Goal: Task Accomplishment & Management: Manage account settings

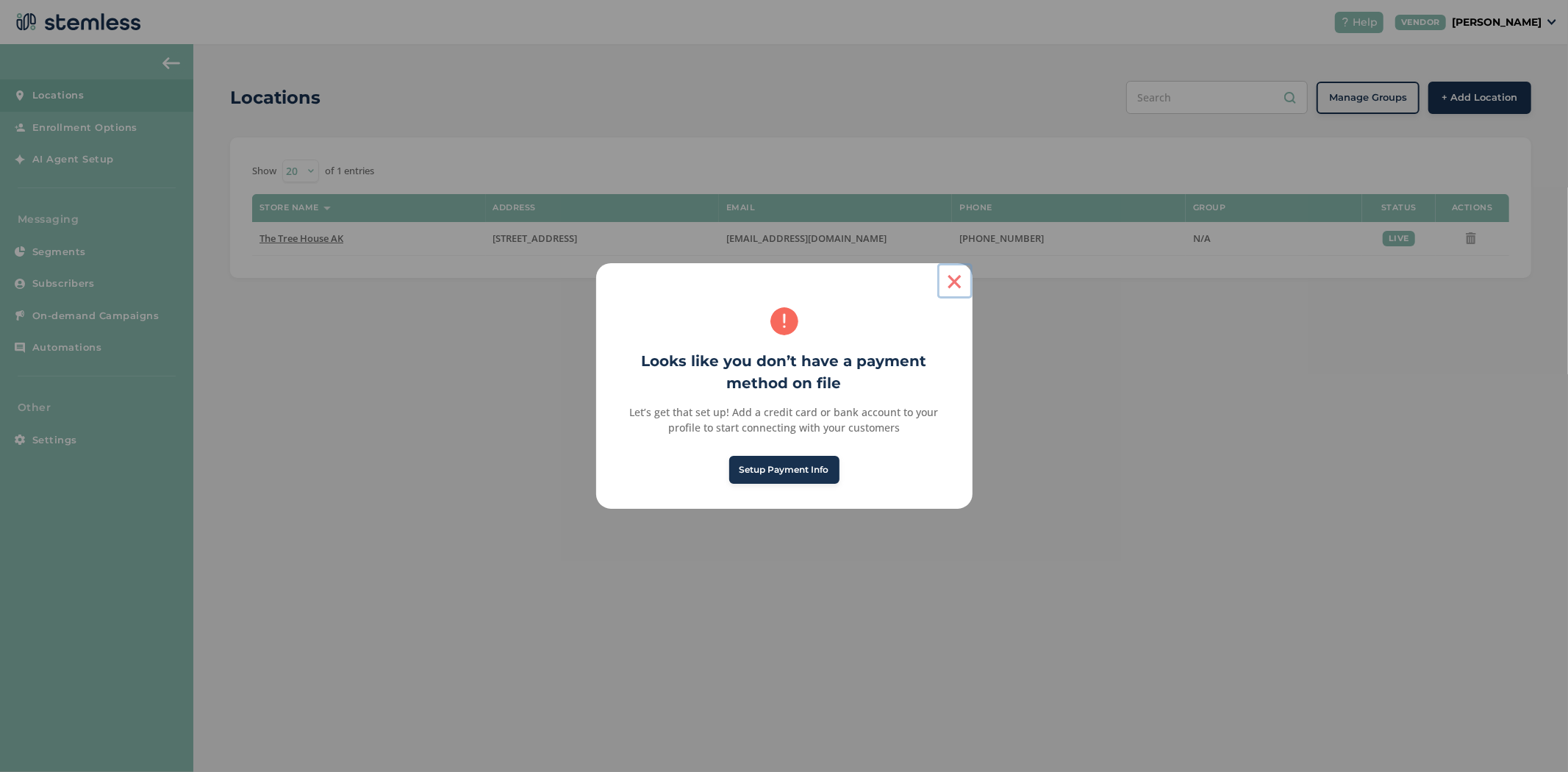
click at [945, 279] on button "×" at bounding box center [955, 281] width 35 height 35
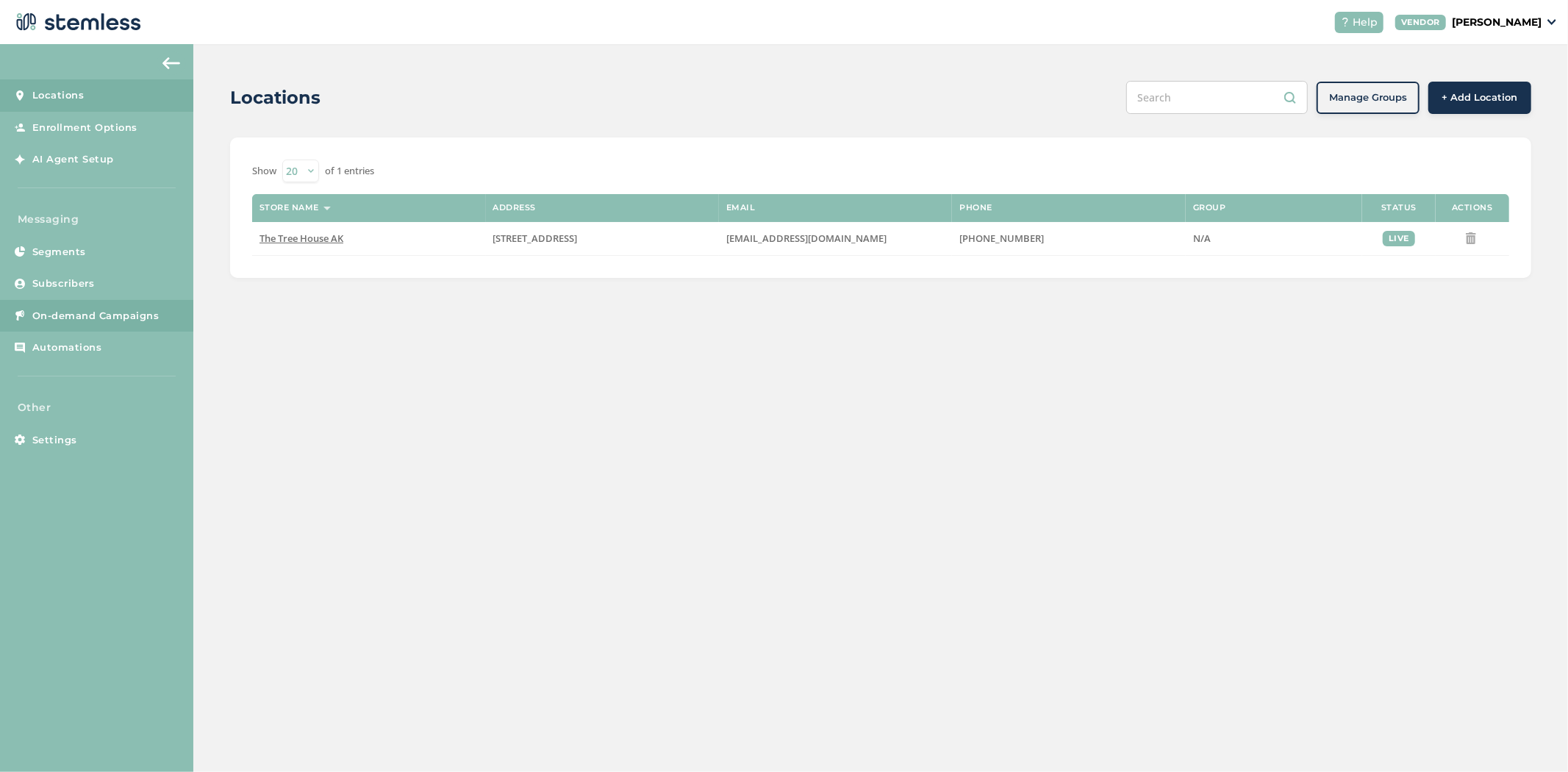
click at [123, 318] on span "On-demand Campaigns" at bounding box center [96, 316] width 127 height 14
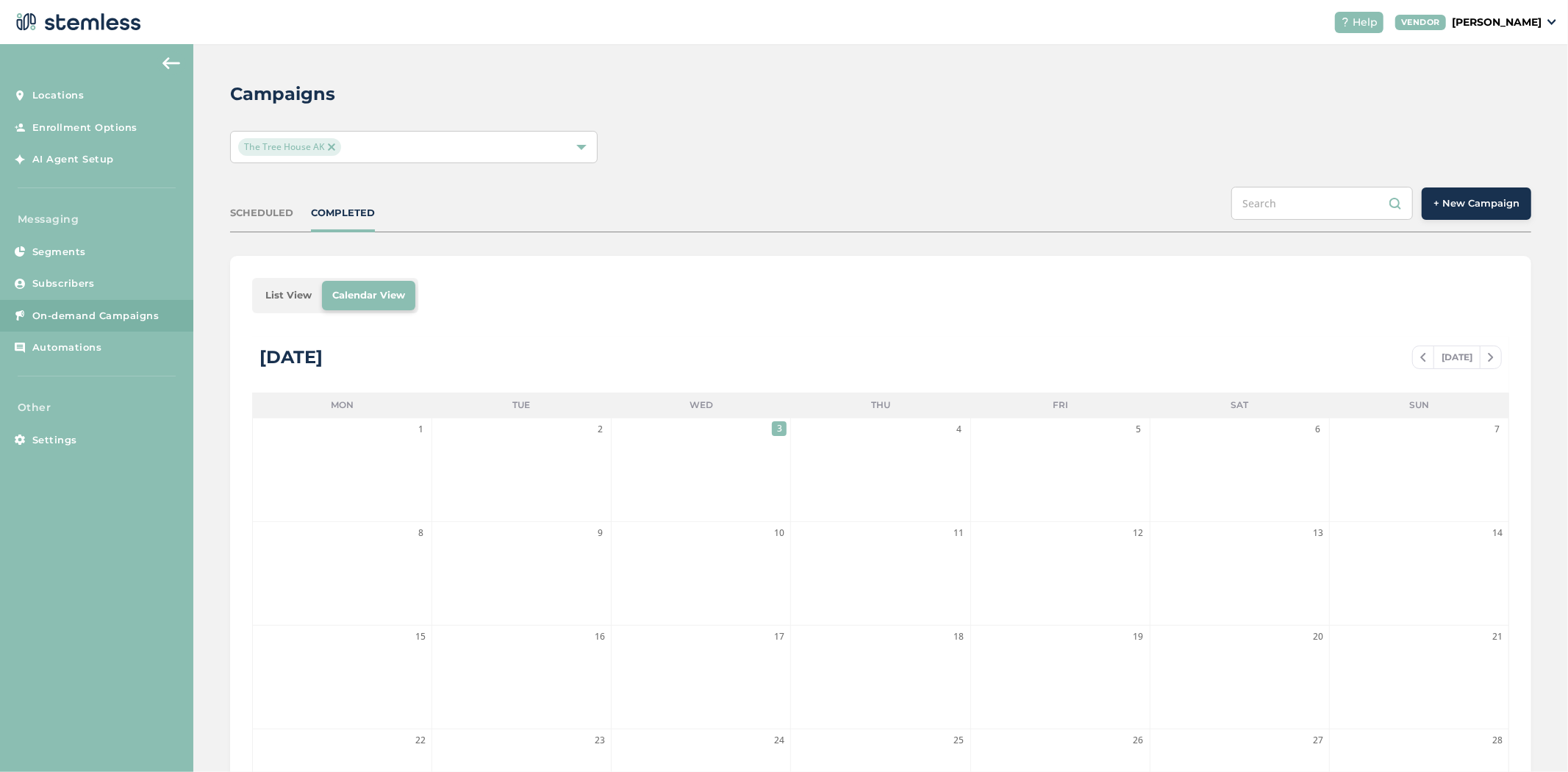
click at [1488, 210] on button "+ New Campaign" at bounding box center [1477, 204] width 110 height 33
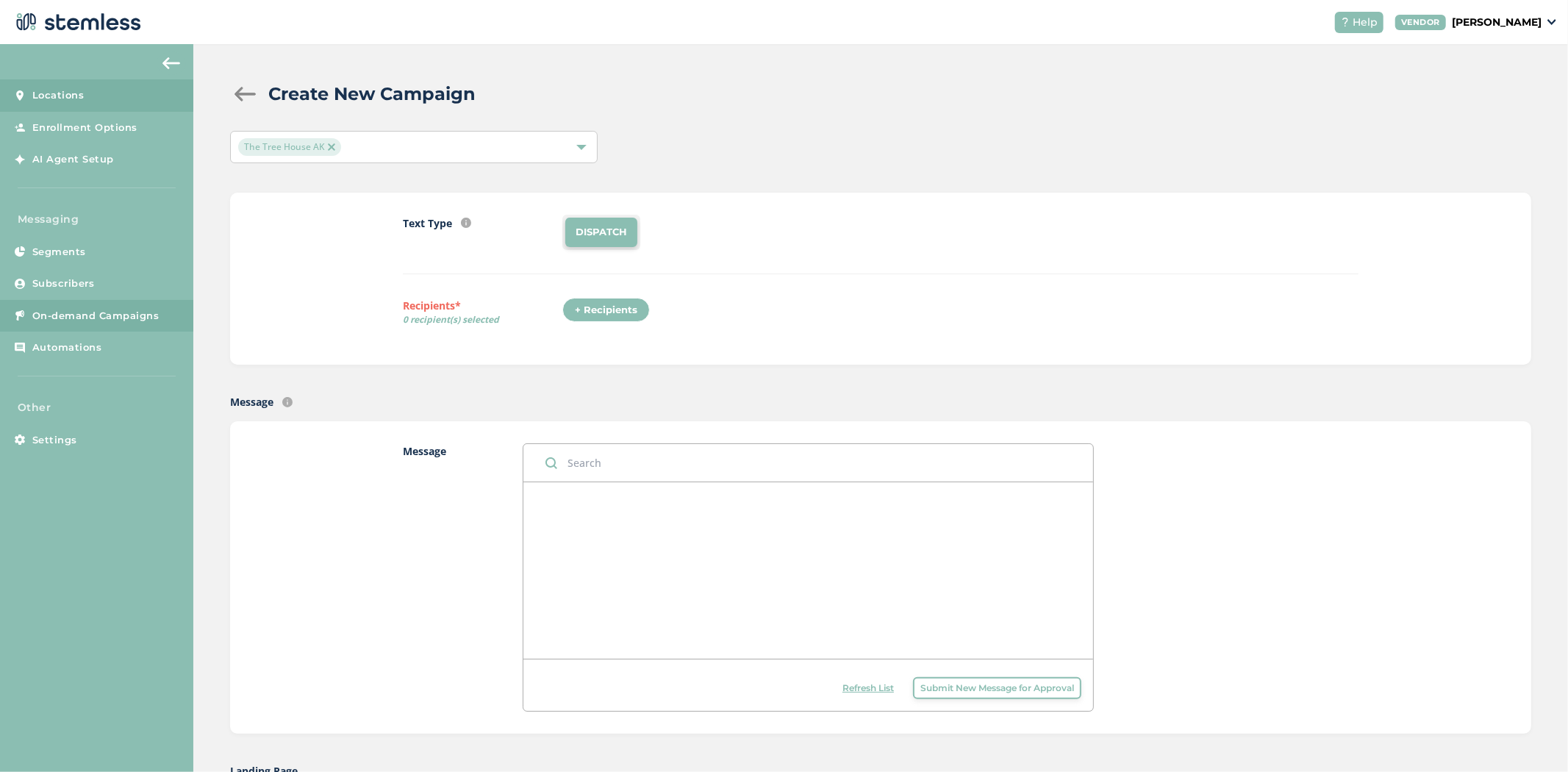
click at [91, 92] on link "Locations" at bounding box center [96, 96] width 193 height 33
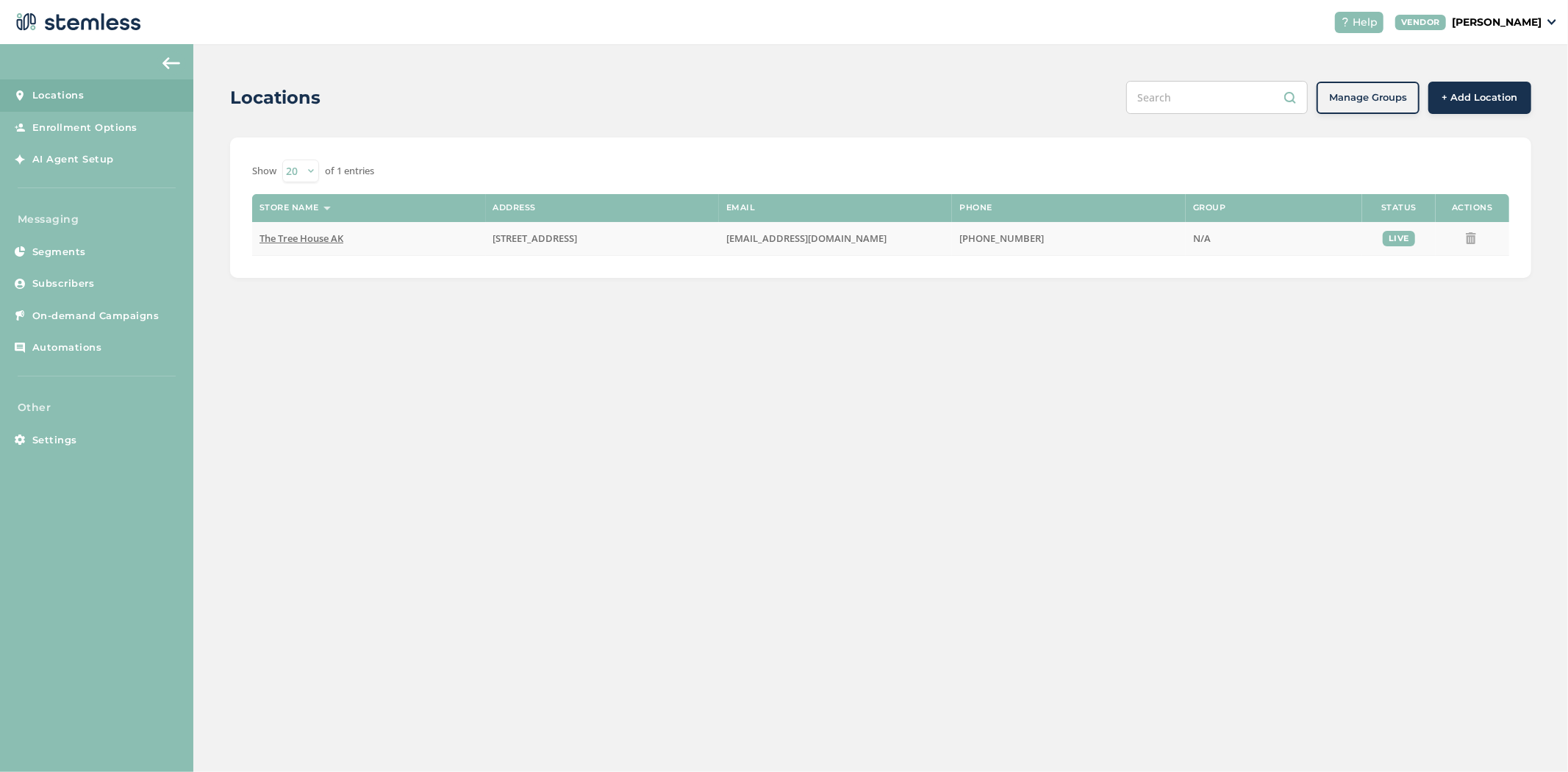
click at [294, 238] on span "The Tree House AK" at bounding box center [301, 238] width 84 height 14
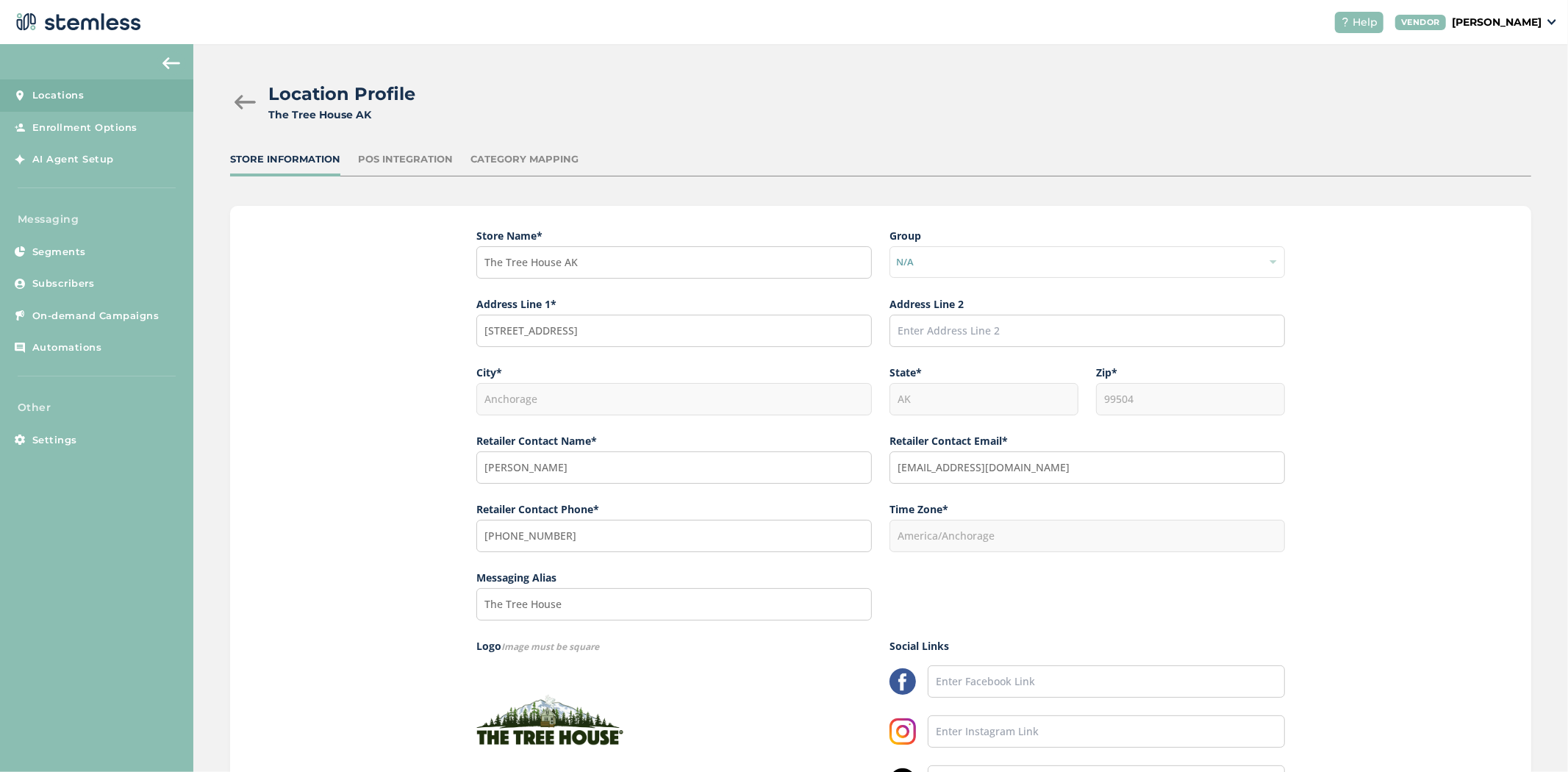
click at [386, 152] on div "POS Integration" at bounding box center [405, 159] width 95 height 14
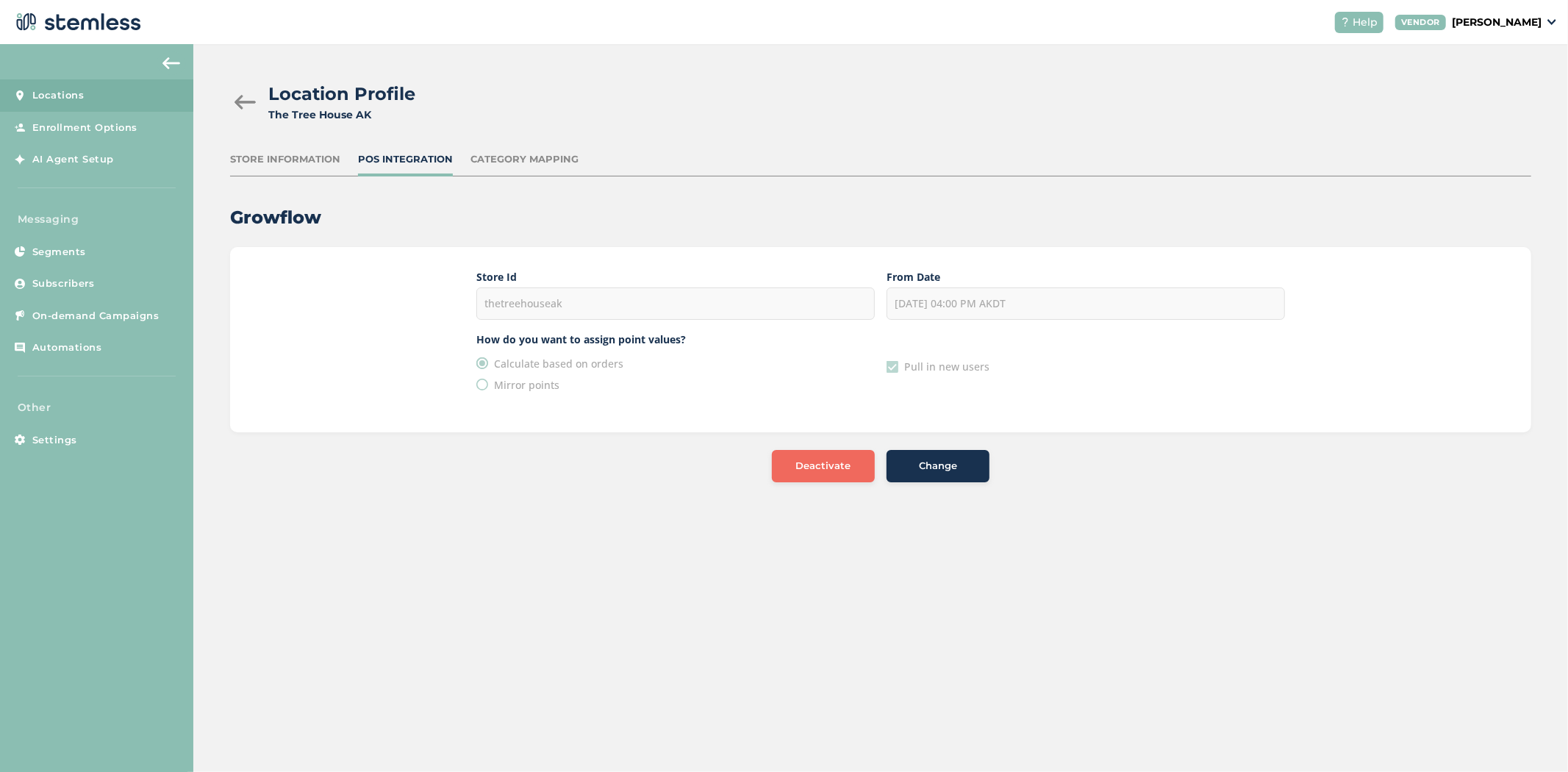
click at [547, 156] on div "Category Mapping" at bounding box center [525, 159] width 108 height 14
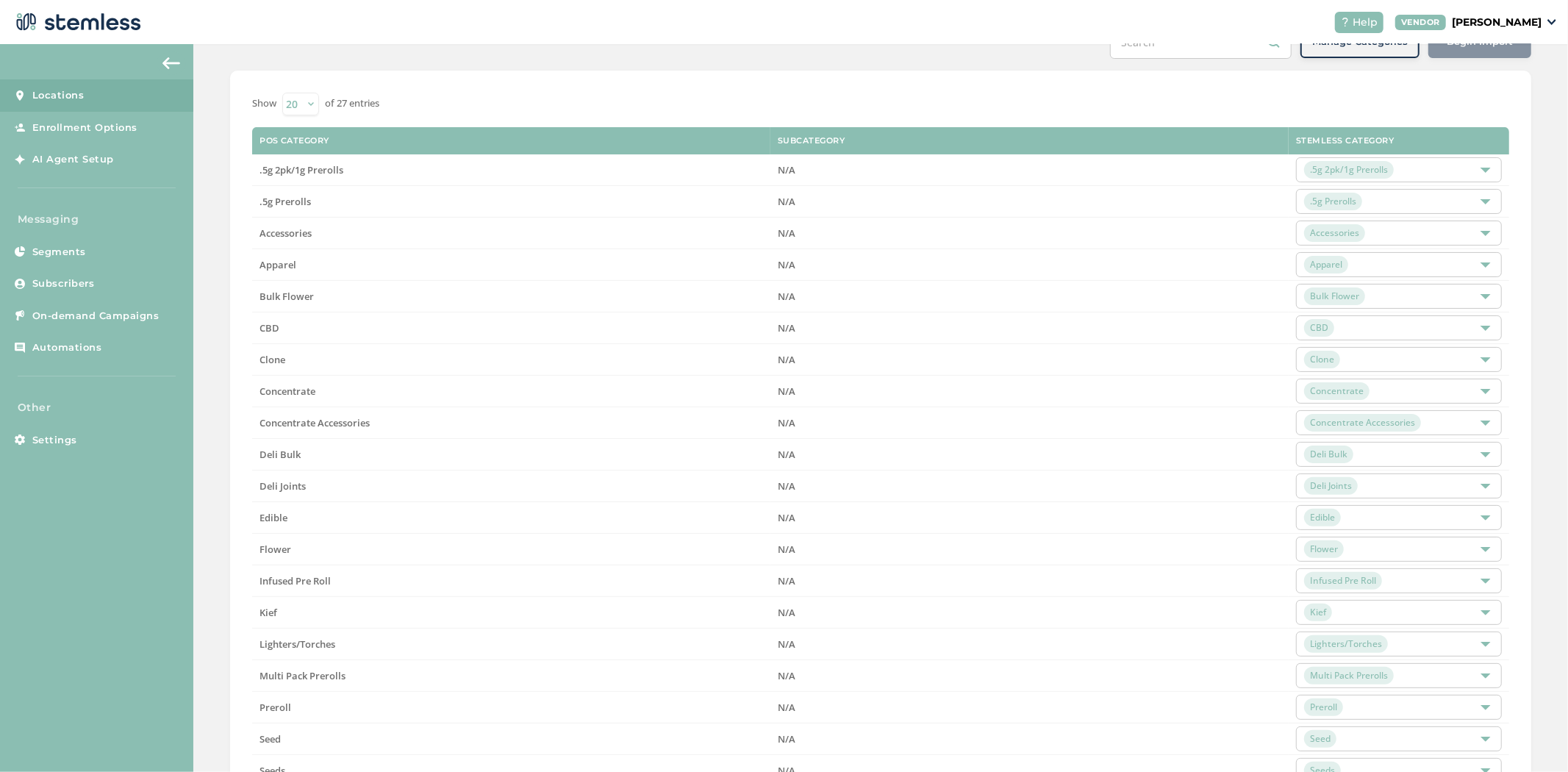
scroll to position [163, 0]
drag, startPoint x: 352, startPoint y: 101, endPoint x: 331, endPoint y: 103, distance: 21.1
click at [331, 103] on label "of 27 entries" at bounding box center [352, 103] width 54 height 14
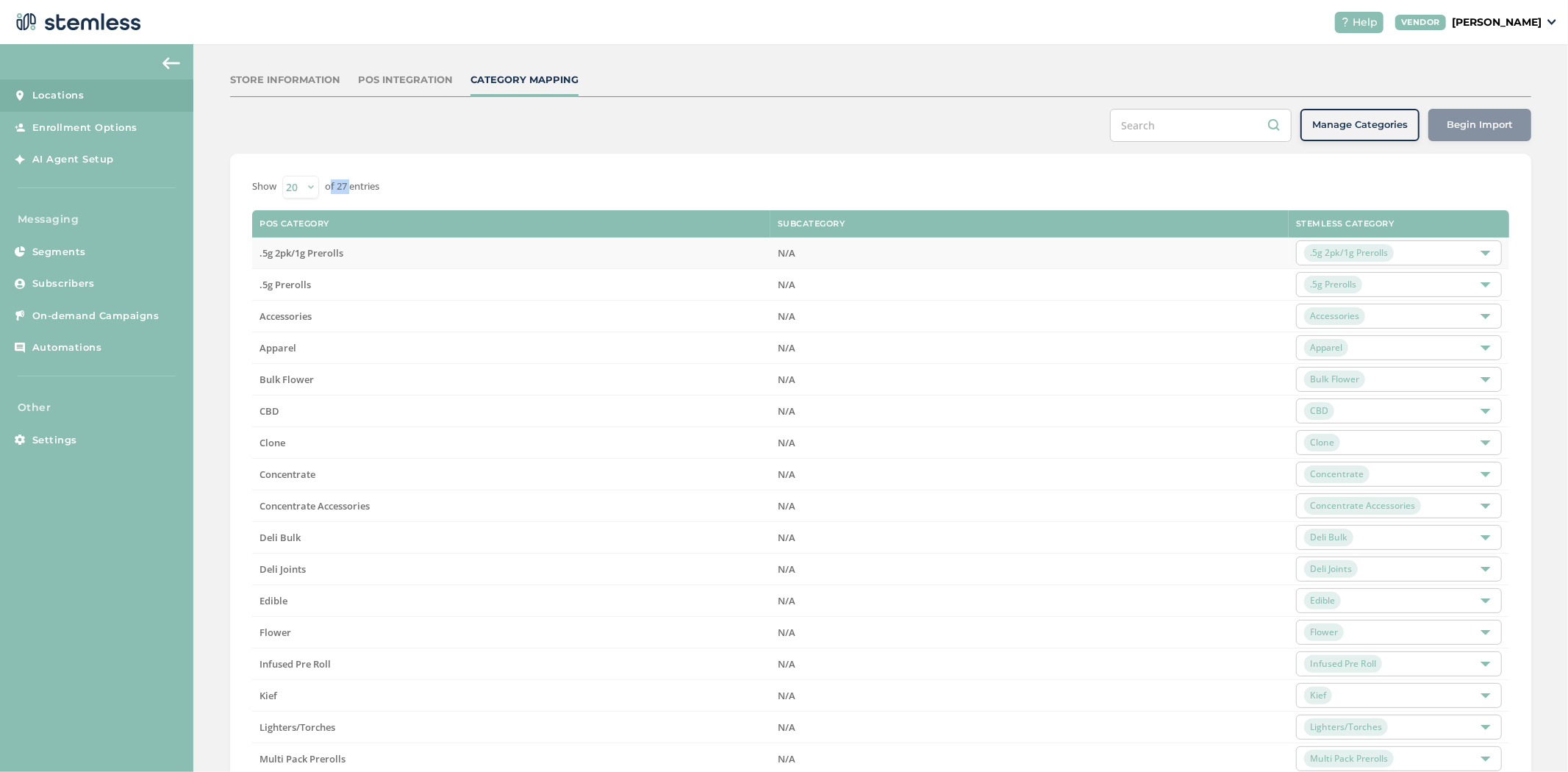
scroll to position [81, 0]
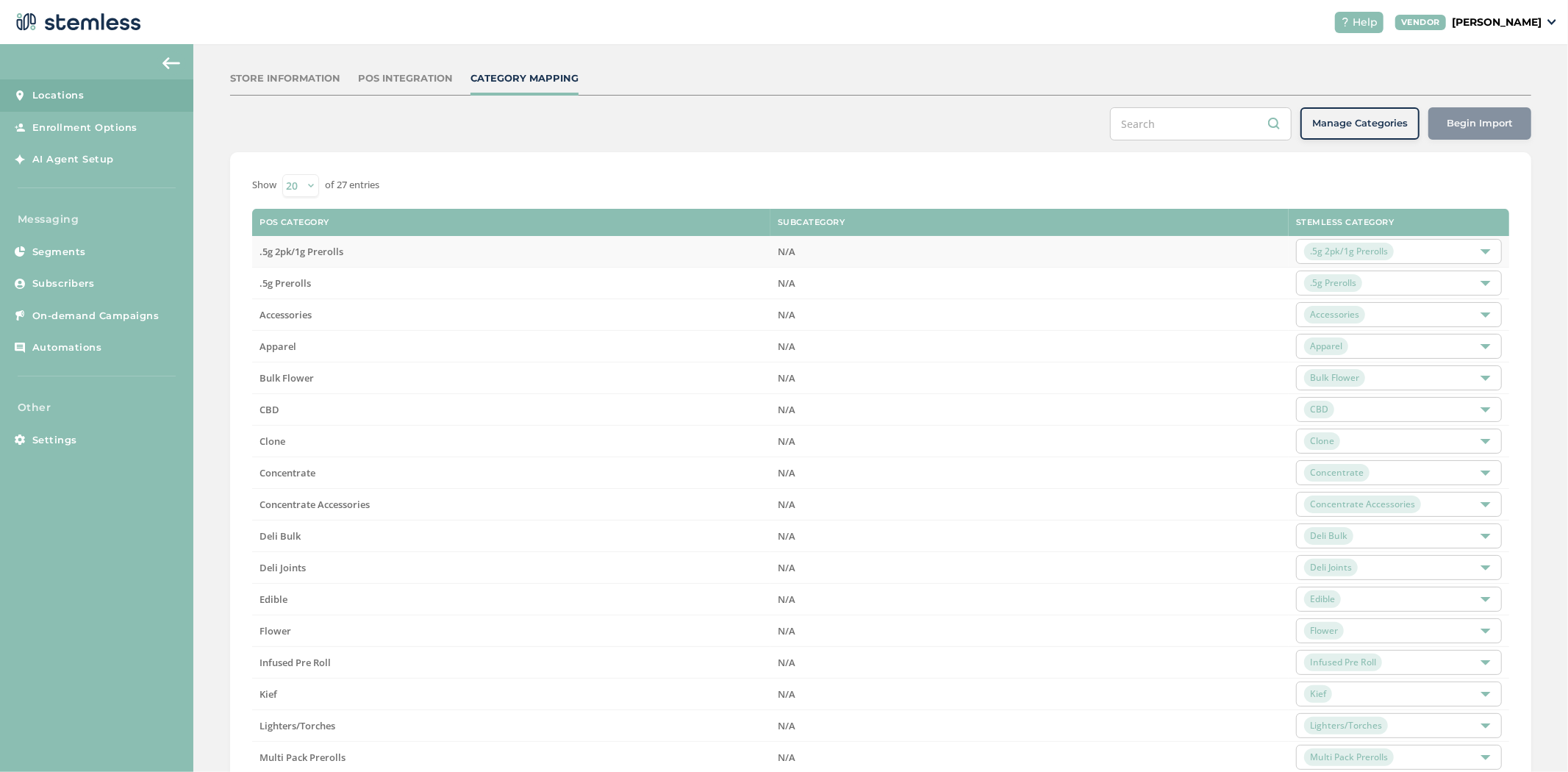
click at [1400, 258] on div ".5g 2pk/1g Prerolls" at bounding box center [1392, 251] width 175 height 18
click at [407, 138] on div "Manage Categories Begin Import" at bounding box center [881, 124] width 1301 height 33
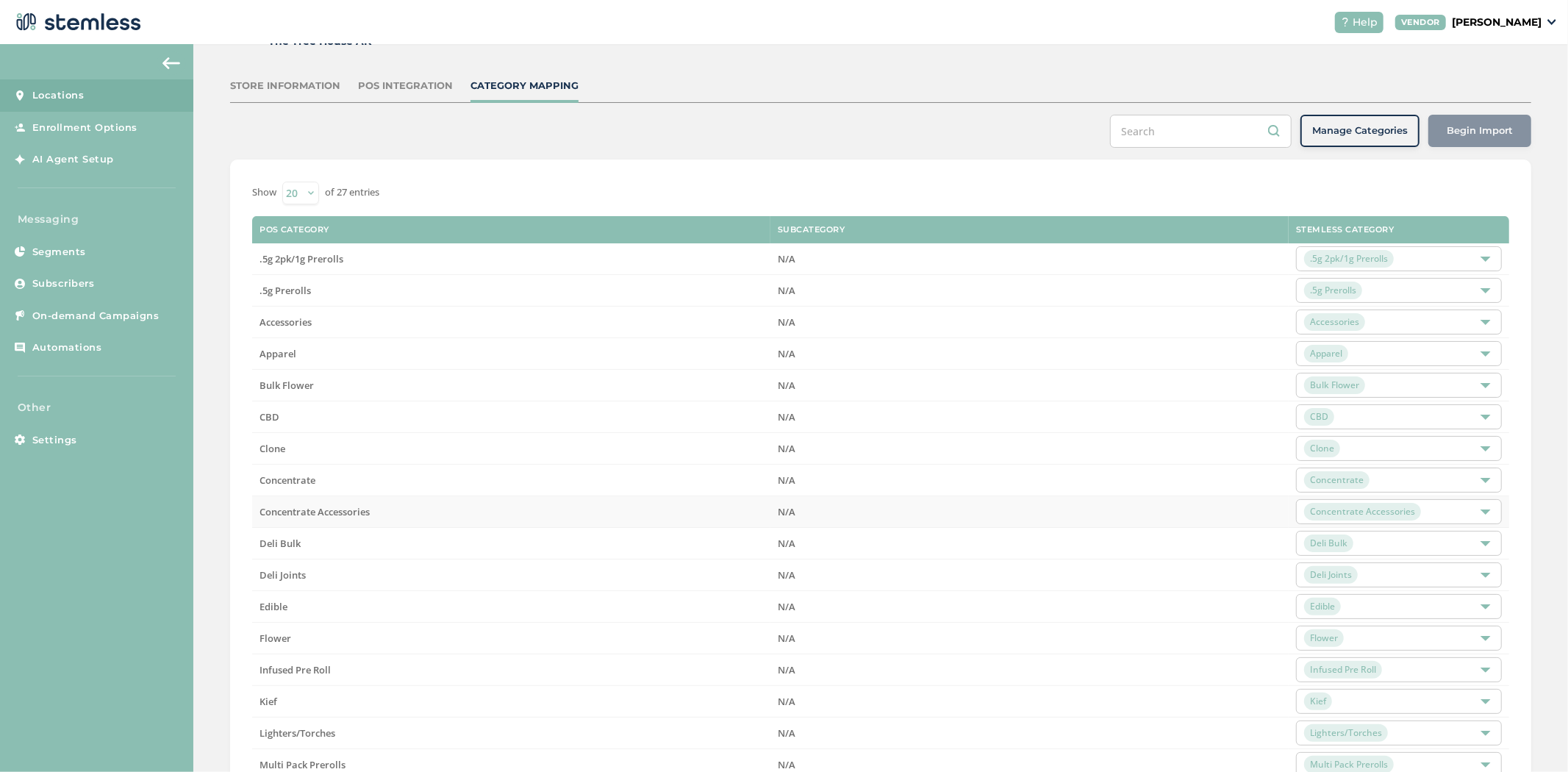
scroll to position [72, 0]
click at [56, 282] on span "Subscribers" at bounding box center [64, 284] width 63 height 14
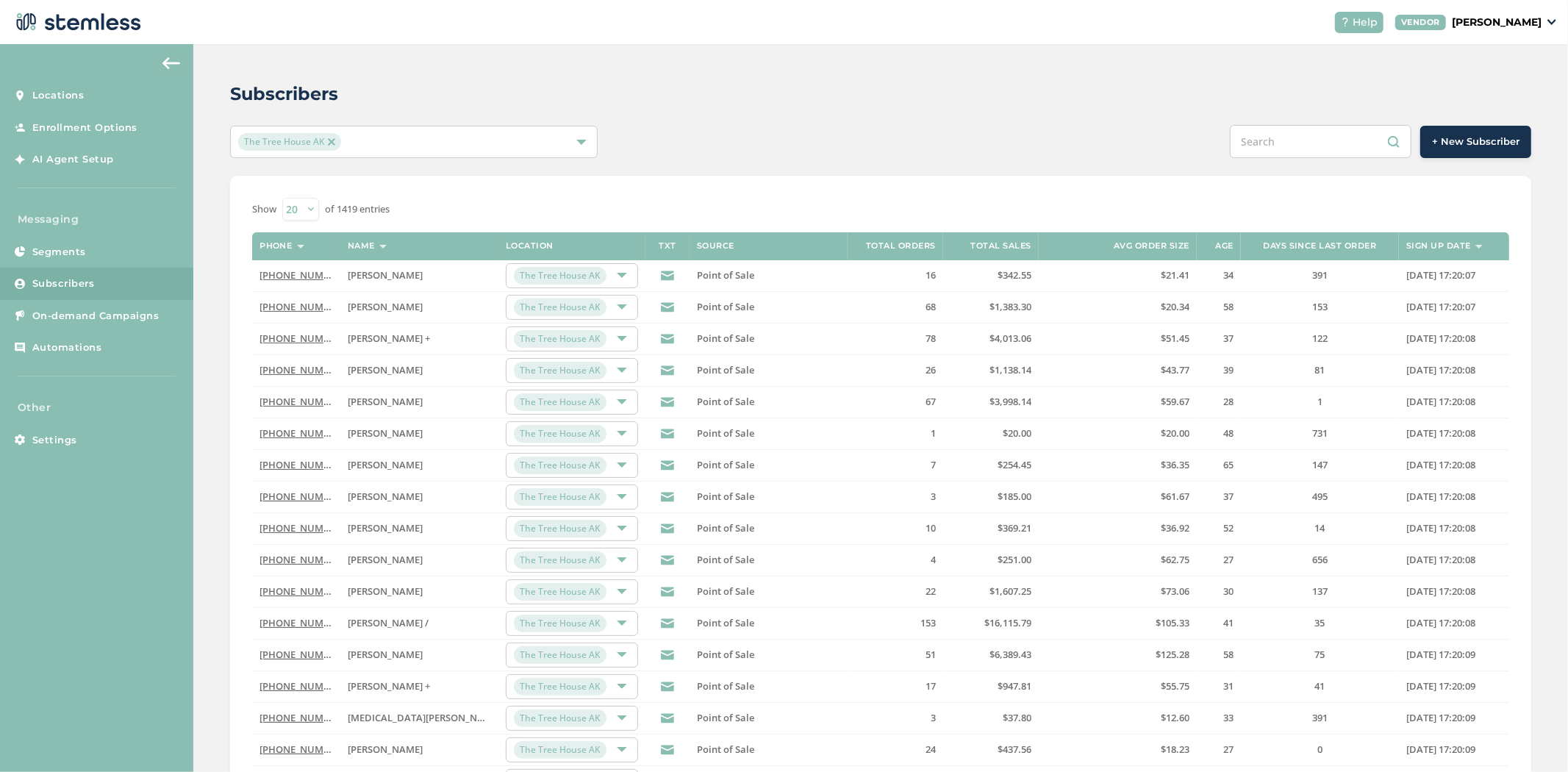
drag, startPoint x: 647, startPoint y: 228, endPoint x: 634, endPoint y: 228, distance: 13.0
click at [634, 228] on div "Show 20 50 100 of 1419 entries Phone Name Location TXT Source Total orders Tota…" at bounding box center [881, 545] width 1257 height 695
drag, startPoint x: 729, startPoint y: 277, endPoint x: 699, endPoint y: 275, distance: 30.1
click at [699, 275] on label "Point of Sale" at bounding box center [768, 275] width 143 height 13
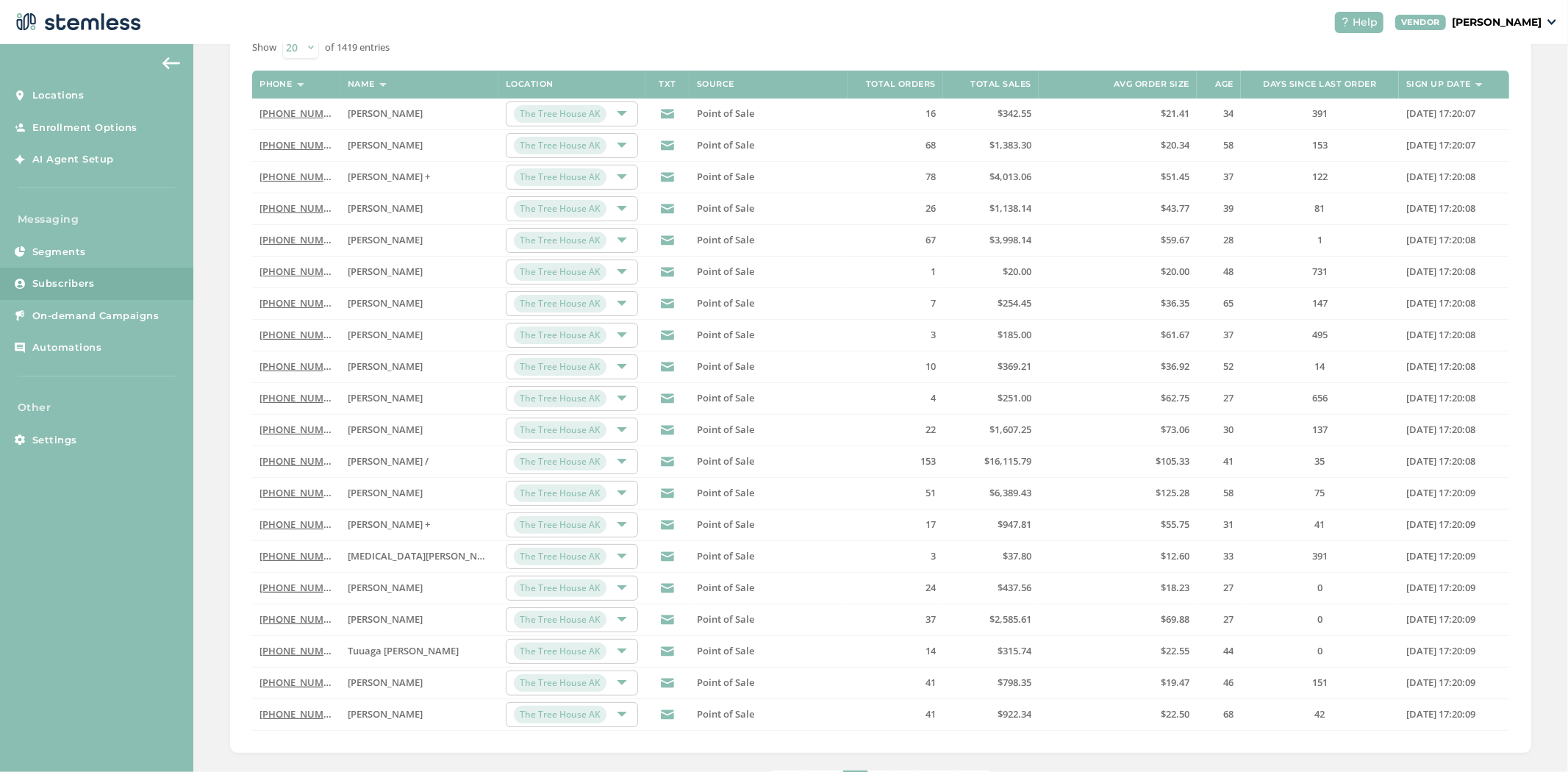
scroll to position [162, 0]
click at [298, 112] on link "[PHONE_NUMBER]" at bounding box center [302, 112] width 84 height 14
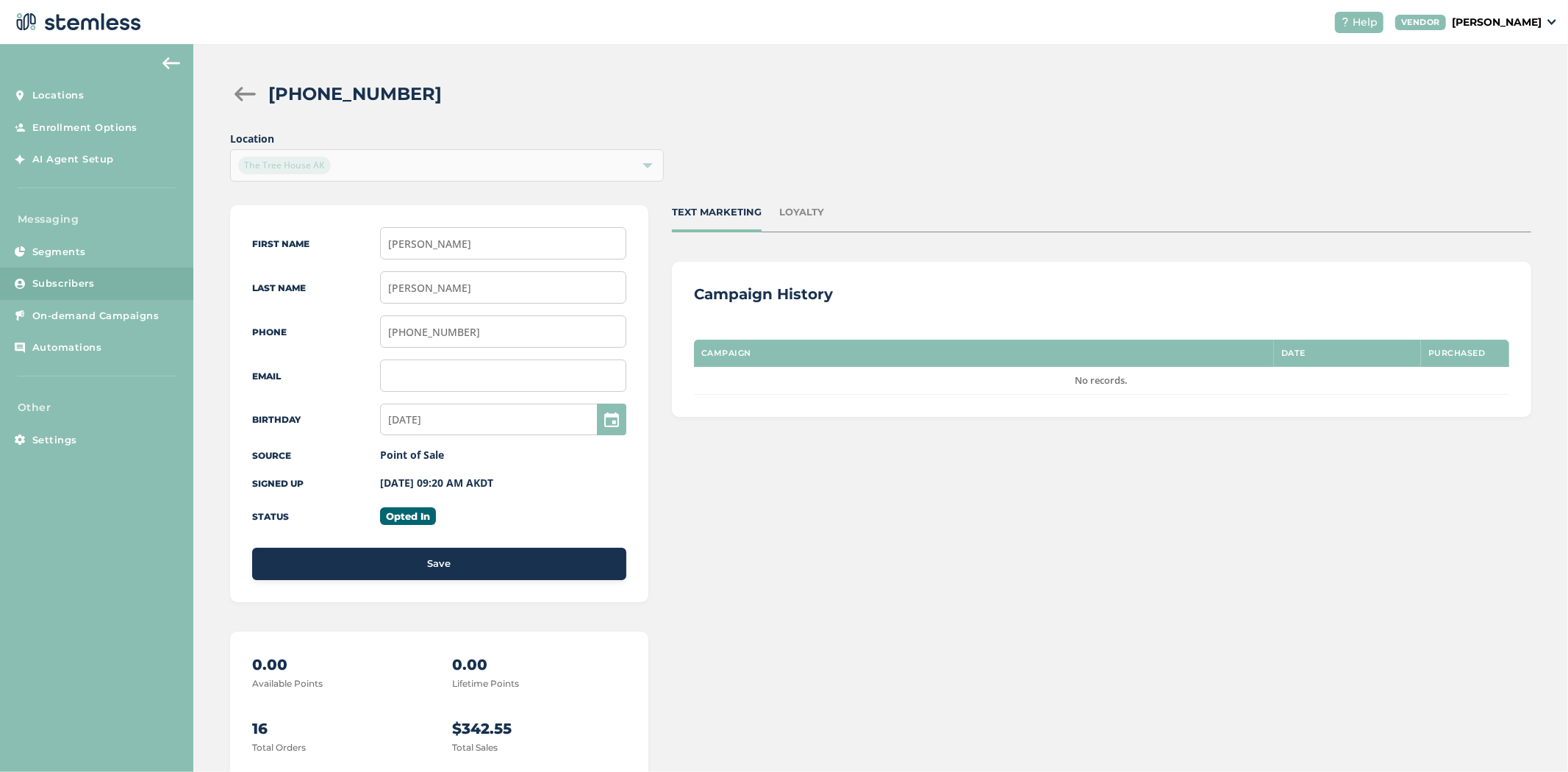
drag, startPoint x: 239, startPoint y: 72, endPoint x: 253, endPoint y: 93, distance: 25.2
click at [239, 72] on div "[PHONE_NUMBER] Location The Tree House AK First Name [PERSON_NAME] Last Name [P…" at bounding box center [881, 493] width 1375 height 898
click at [253, 93] on div at bounding box center [244, 94] width 29 height 14
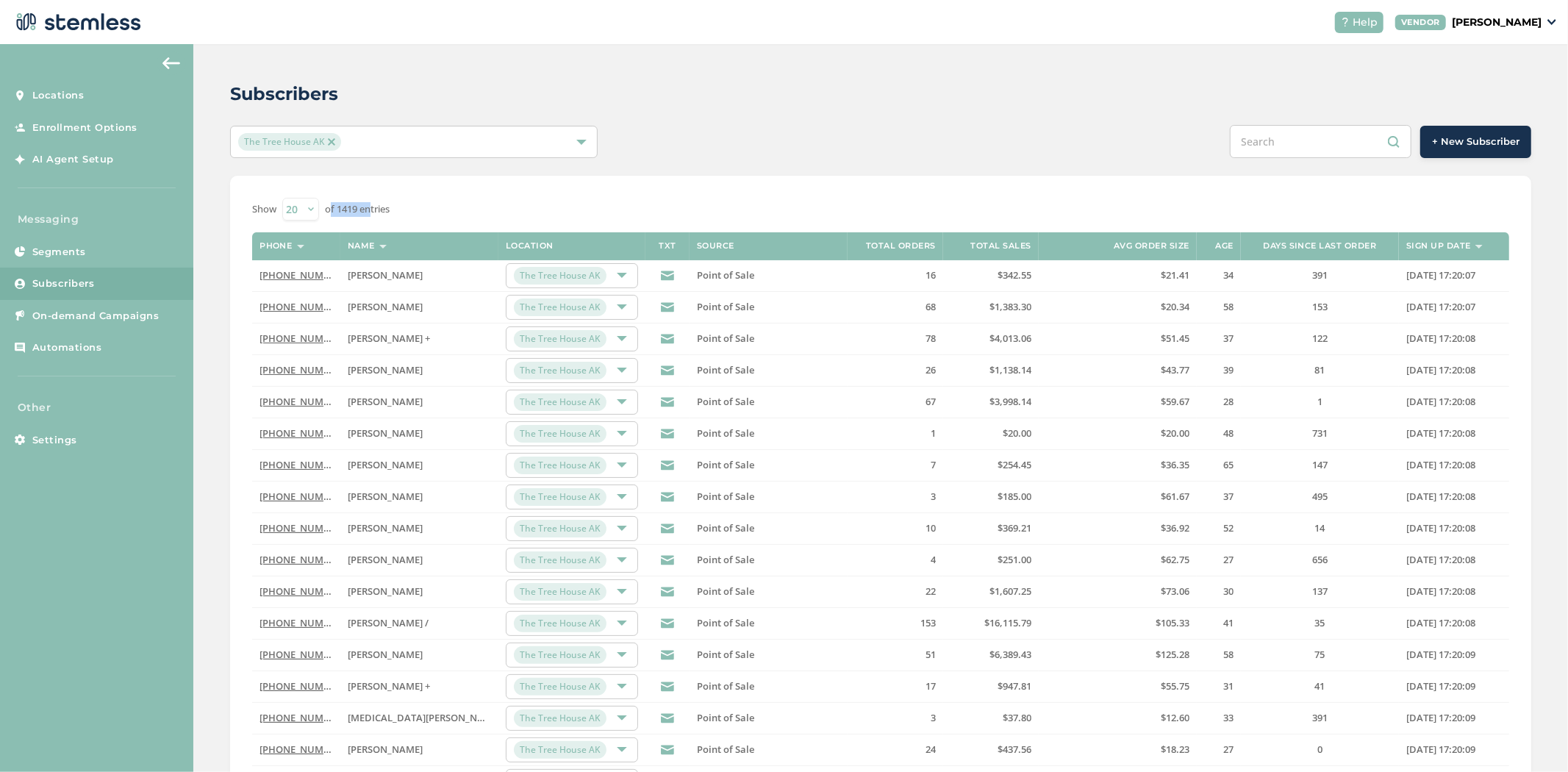
drag, startPoint x: 370, startPoint y: 209, endPoint x: 329, endPoint y: 213, distance: 41.2
click at [329, 213] on label "of 1419 entries" at bounding box center [357, 209] width 64 height 14
click at [1465, 140] on span "+ New Subscriber" at bounding box center [1476, 142] width 88 height 14
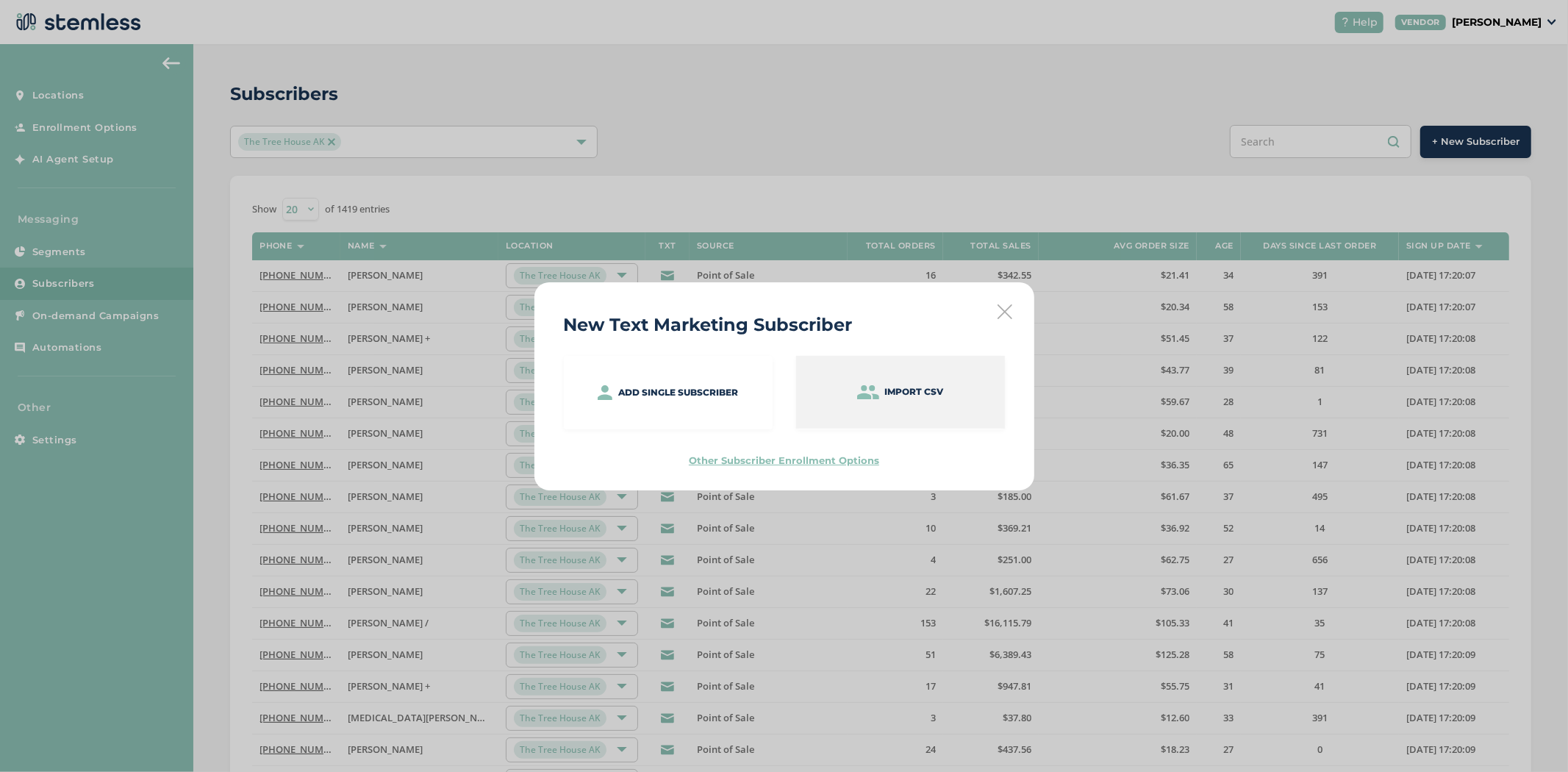
click at [939, 387] on p "Import CSV" at bounding box center [915, 392] width 59 height 14
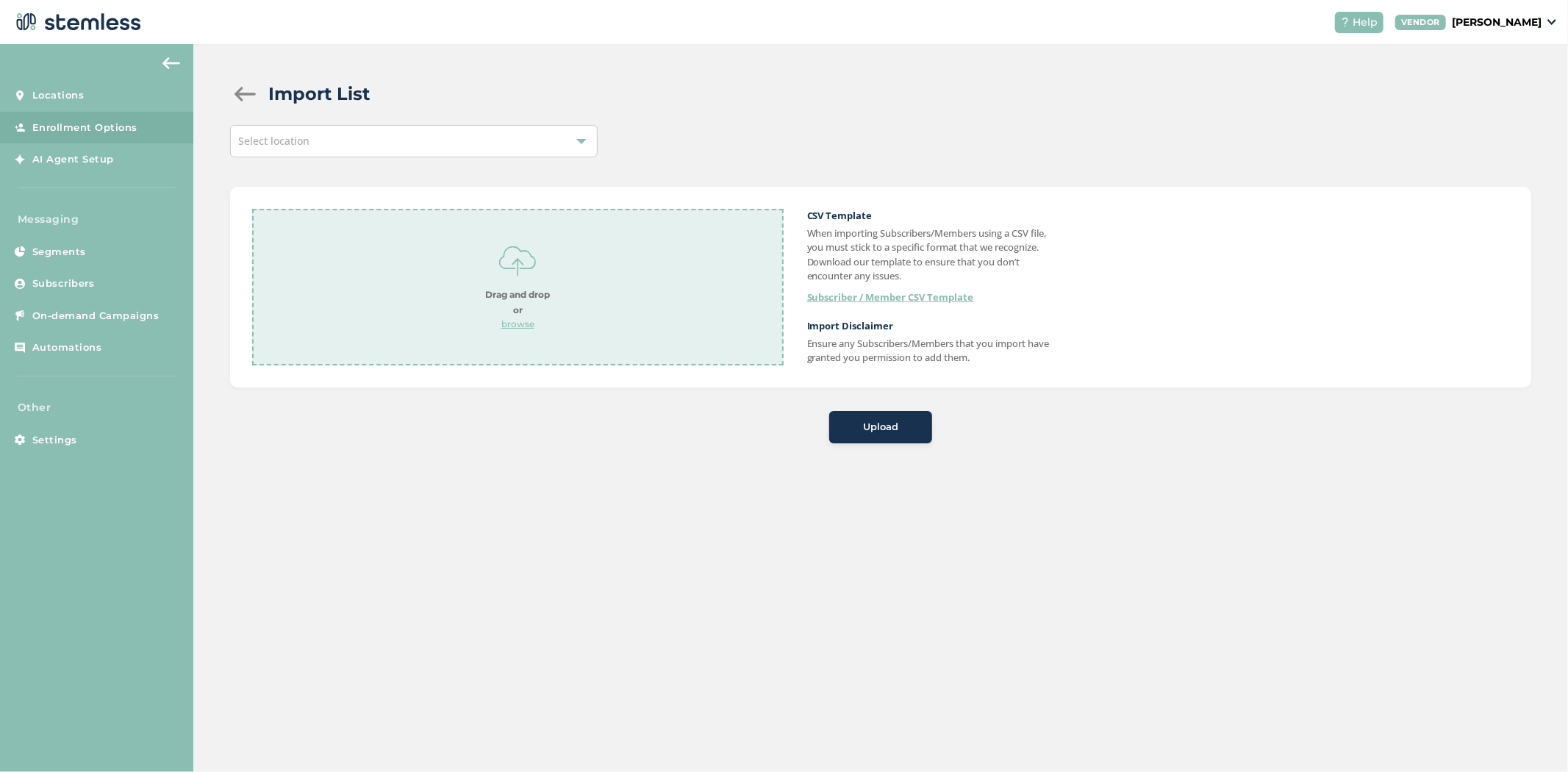
click at [247, 92] on div at bounding box center [244, 94] width 29 height 14
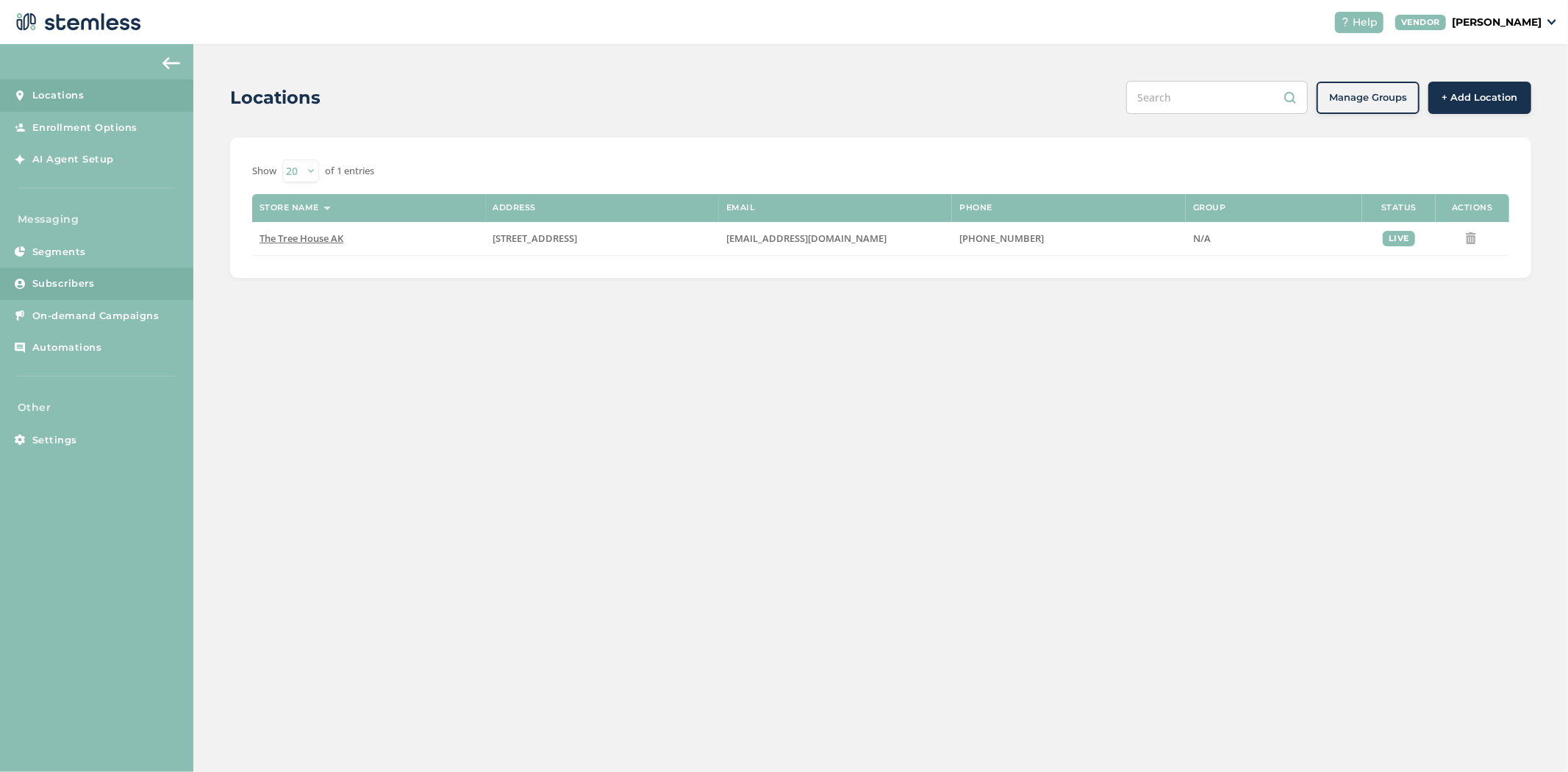
click at [59, 275] on link "Subscribers" at bounding box center [96, 283] width 193 height 33
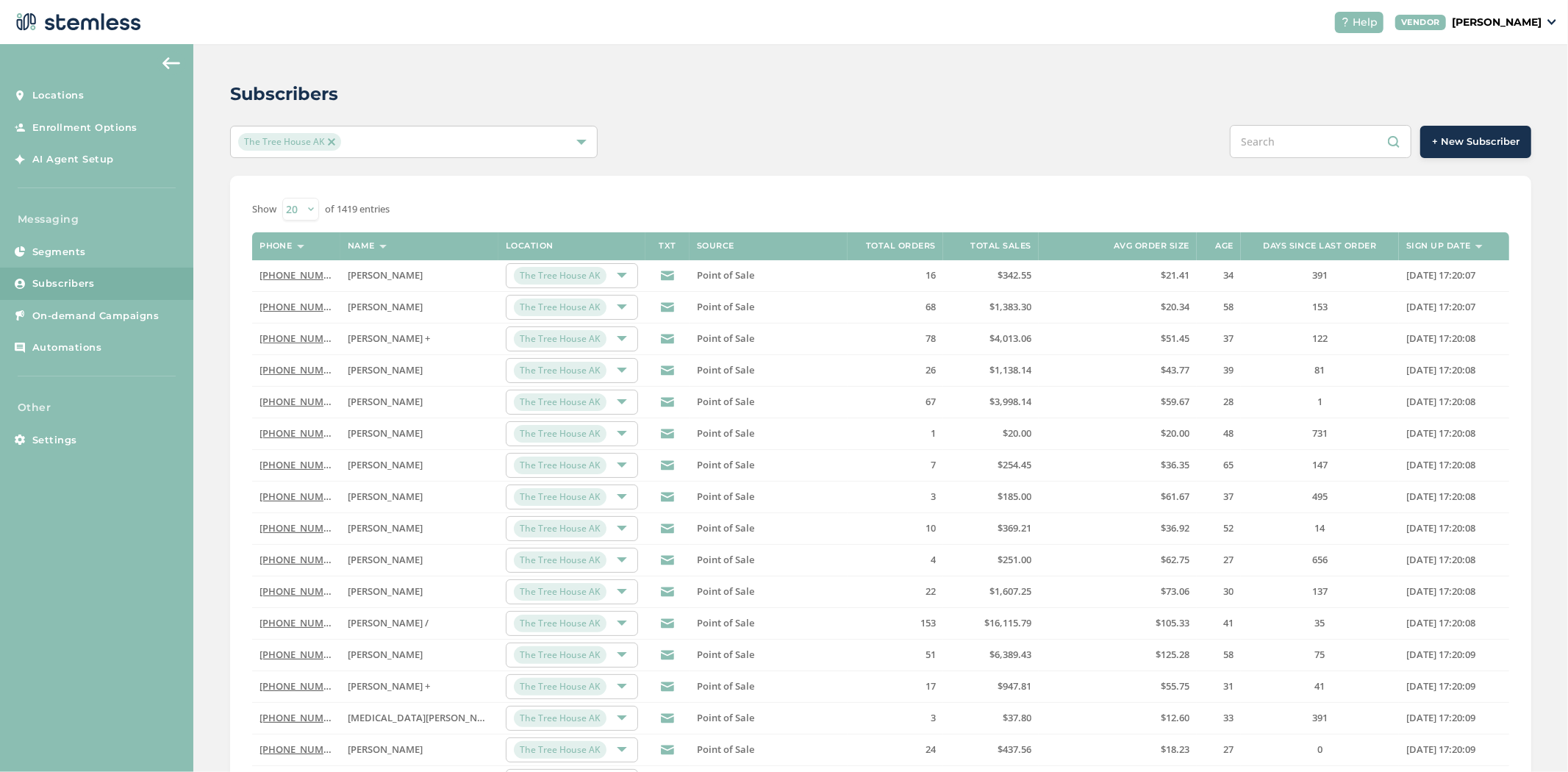
drag, startPoint x: 1329, startPoint y: 273, endPoint x: 1297, endPoint y: 271, distance: 32.1
click at [1297, 271] on label "391" at bounding box center [1320, 275] width 143 height 13
drag, startPoint x: 1332, startPoint y: 434, endPoint x: 1266, endPoint y: 428, distance: 66.3
click at [1266, 427] on td "731" at bounding box center [1320, 434] width 158 height 32
drag, startPoint x: 1329, startPoint y: 404, endPoint x: 1320, endPoint y: 404, distance: 9.0
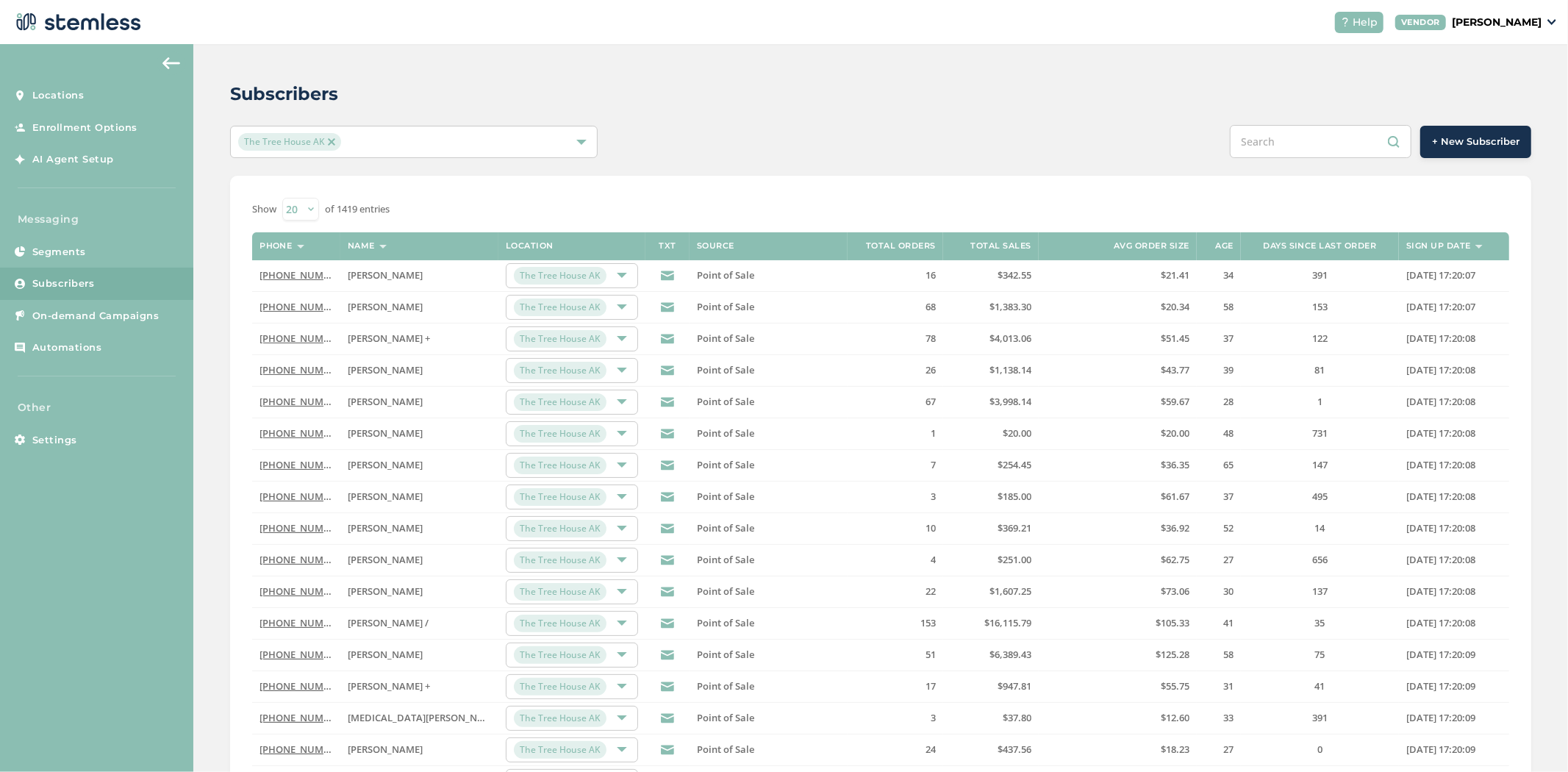
click at [1320, 404] on label "1" at bounding box center [1320, 402] width 143 height 13
drag, startPoint x: 745, startPoint y: 247, endPoint x: 664, endPoint y: 244, distance: 81.1
click at [664, 244] on tr "Phone Name Location TXT Source Total orders Total sales Avg order size Age Days…" at bounding box center [881, 246] width 1257 height 28
click at [42, 306] on link "On-demand Campaigns" at bounding box center [96, 316] width 193 height 33
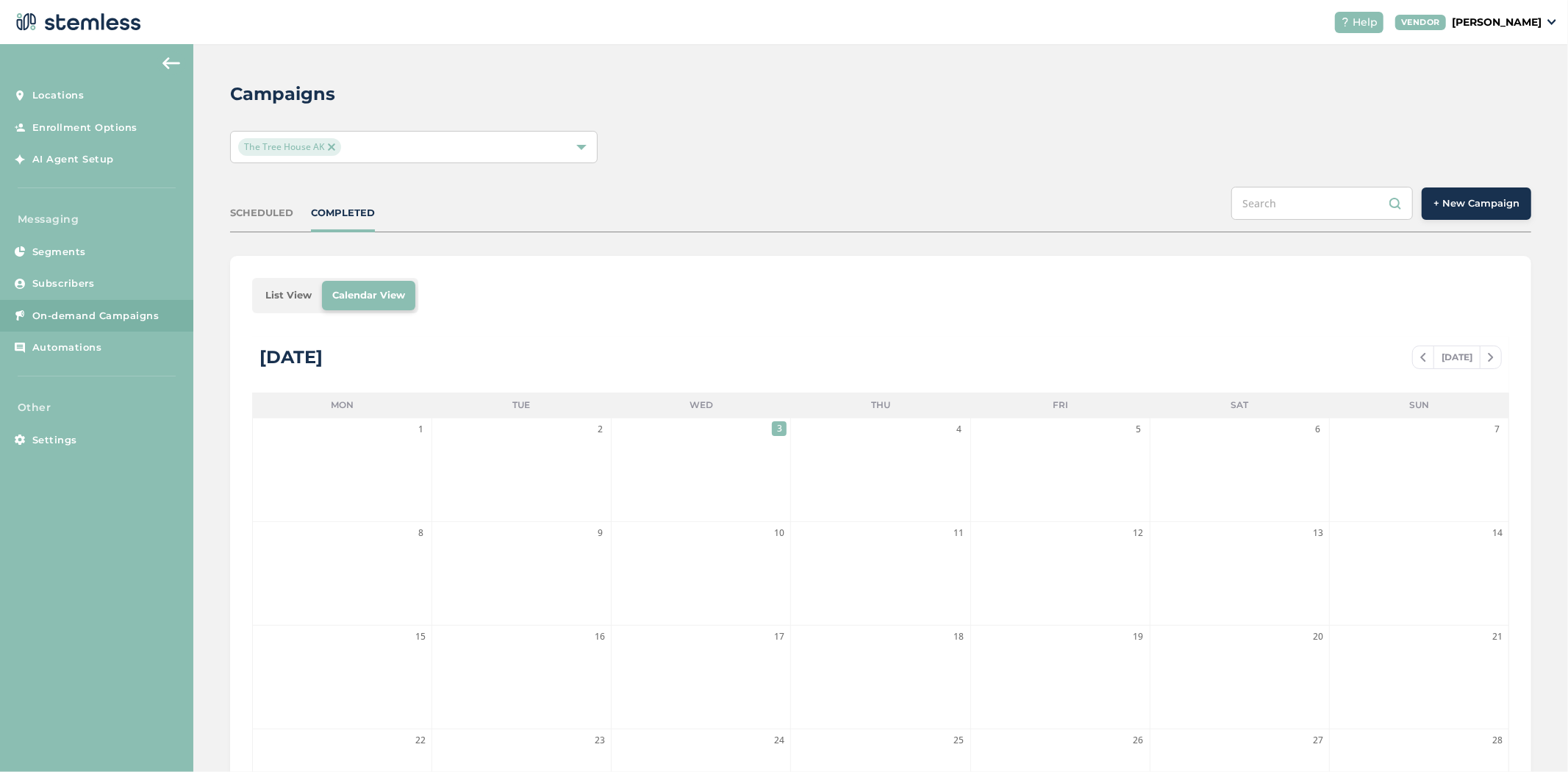
click at [1505, 201] on span "+ New Campaign" at bounding box center [1477, 204] width 86 height 14
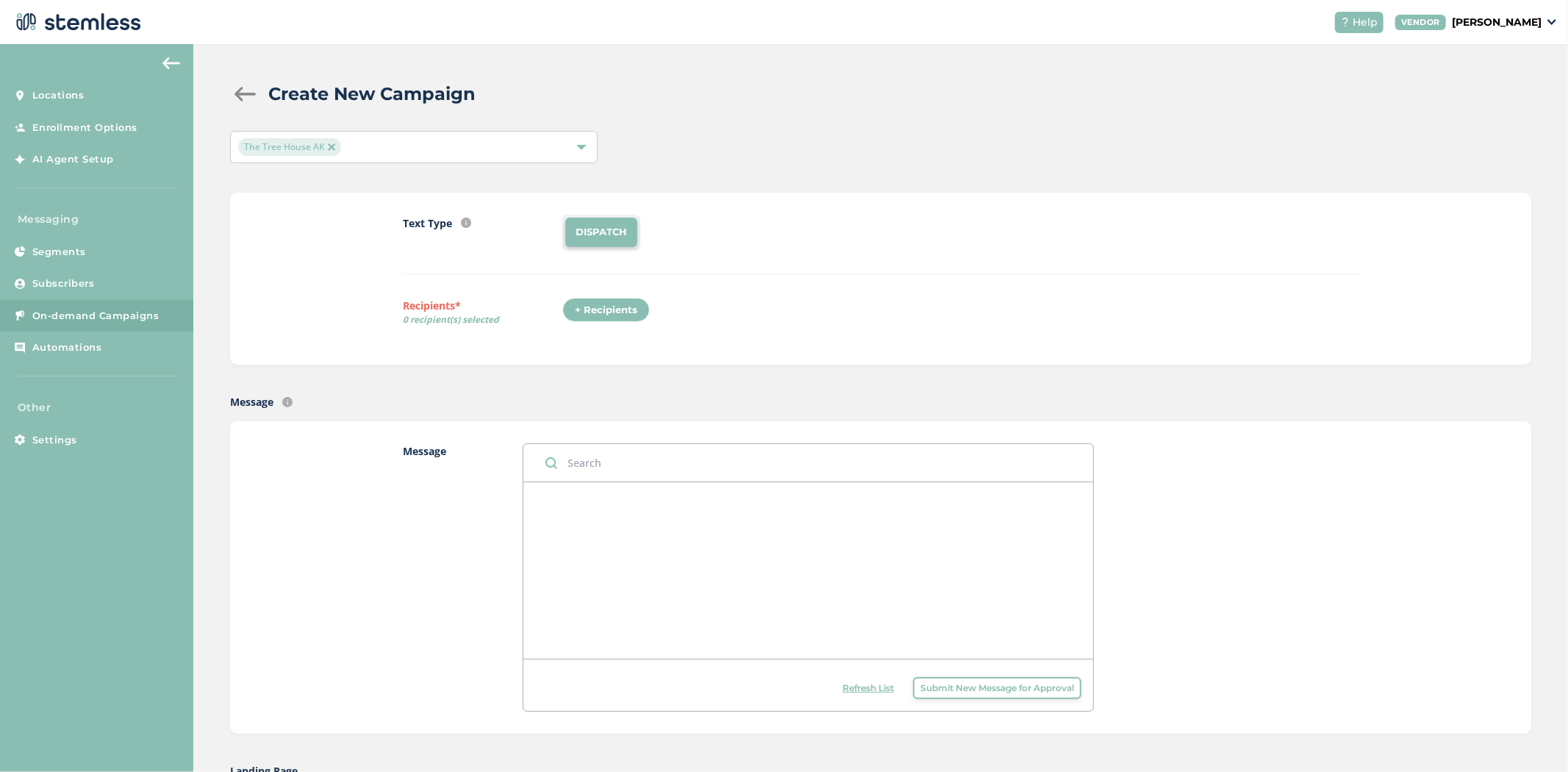
click at [982, 689] on span "Submit New Message for Approval" at bounding box center [997, 688] width 154 height 14
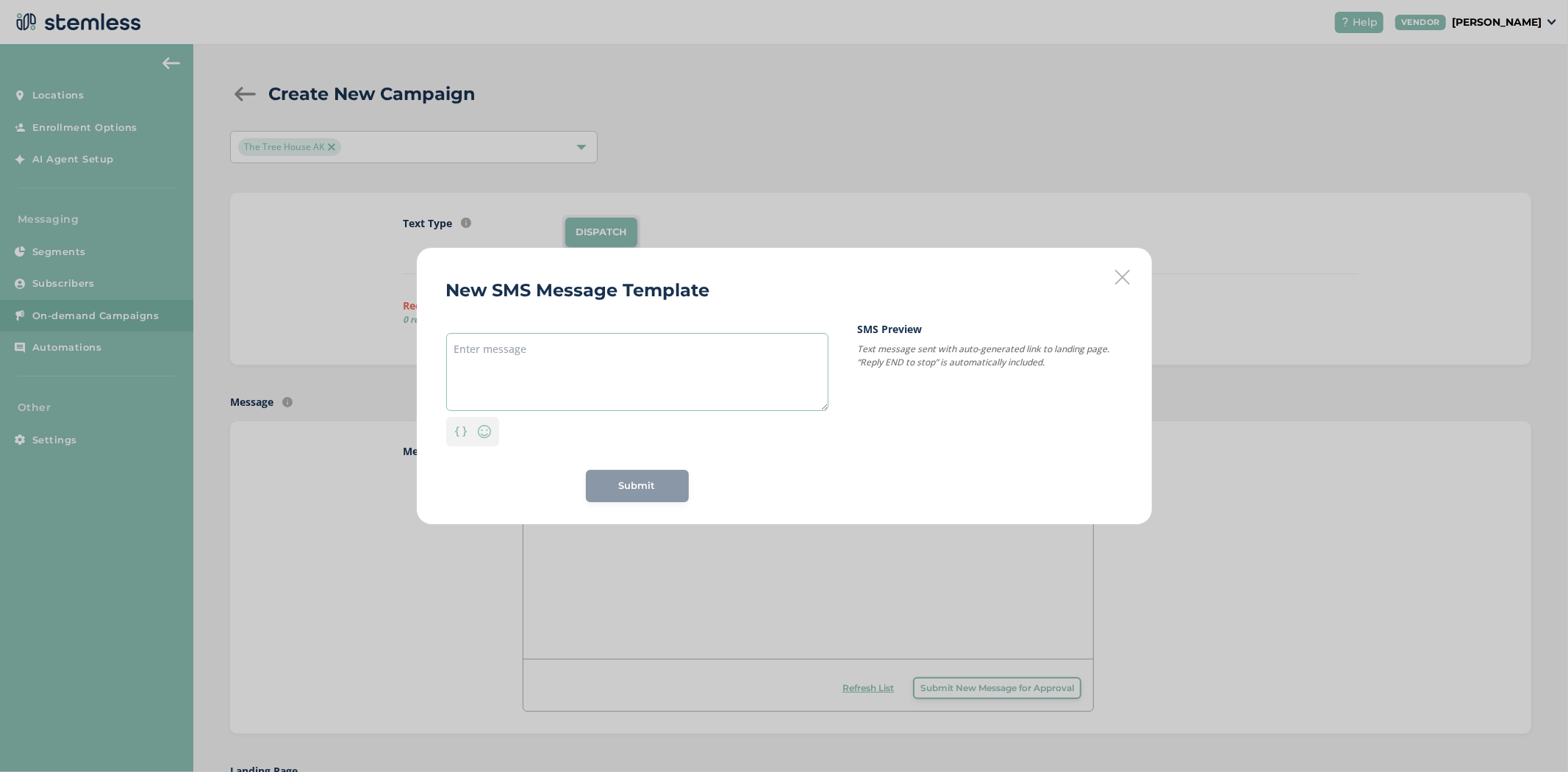
click at [570, 344] on textarea at bounding box center [637, 372] width 383 height 78
click at [482, 365] on textarea at bounding box center [637, 372] width 383 height 78
click at [458, 431] on img at bounding box center [461, 431] width 12 height 10
click at [457, 353] on div "{first_name}" at bounding box center [461, 357] width 71 height 26
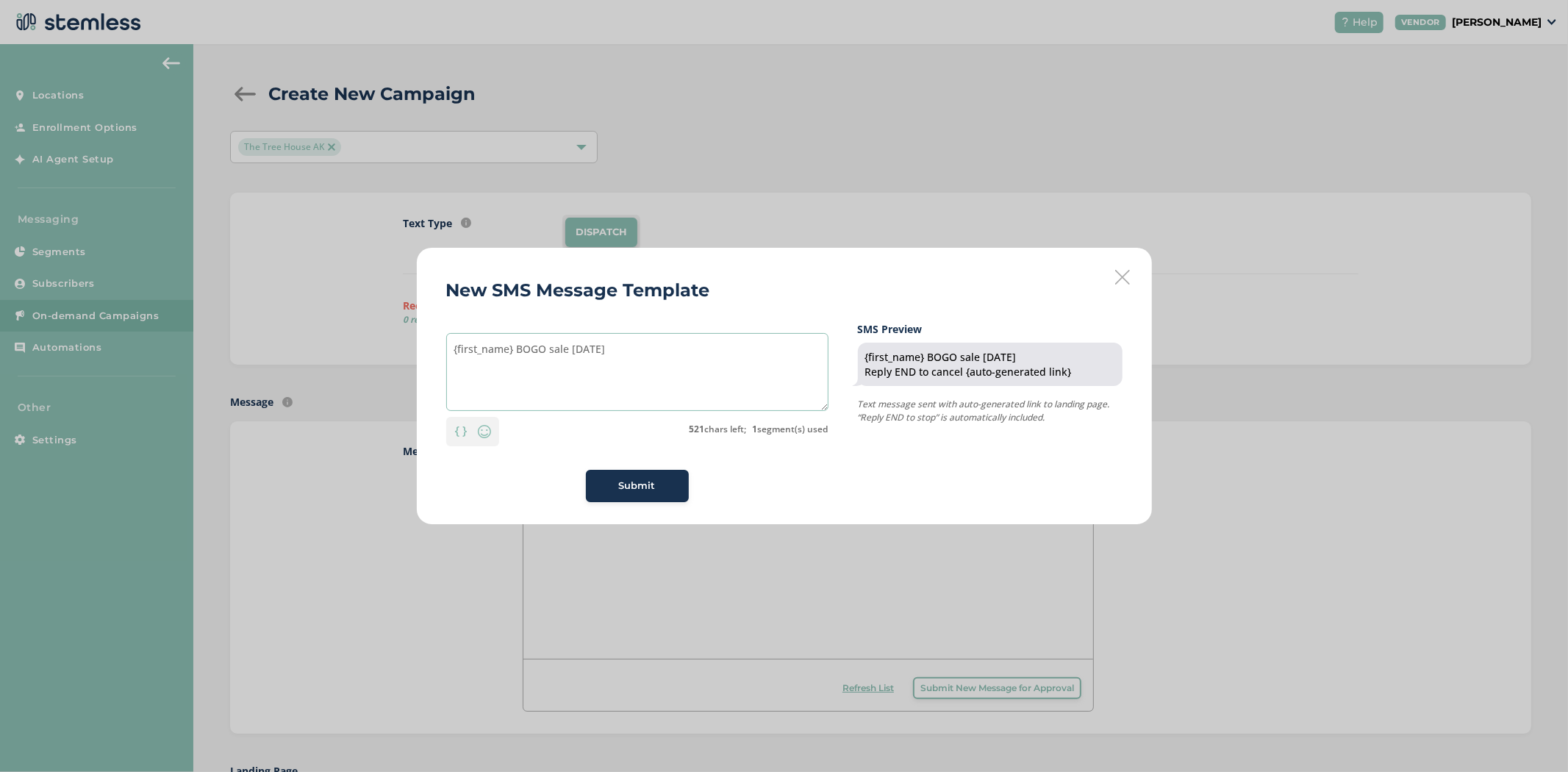
type textarea "{first_name} BOGO sale [DATE]"
click at [1126, 270] on icon at bounding box center [1123, 277] width 14 height 14
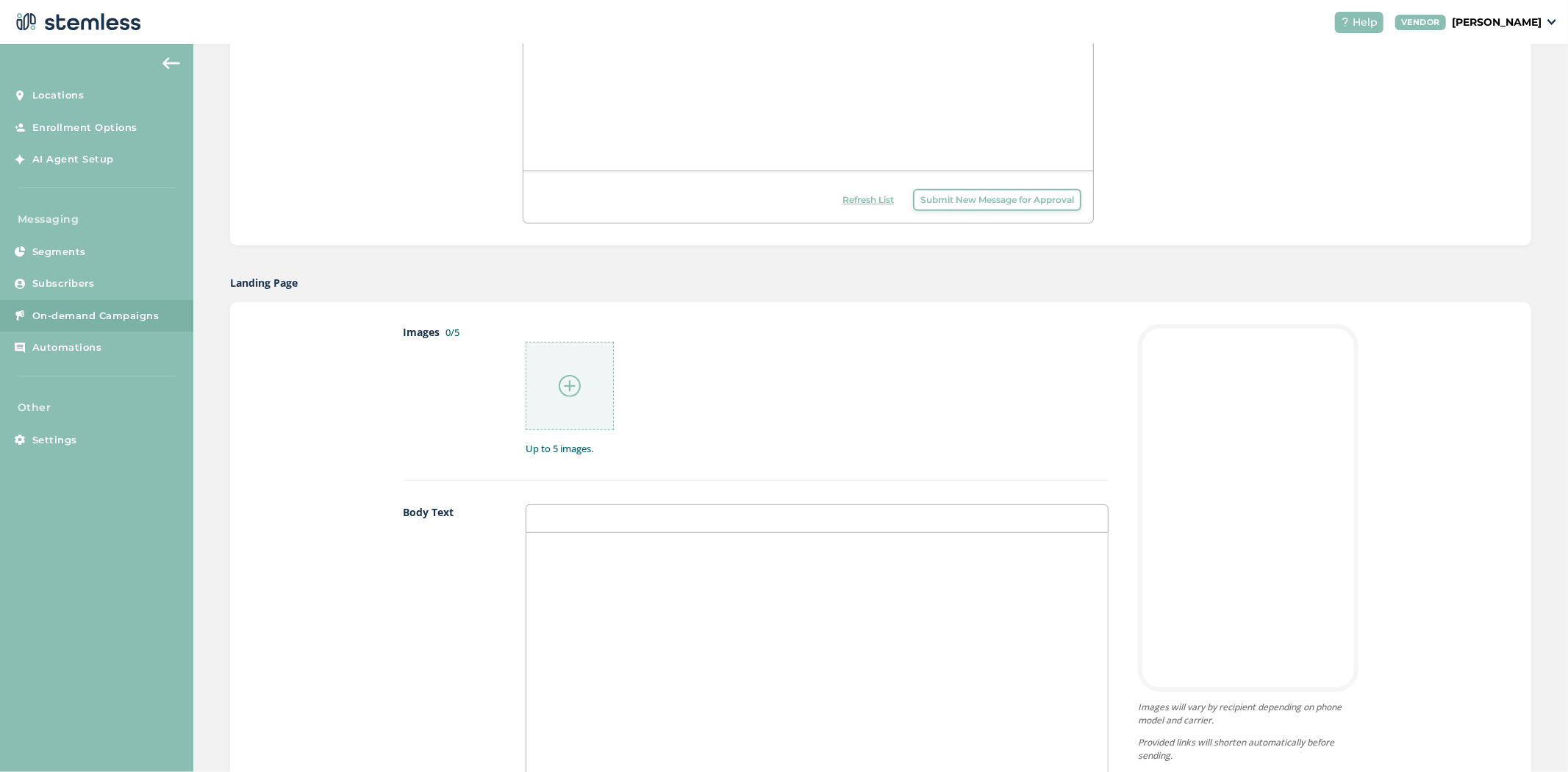
scroll to position [489, 0]
click at [576, 401] on div at bounding box center [570, 385] width 88 height 88
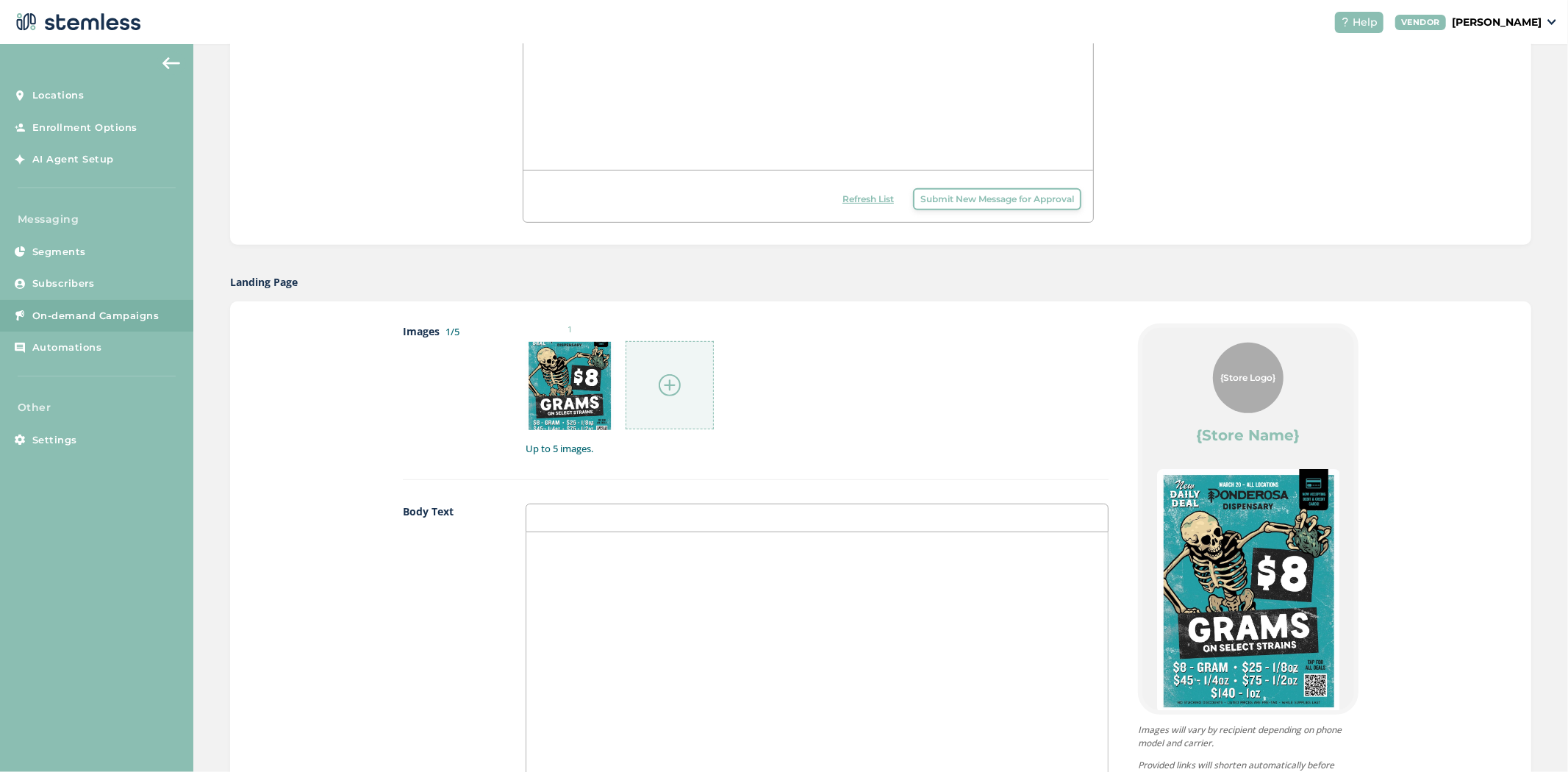
click at [633, 357] on div at bounding box center [670, 385] width 88 height 88
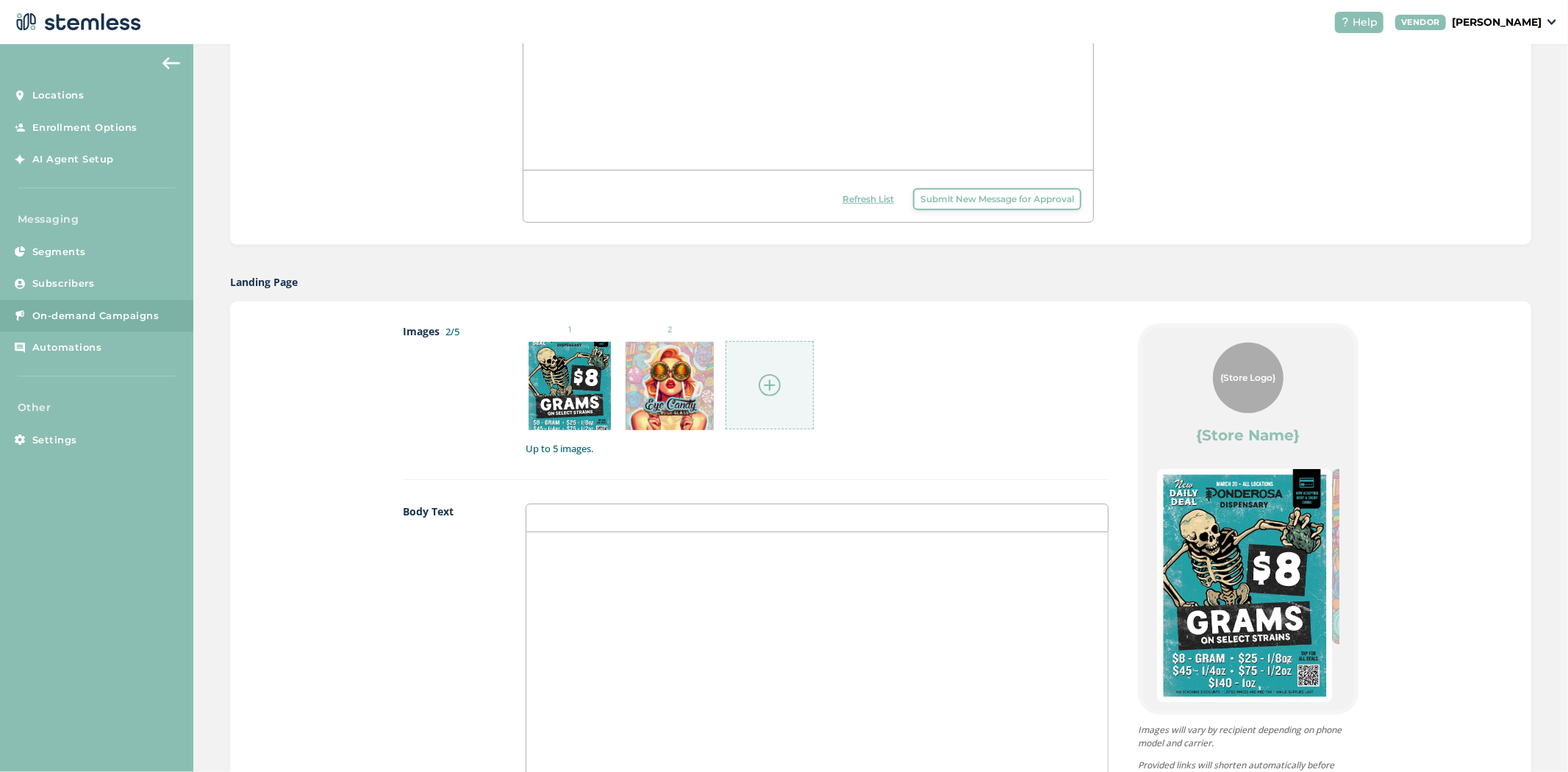
click at [761, 414] on div at bounding box center [769, 385] width 88 height 88
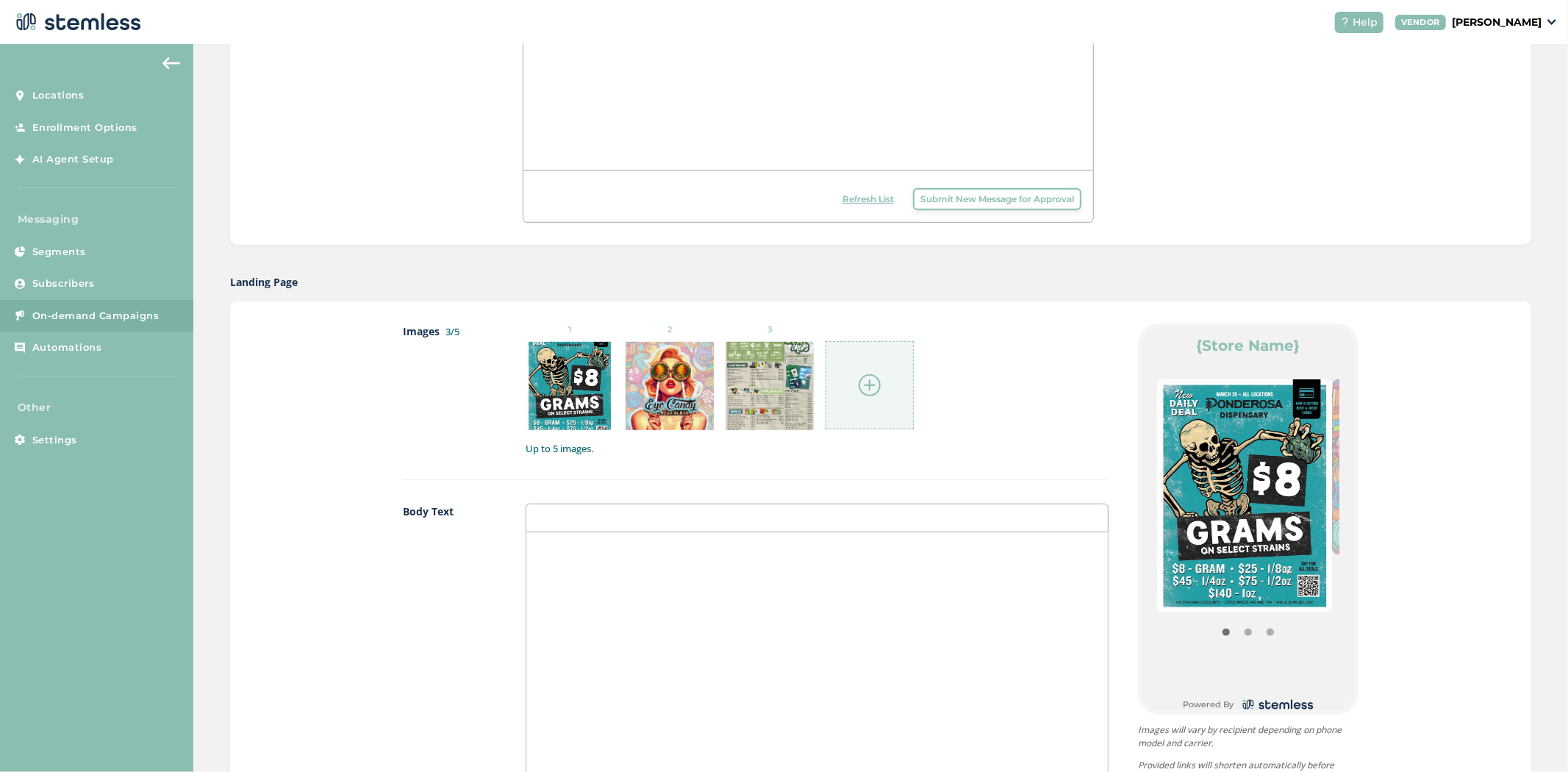
scroll to position [107, 0]
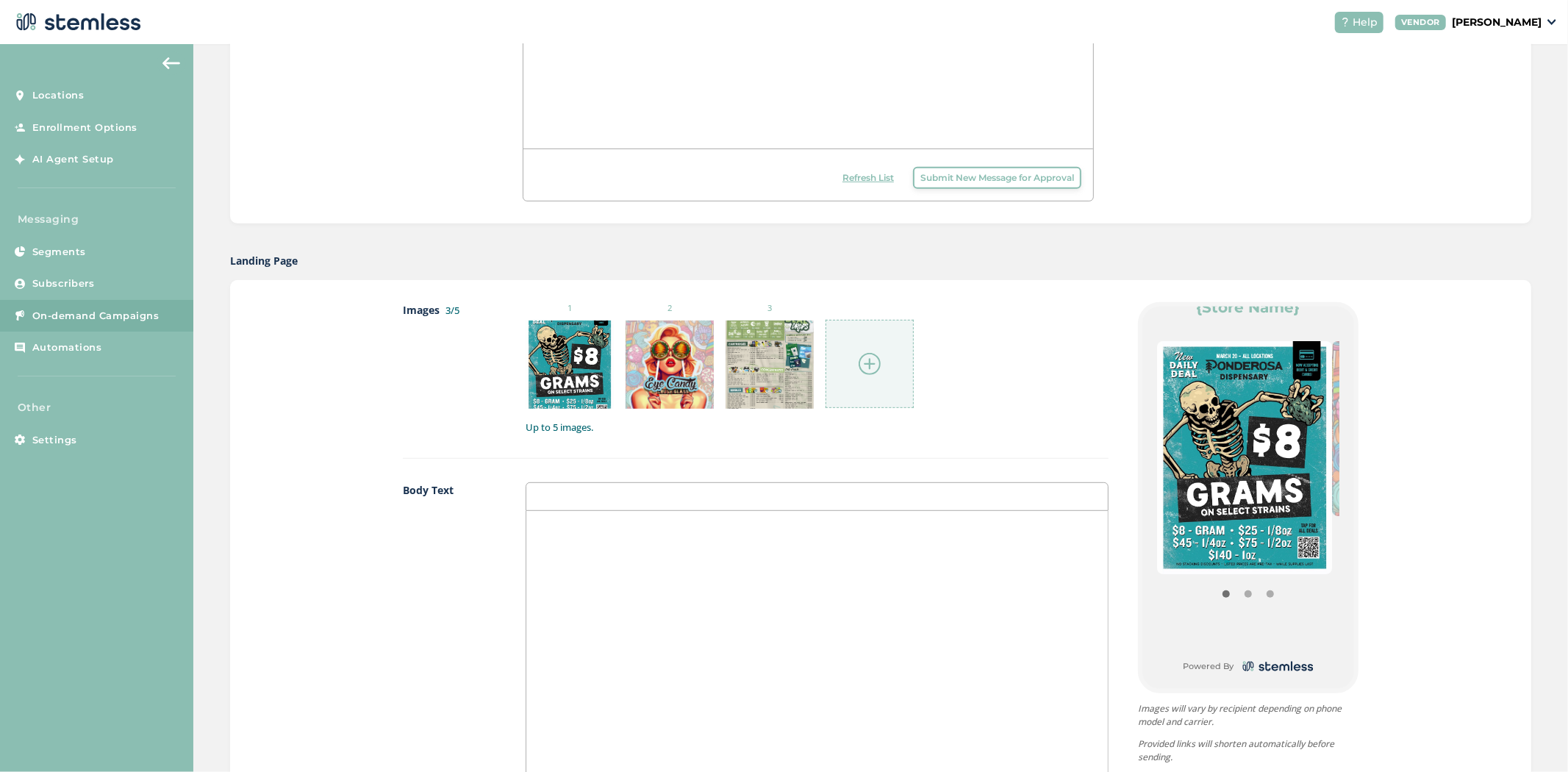
drag, startPoint x: 1261, startPoint y: 501, endPoint x: 1174, endPoint y: 504, distance: 87.1
click at [1180, 504] on img at bounding box center [1245, 458] width 175 height 233
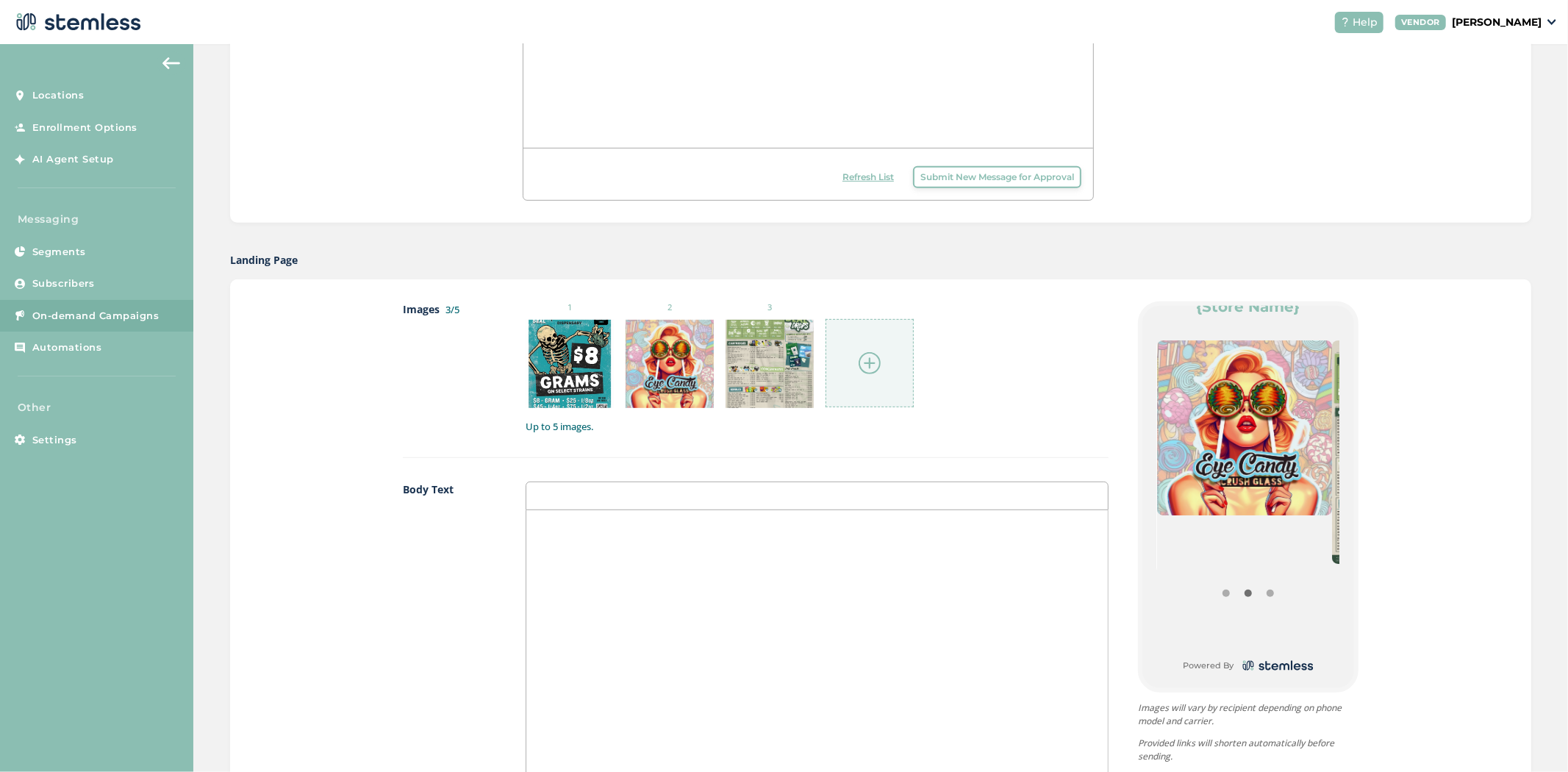
scroll to position [512, 0]
drag, startPoint x: 1275, startPoint y: 489, endPoint x: 1073, endPoint y: 477, distance: 202.4
click at [1098, 476] on div "Images 3/5 1 2 3 Up to 5 images. Body Text Links {Store Logo} {Store Name} Powe…" at bounding box center [880, 660] width 955 height 719
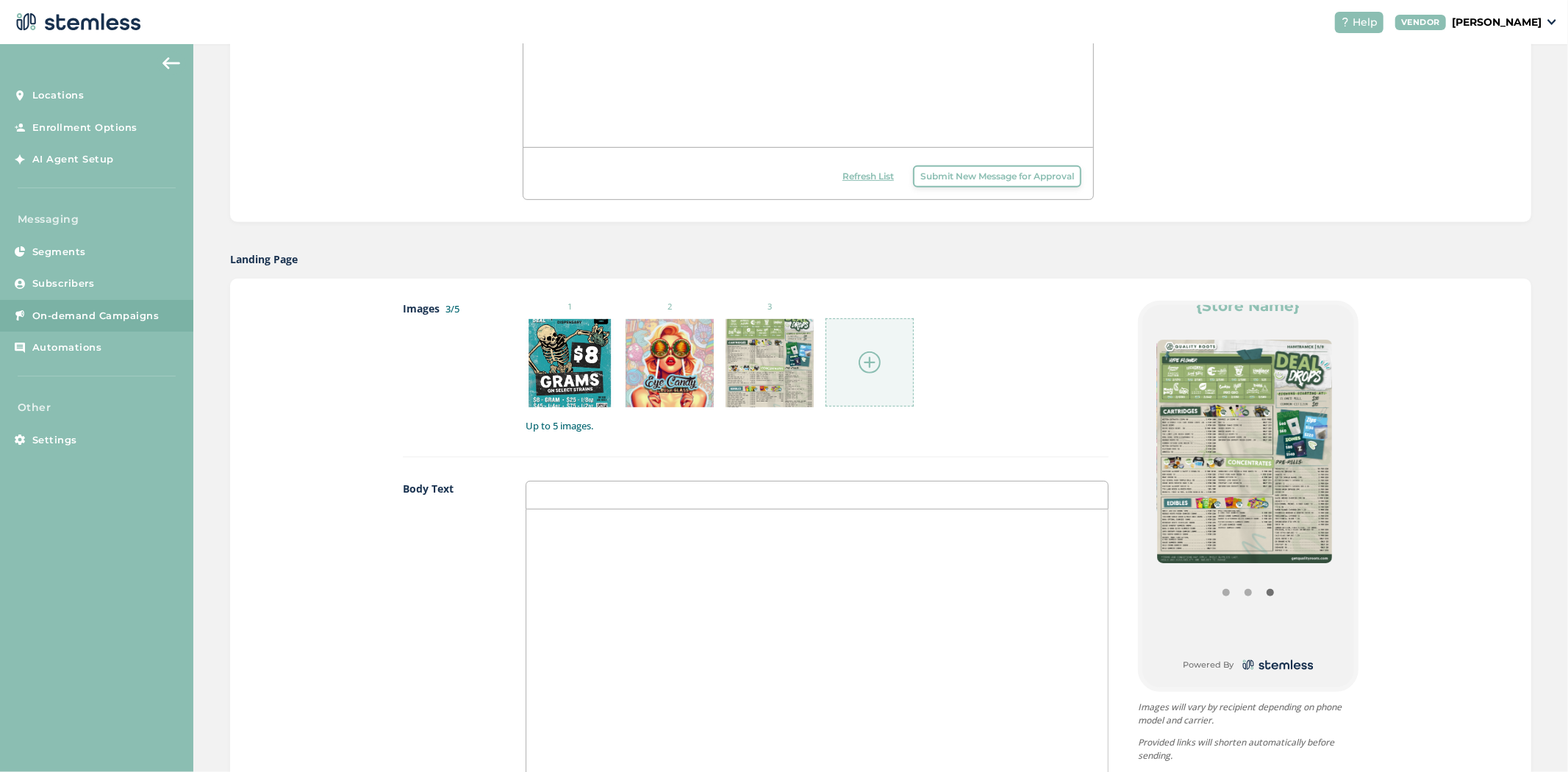
click at [815, 602] on div at bounding box center [817, 656] width 582 height 294
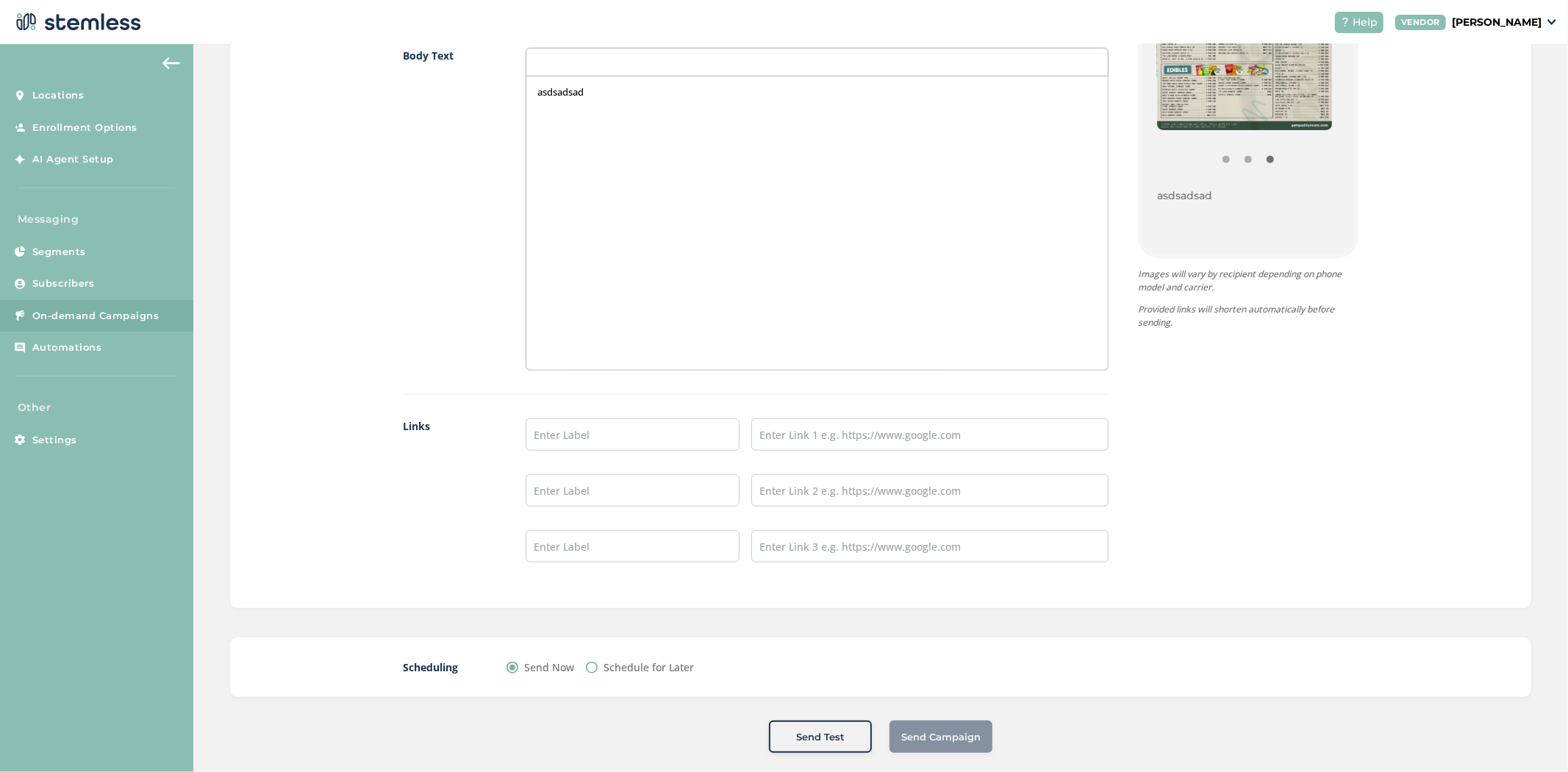
scroll to position [962, 0]
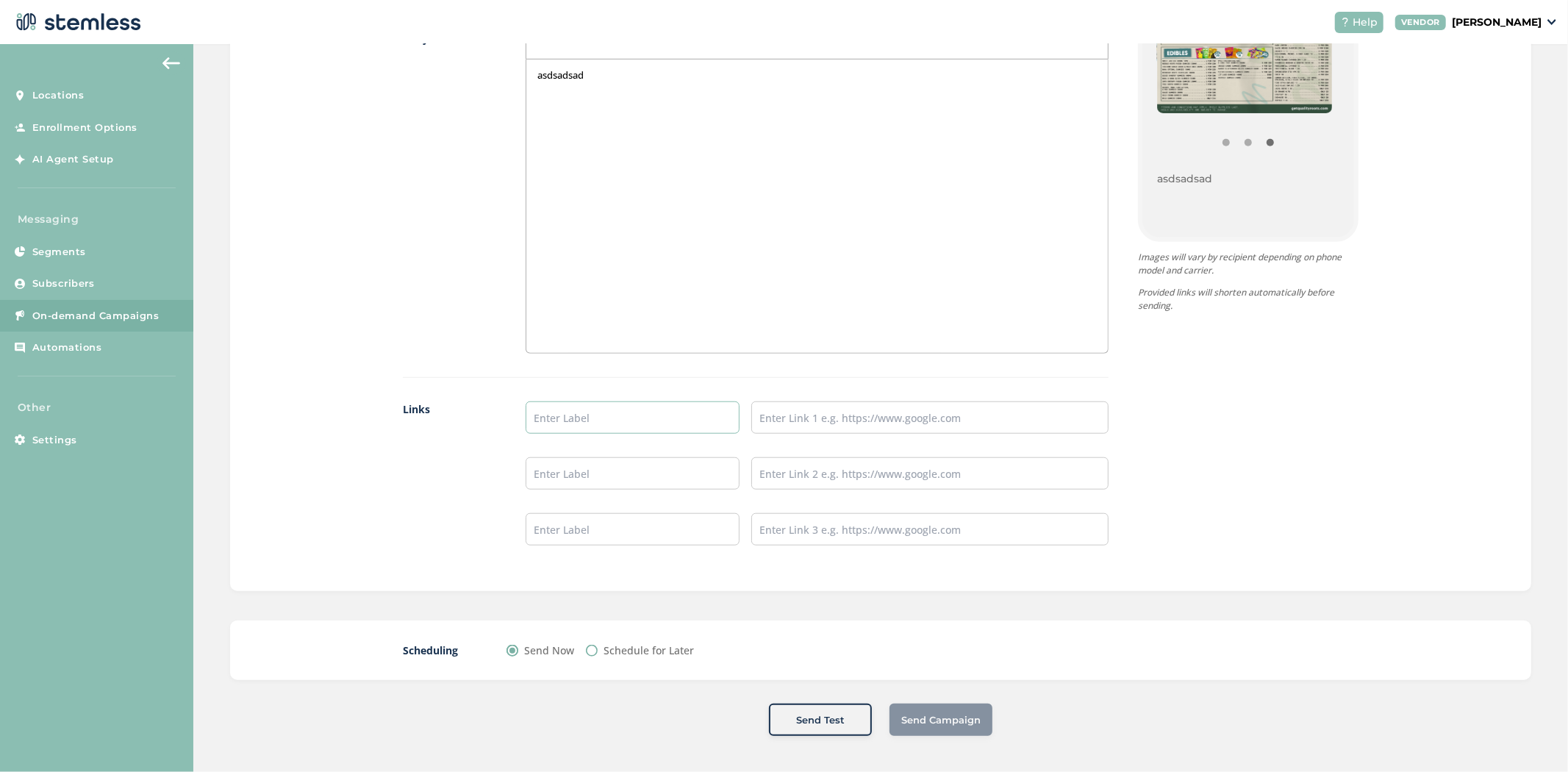
click at [633, 413] on input "text" at bounding box center [633, 418] width 215 height 33
type input "Menu Here"
click at [787, 422] on input "text" at bounding box center [930, 418] width 357 height 33
type input "[URL][DOMAIN_NAME]"
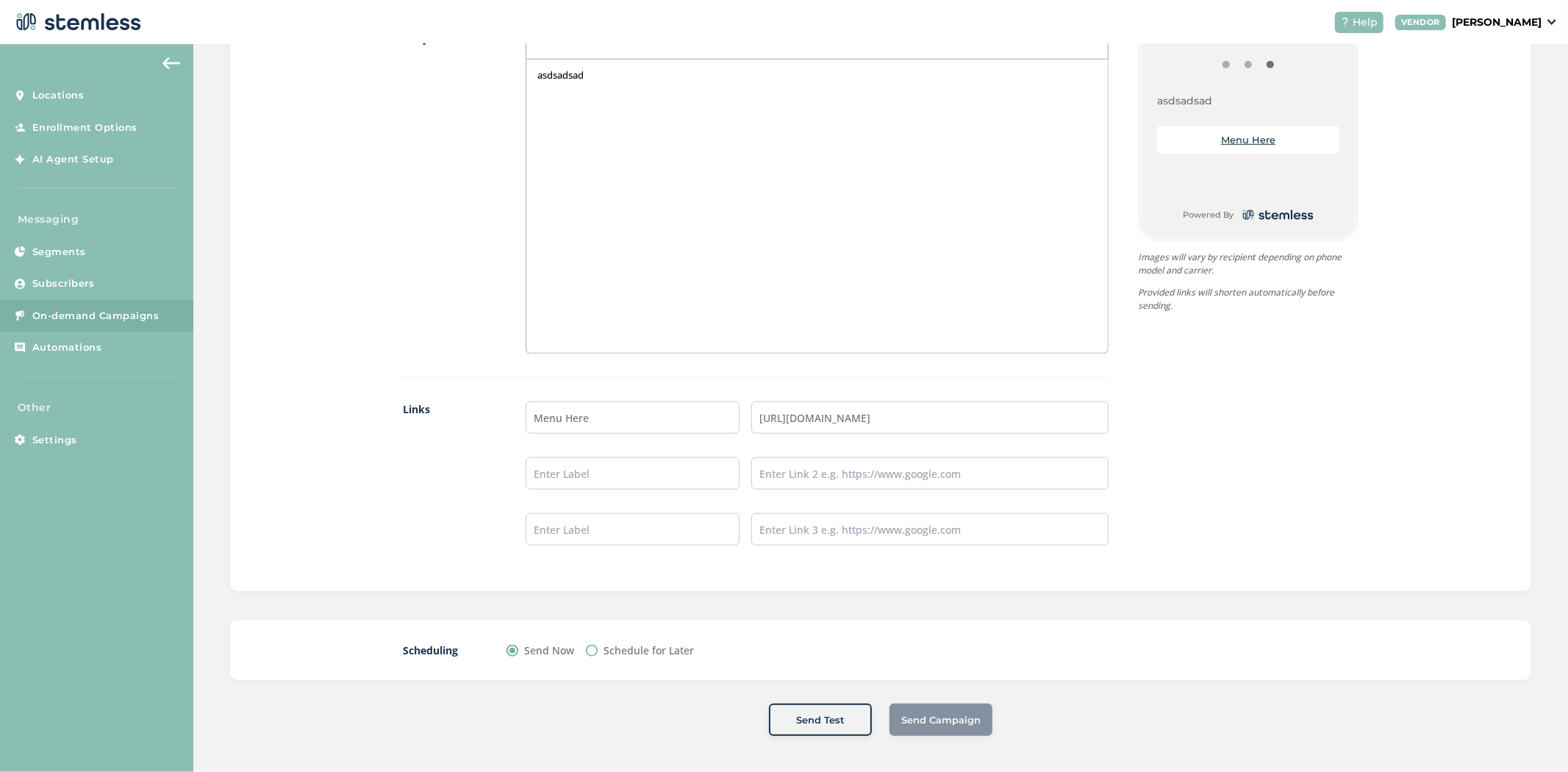
click at [597, 649] on div "Schedule for Later" at bounding box center [640, 650] width 108 height 15
click at [586, 649] on input "Schedule for Later" at bounding box center [592, 651] width 12 height 12
radio input "true"
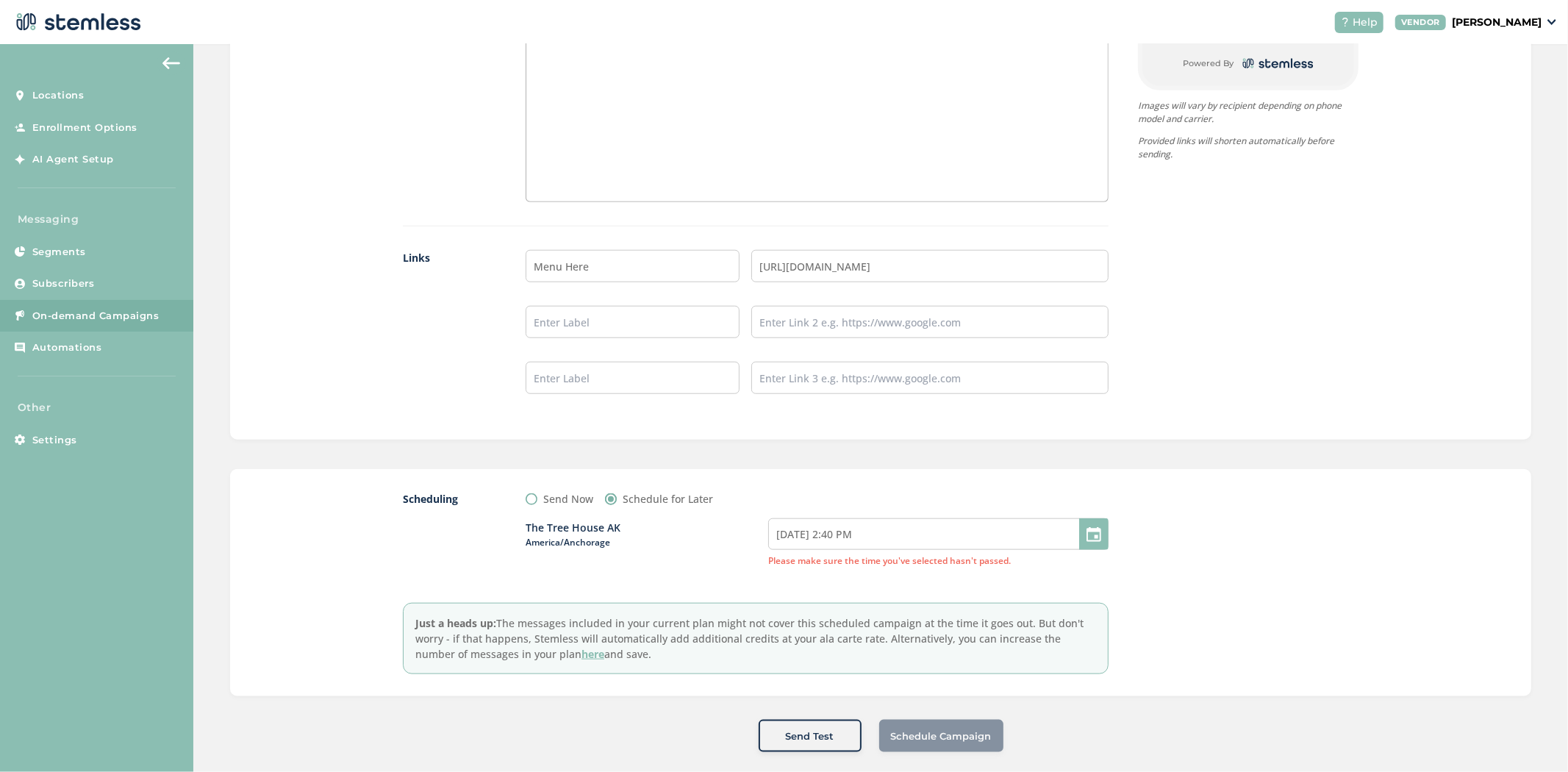
scroll to position [1130, 0]
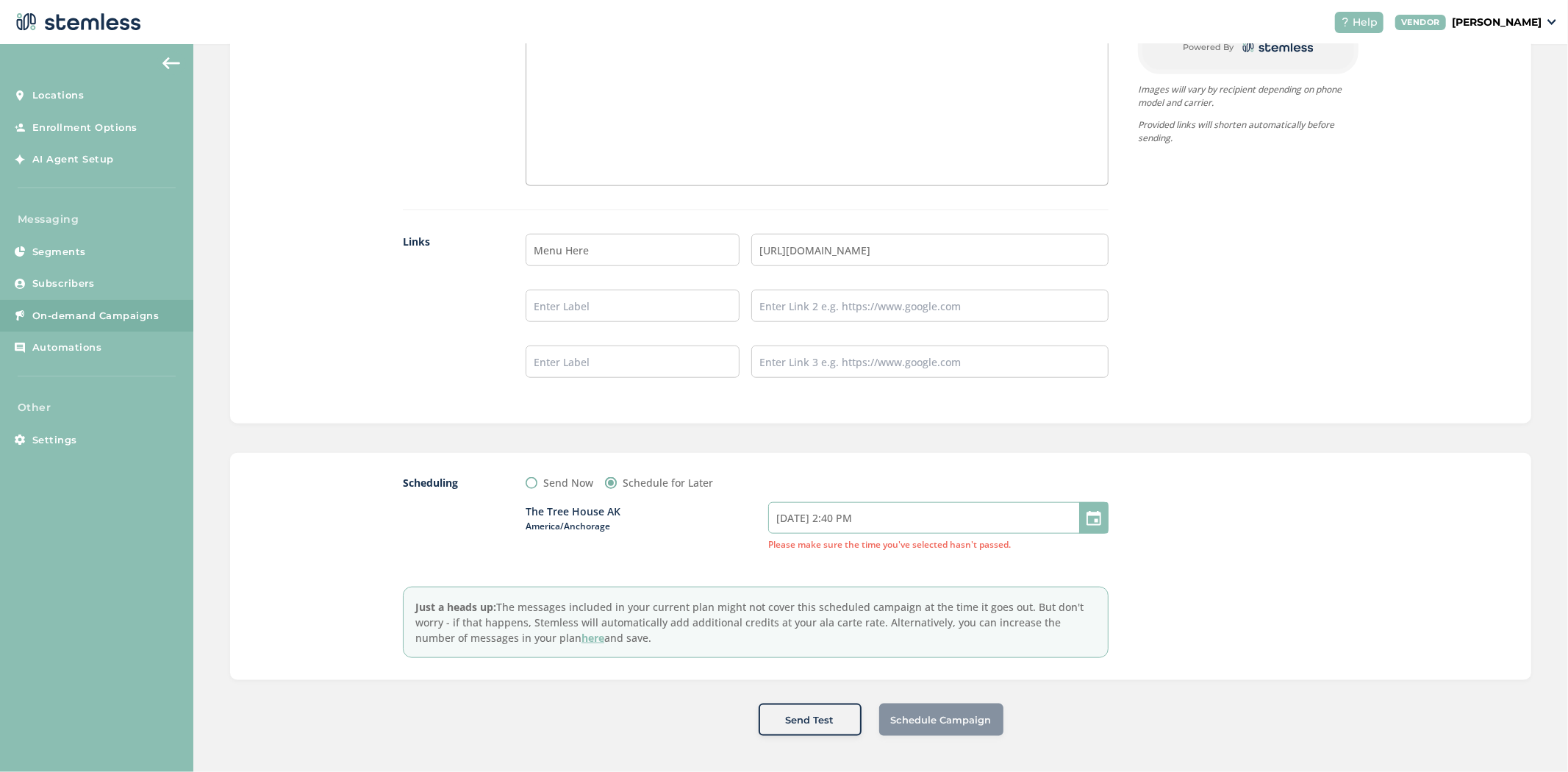
click at [968, 521] on input "[DATE] 2:40 PM" at bounding box center [939, 518] width 340 height 32
select select "13"
select select "40"
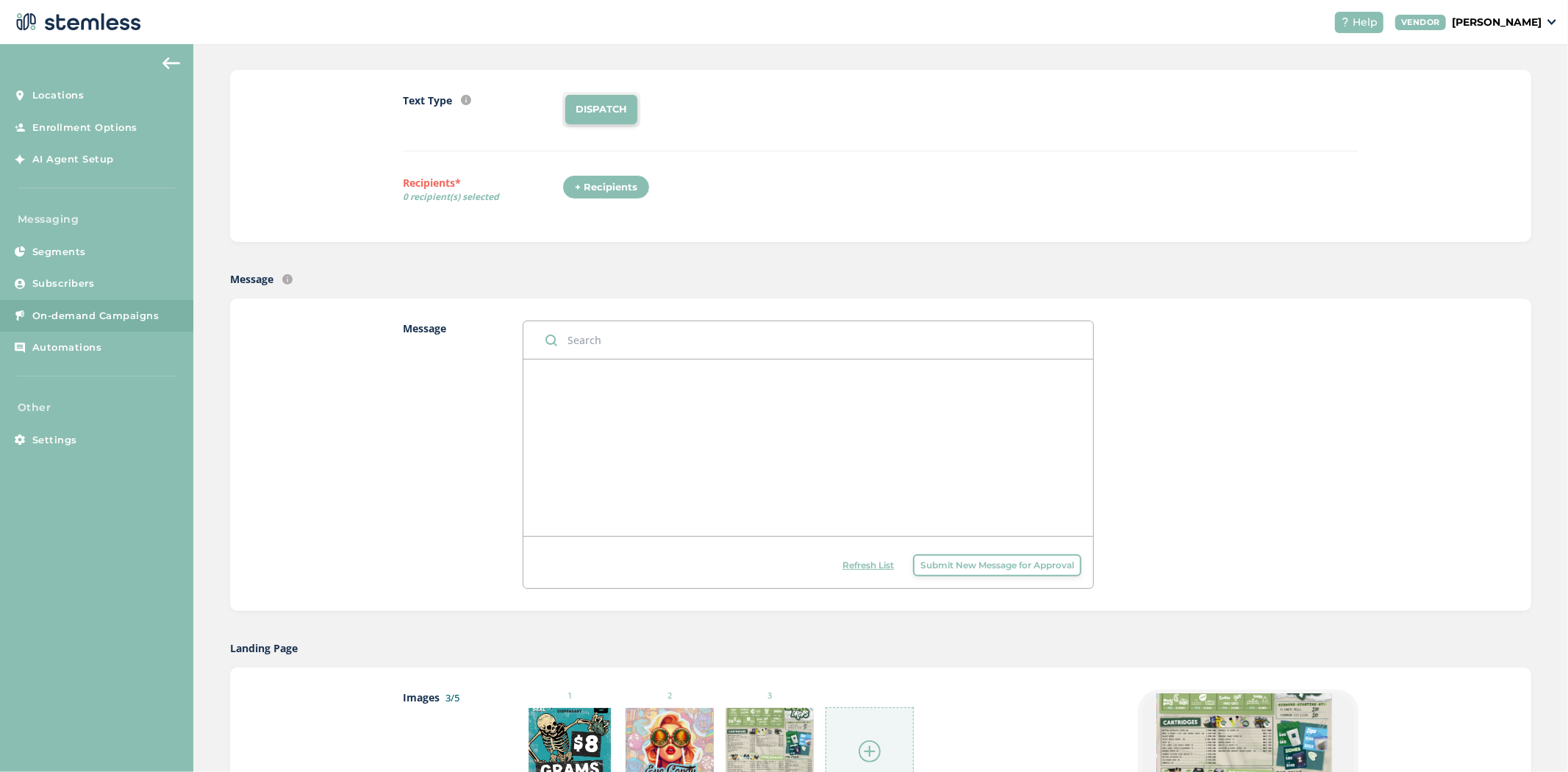
scroll to position [0, 0]
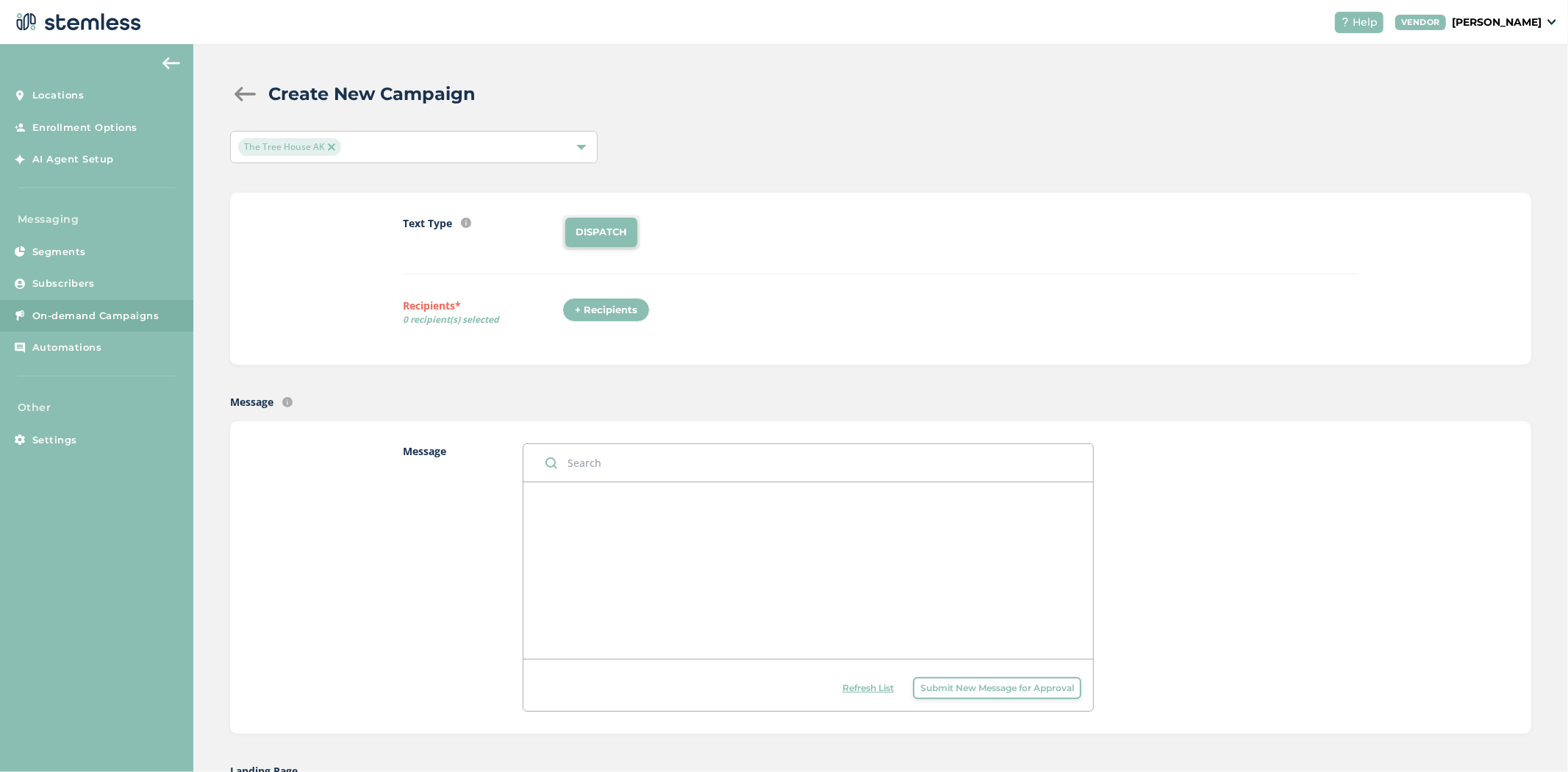
click at [599, 299] on div "+ Recipients" at bounding box center [606, 310] width 88 height 25
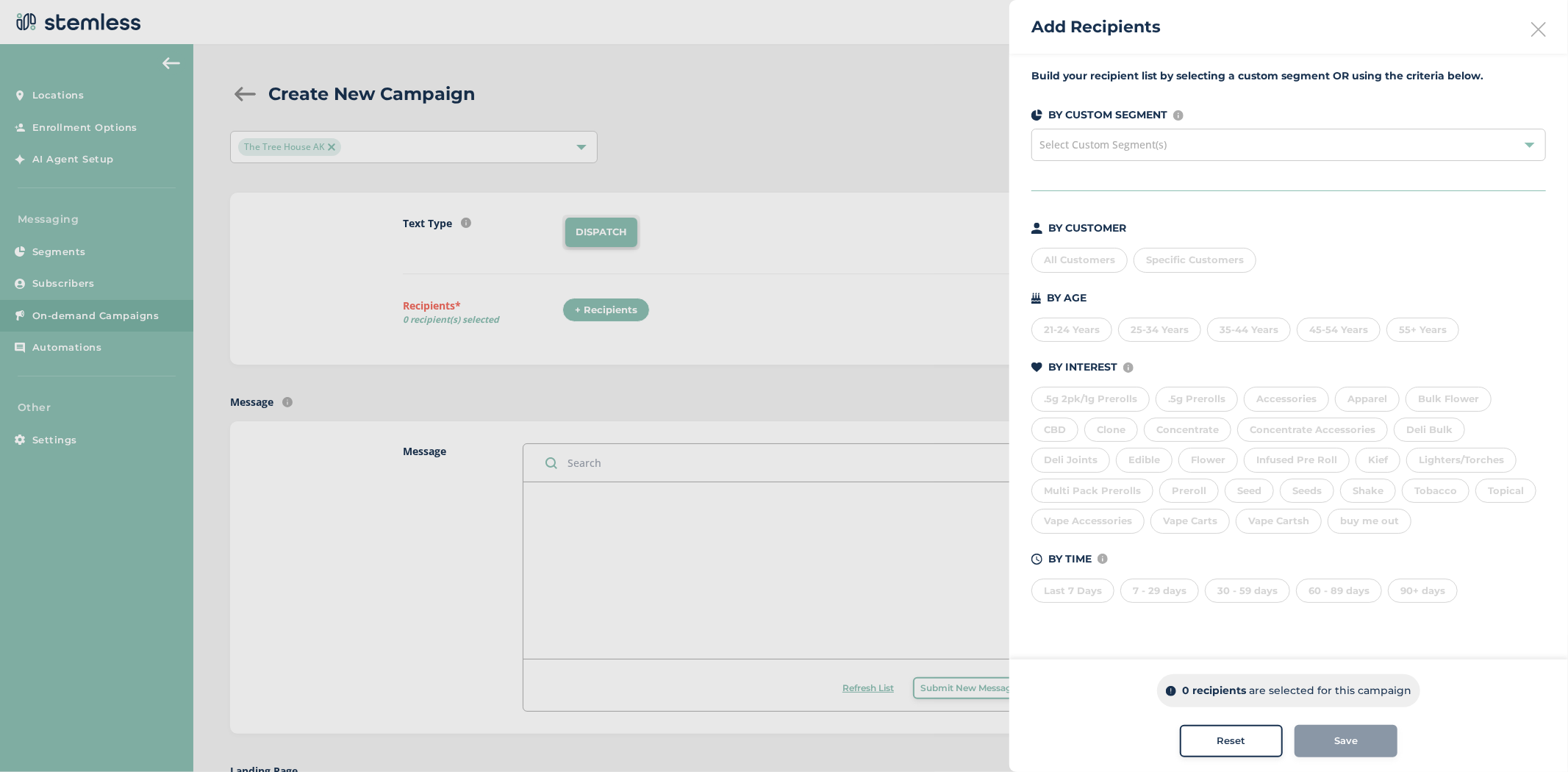
click at [1086, 260] on div "All Customers" at bounding box center [1080, 259] width 96 height 25
click at [1053, 324] on div "21-24 Years" at bounding box center [1072, 329] width 81 height 25
click at [1159, 328] on div "25-34 Years" at bounding box center [1160, 329] width 83 height 25
click at [1240, 331] on div "35-44 Years" at bounding box center [1249, 329] width 84 height 25
click at [1095, 394] on div ".5g 2pk/1g Prerolls" at bounding box center [1091, 399] width 119 height 25
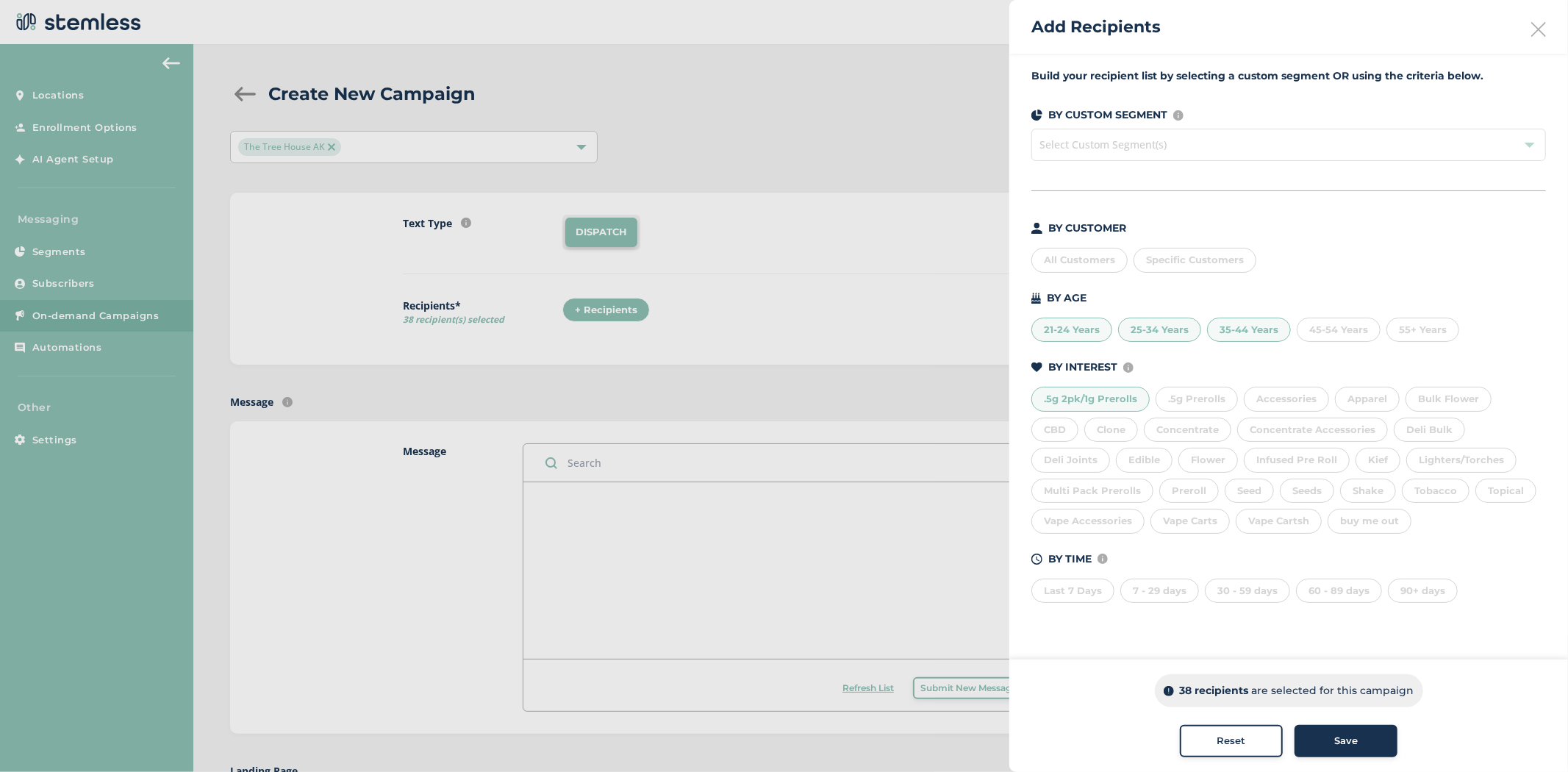
click at [1206, 404] on div ".5g Prerolls" at bounding box center [1197, 399] width 83 height 25
click at [1103, 595] on div "Last 7 Days" at bounding box center [1073, 591] width 83 height 25
click at [1179, 594] on div "7 - 29 days" at bounding box center [1160, 591] width 79 height 25
click at [1261, 587] on div "30 - 59 days" at bounding box center [1247, 591] width 85 height 25
click at [1115, 141] on span "Select Custom Segment(s)" at bounding box center [1289, 145] width 515 height 33
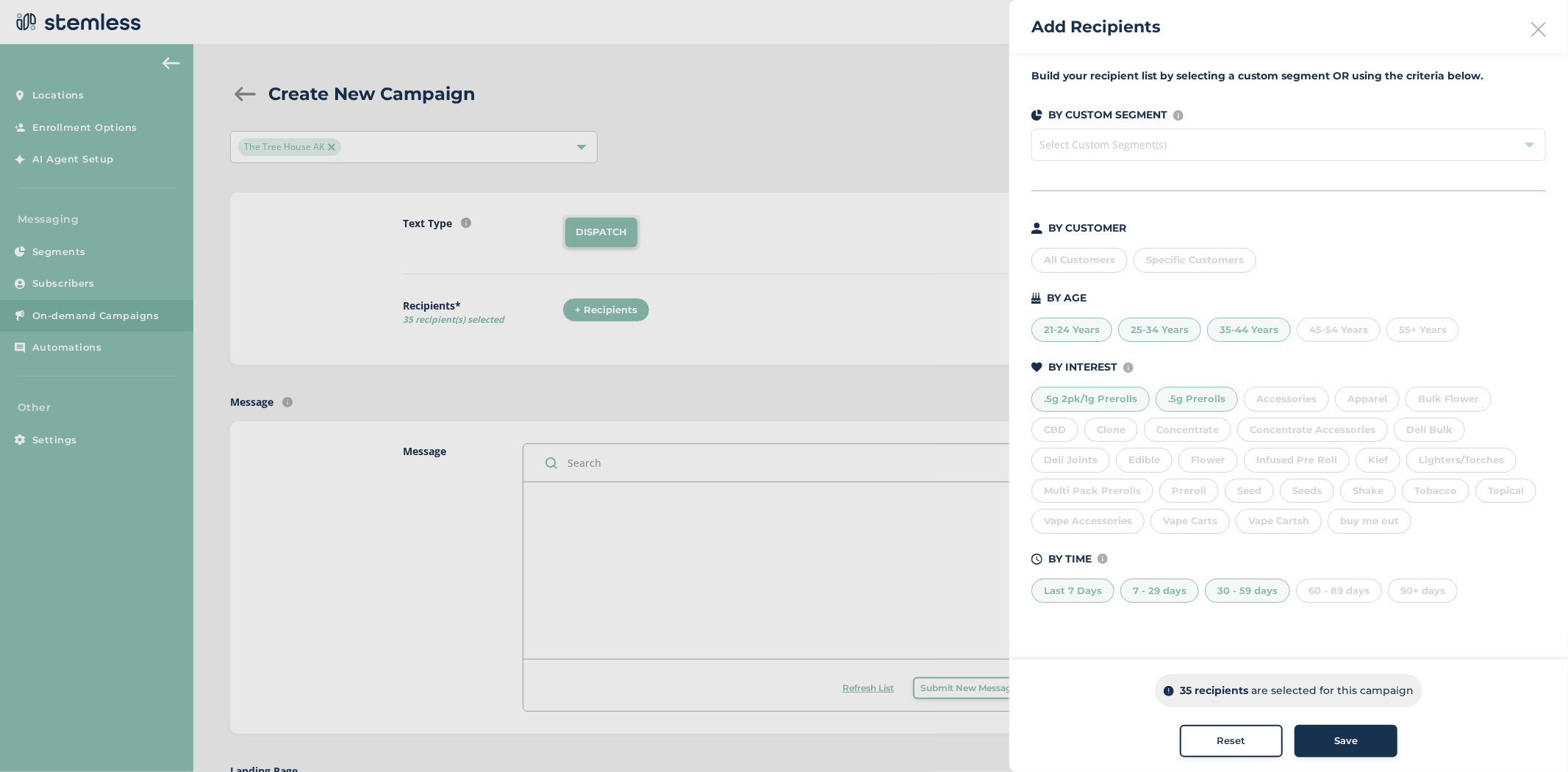
click at [1325, 196] on div "Build your recipient list by selecting a custom segment OR using the criteria b…" at bounding box center [1289, 344] width 558 height 582
click at [1542, 34] on icon at bounding box center [1539, 29] width 14 height 14
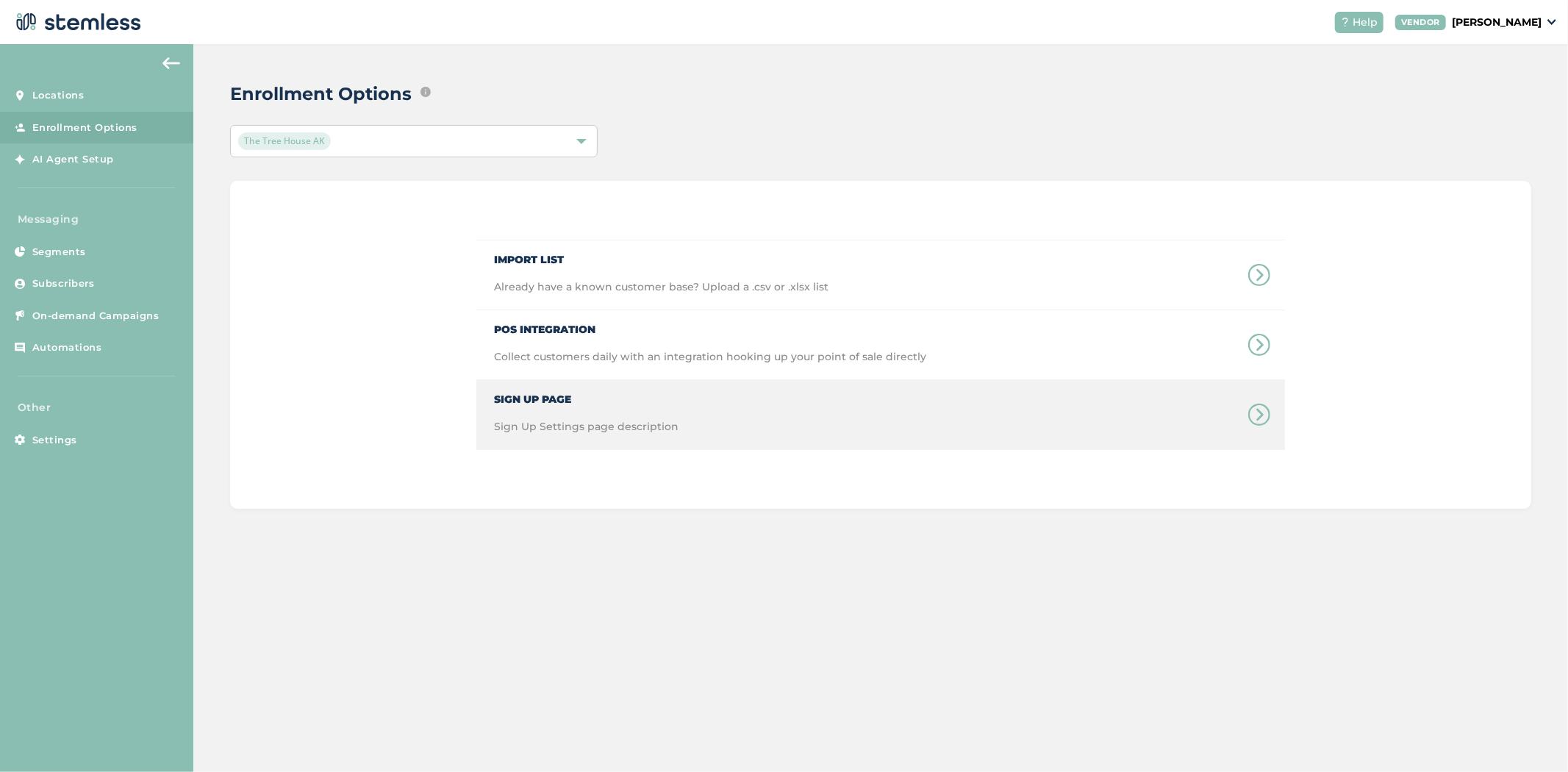
click at [632, 414] on div "Sign Up Page Sign Up Settings page description" at bounding box center [578, 415] width 202 height 69
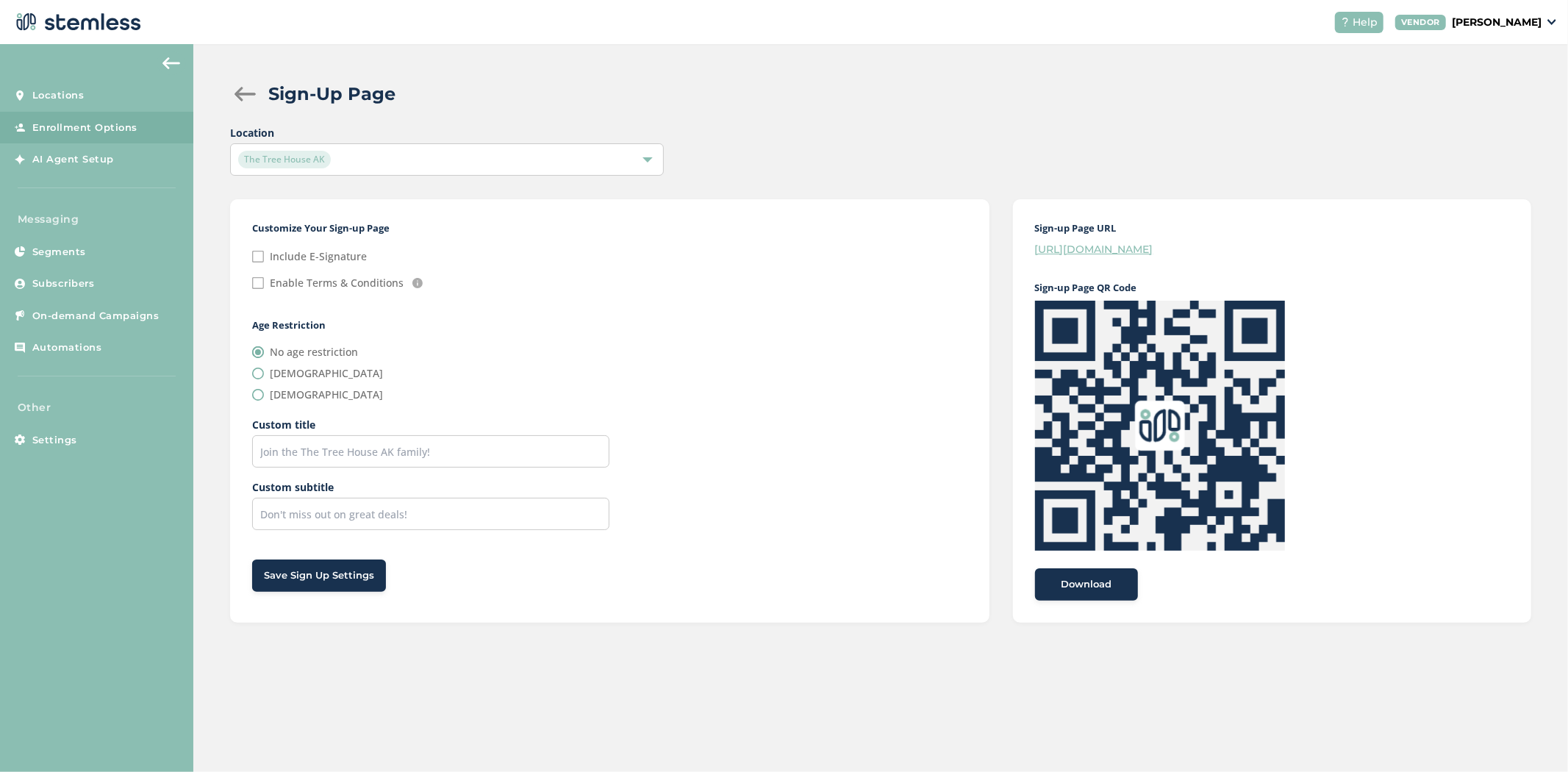
click at [1154, 250] on link "https://stemless.co/promo?store=the-tree-house-ak" at bounding box center [1094, 249] width 119 height 14
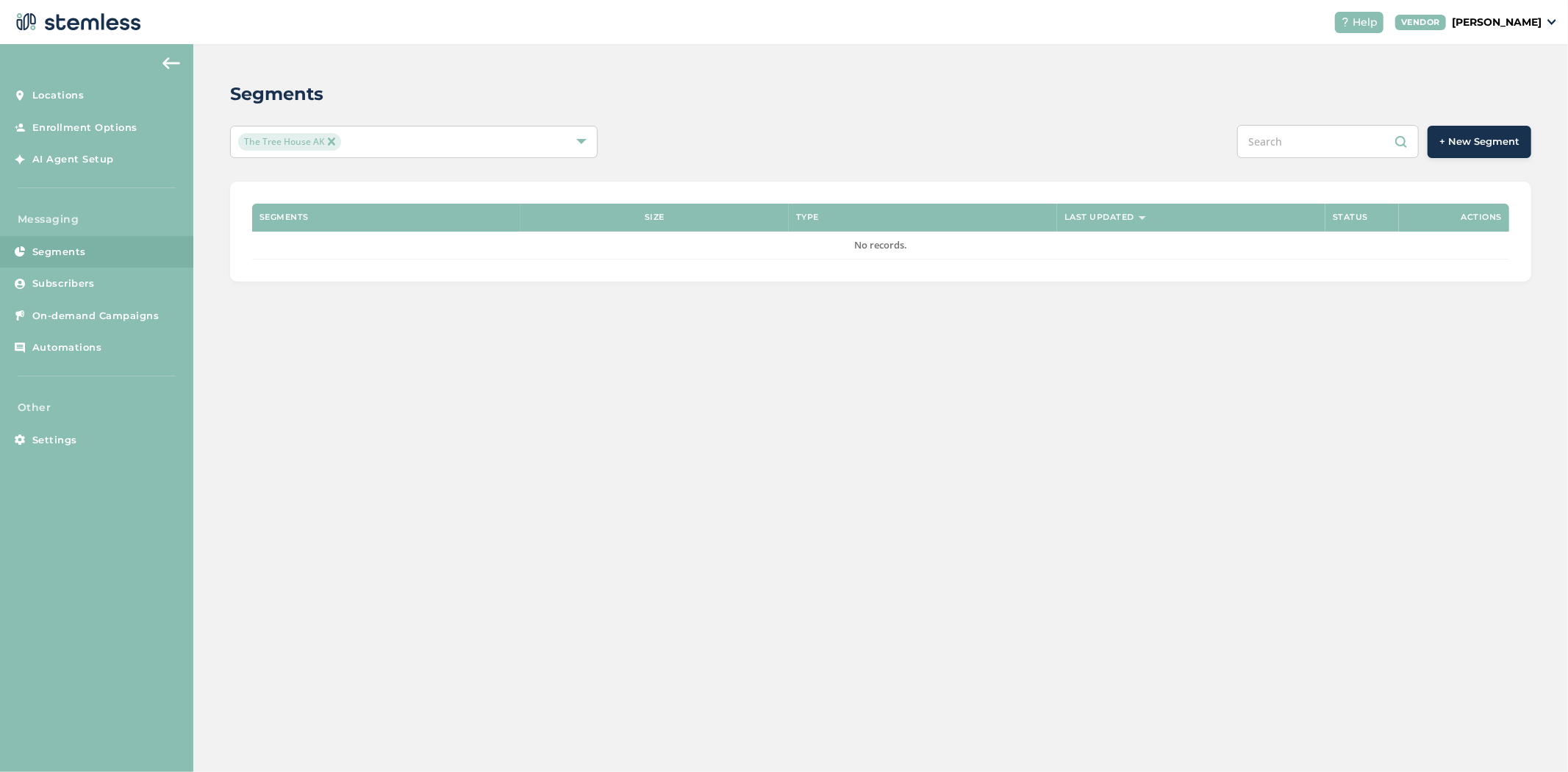
click at [1478, 131] on button "+ New Segment" at bounding box center [1480, 142] width 103 height 33
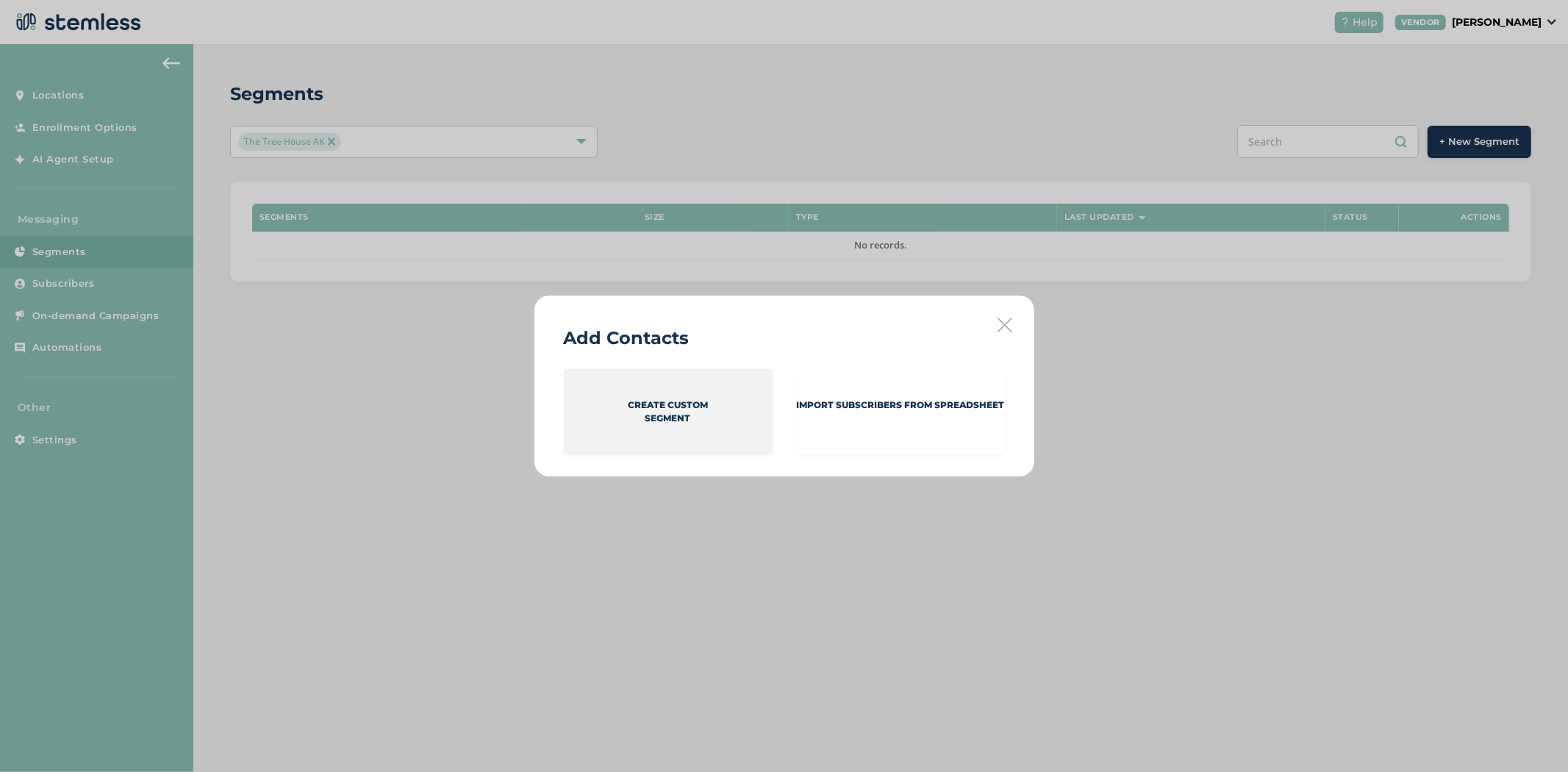
click at [671, 421] on p "Create Custom Segment" at bounding box center [667, 411] width 80 height 26
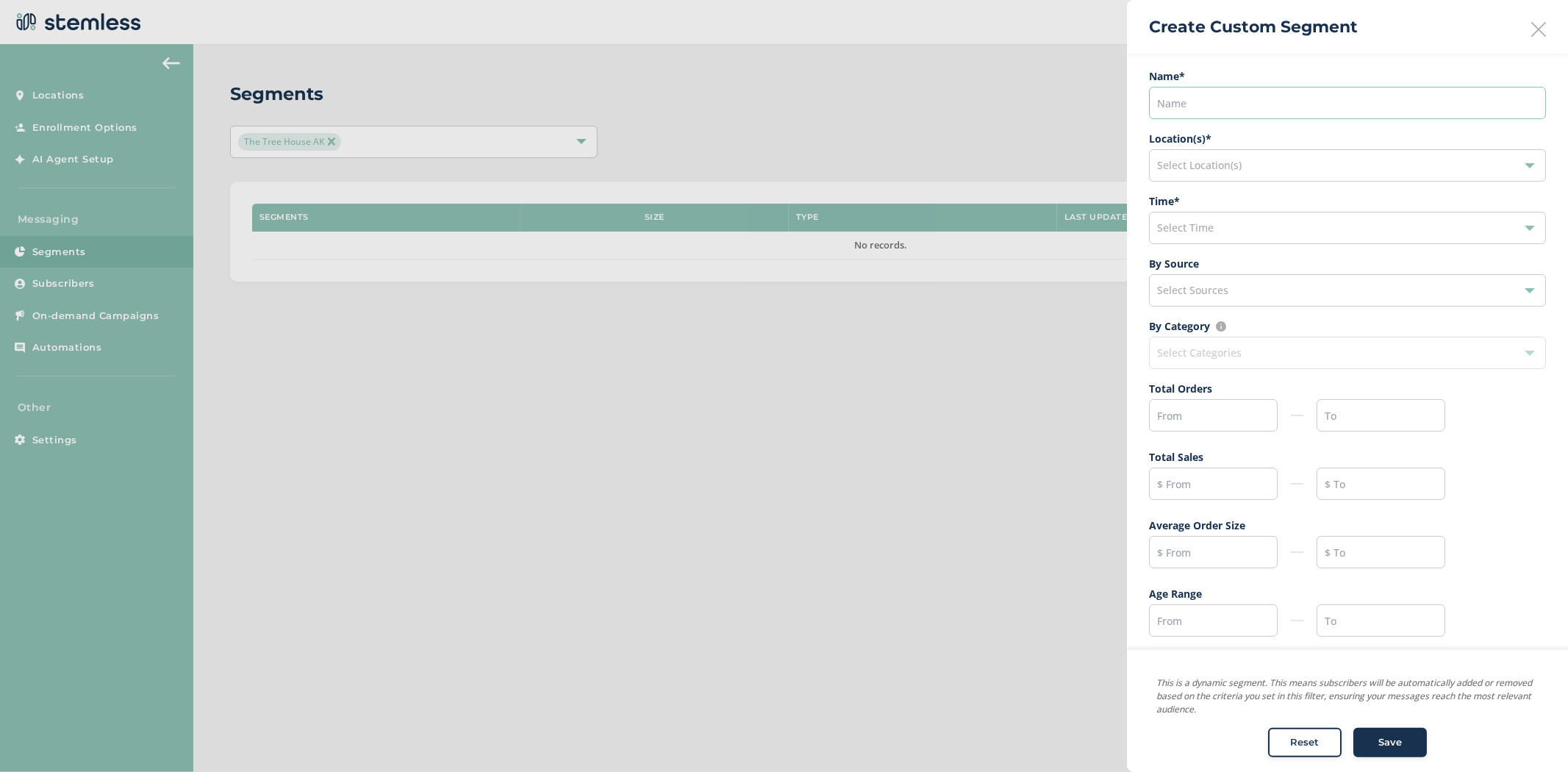
click at [1272, 105] on input "text" at bounding box center [1348, 103] width 397 height 33
type input "VIP"
click at [1289, 56] on div "Name * VIP Location(s) * Select Location(s) Time * Select Time By Source Select…" at bounding box center [1348, 355] width 442 height 604
click at [1235, 162] on span "Select Location(s)" at bounding box center [1200, 166] width 84 height 14
click at [1248, 259] on li "The Tree House AK" at bounding box center [1347, 263] width 395 height 30
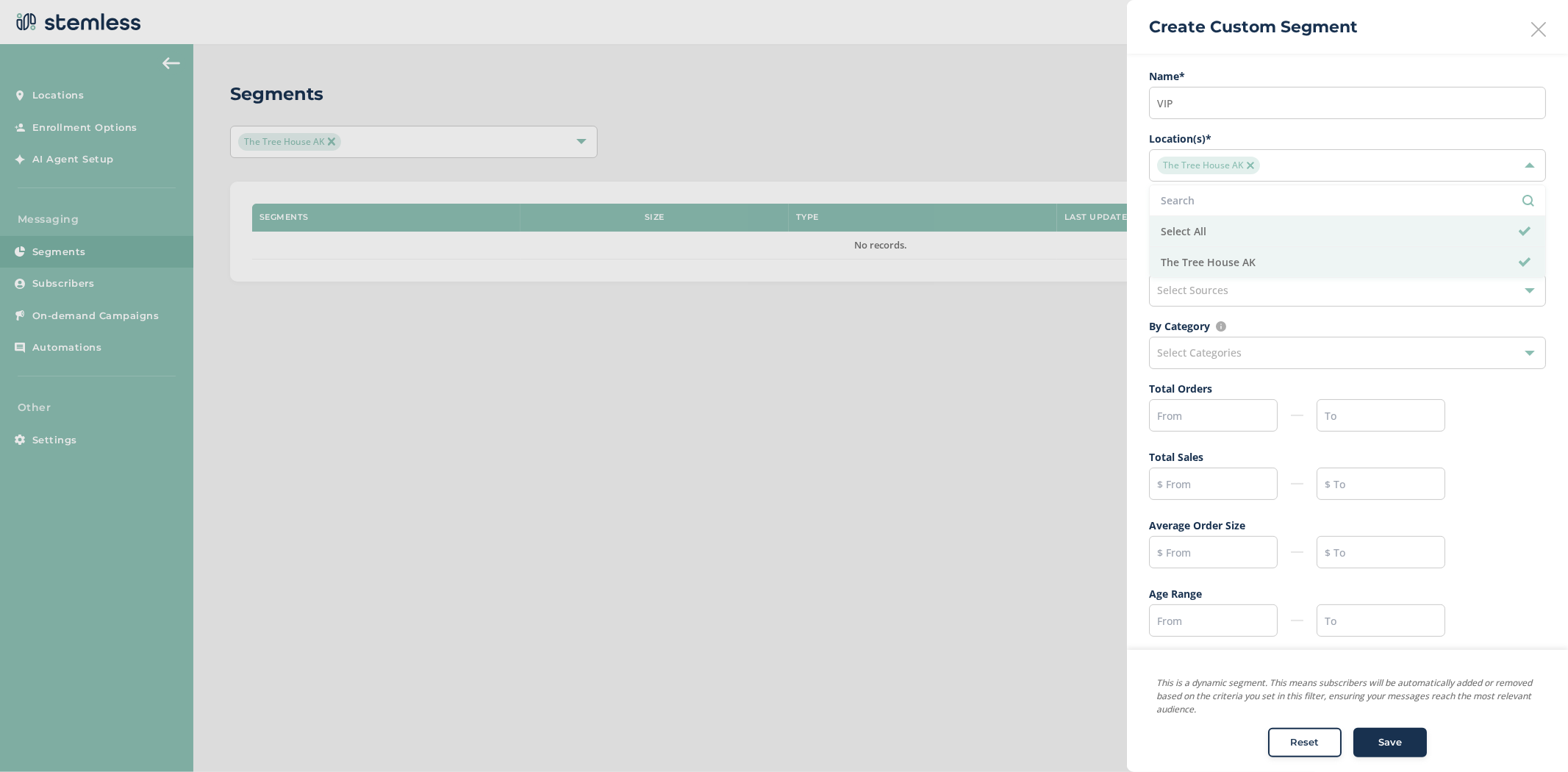
click at [1295, 49] on div "Create Custom Segment" at bounding box center [1348, 26] width 442 height 53
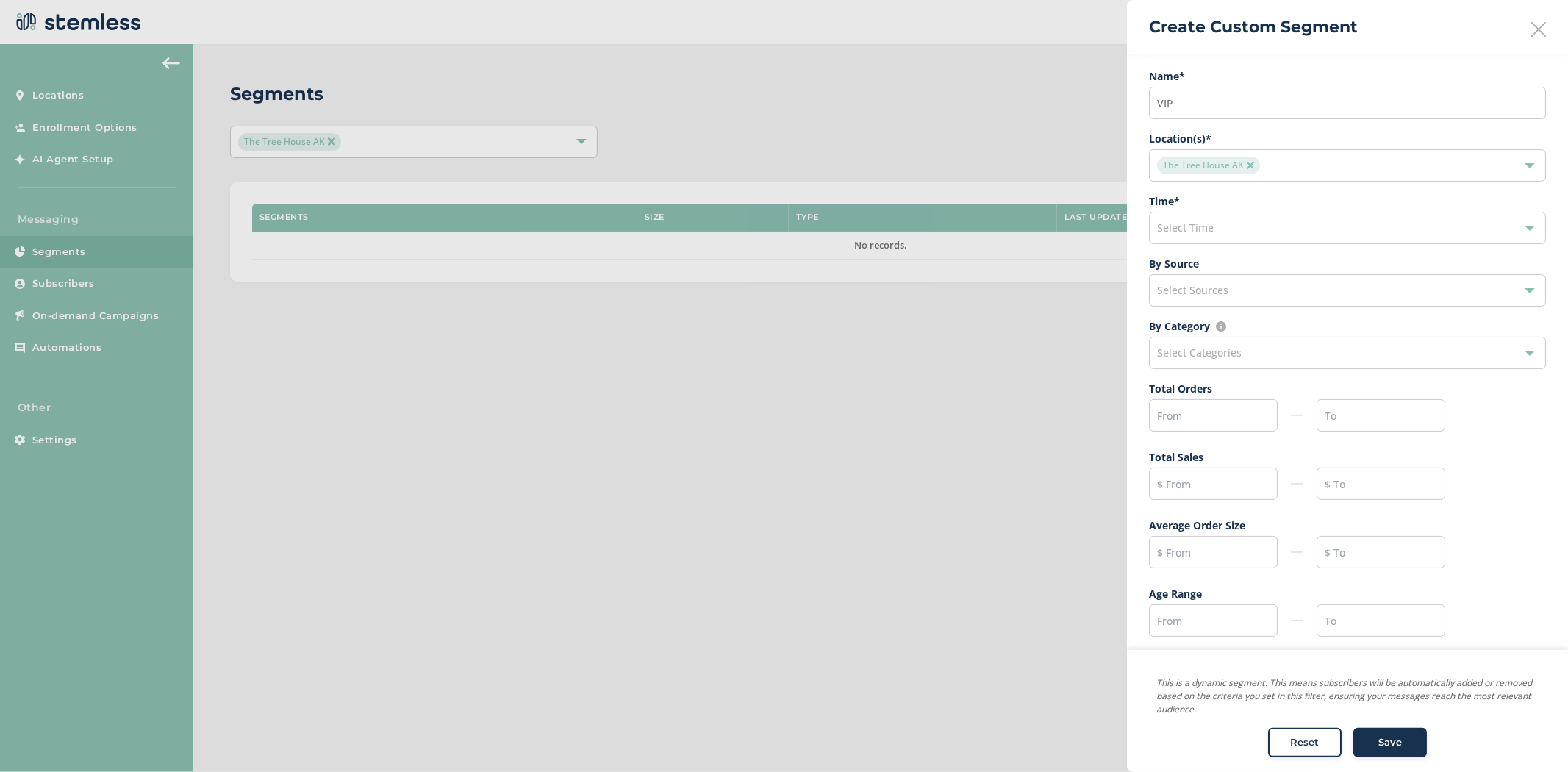
click at [1196, 229] on span "Select Time" at bounding box center [1185, 228] width 56 height 14
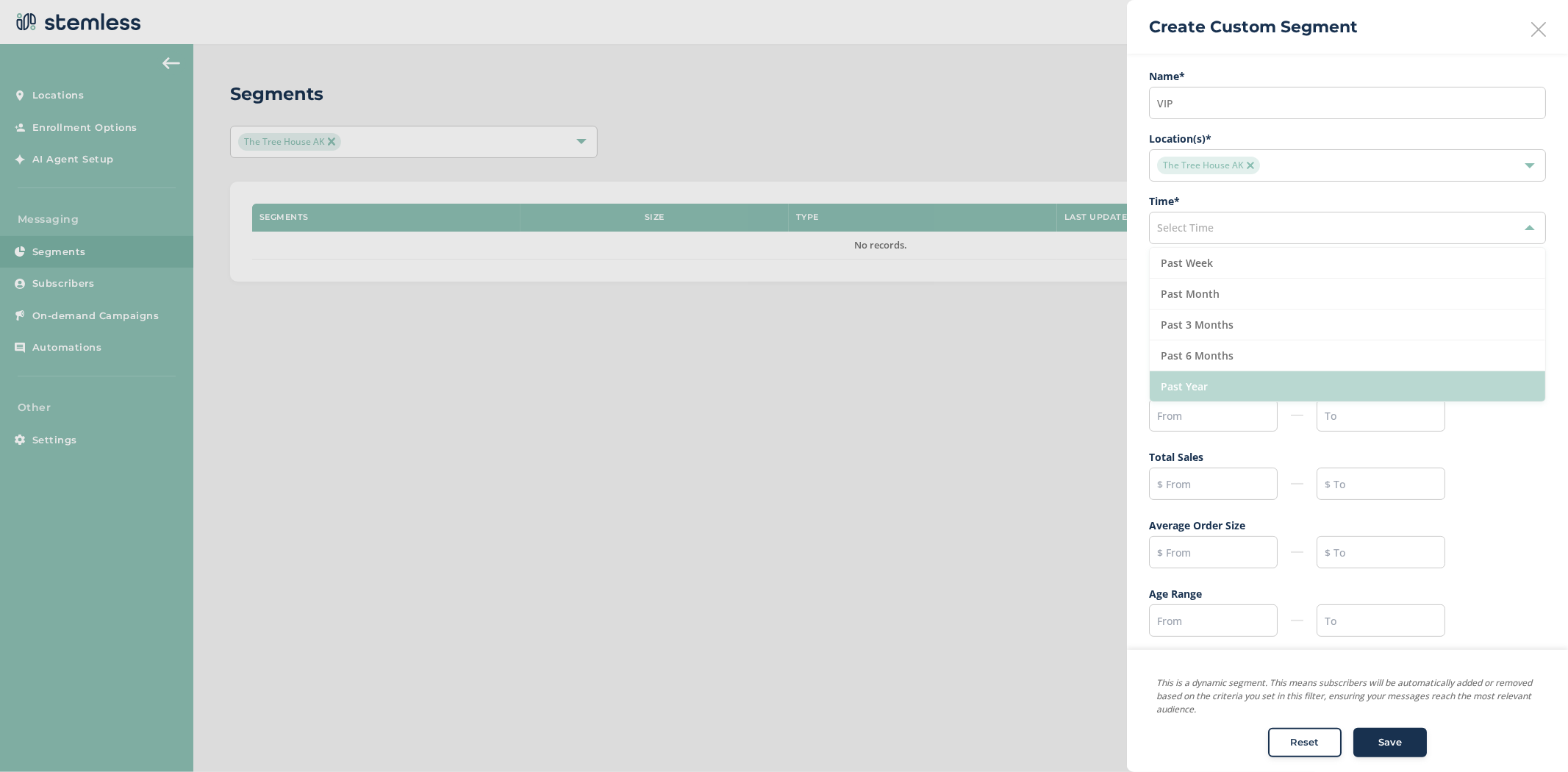
click at [1216, 387] on li "Past Year" at bounding box center [1347, 387] width 395 height 30
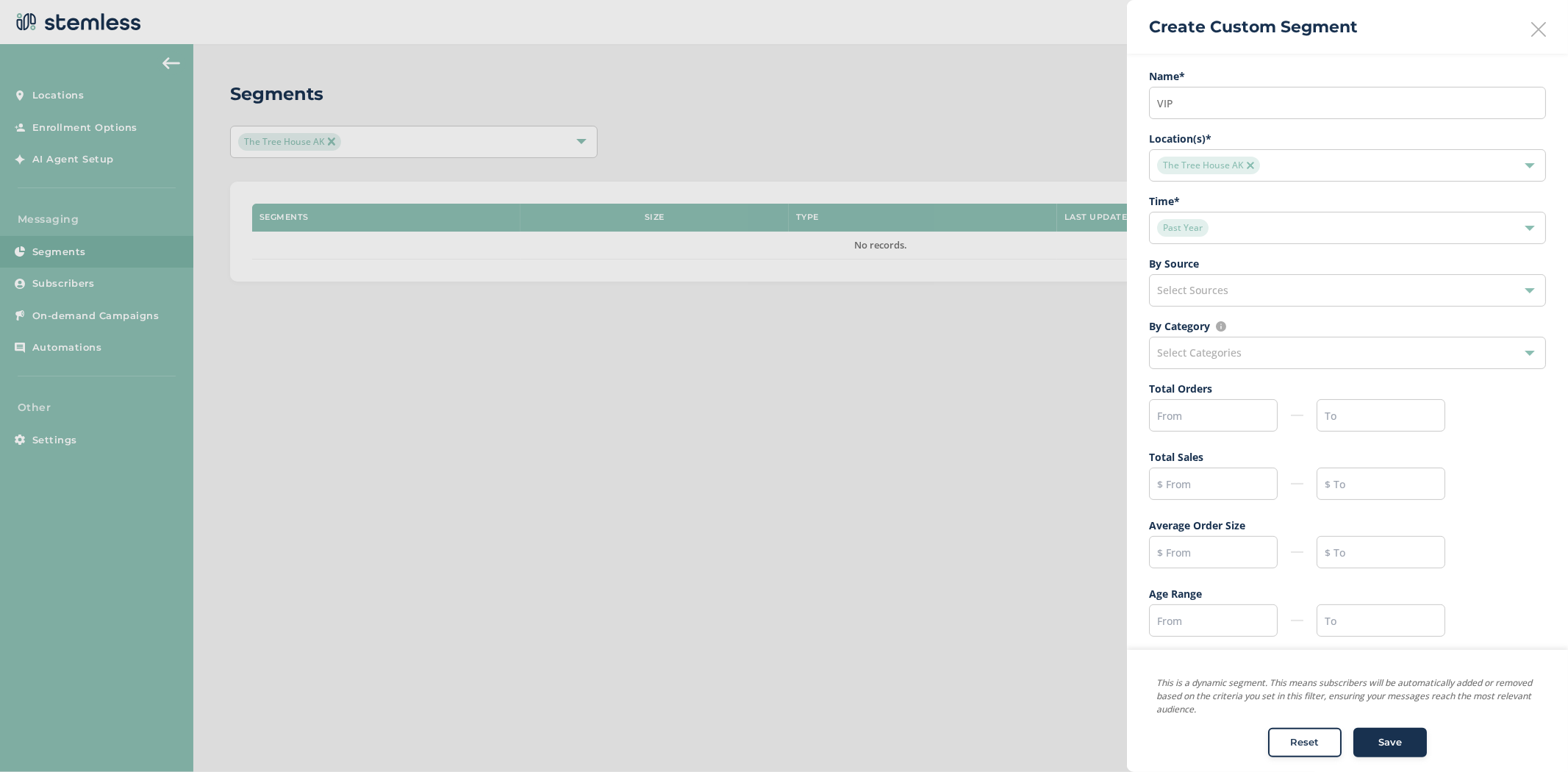
click at [1214, 285] on span "Select Sources" at bounding box center [1193, 290] width 72 height 14
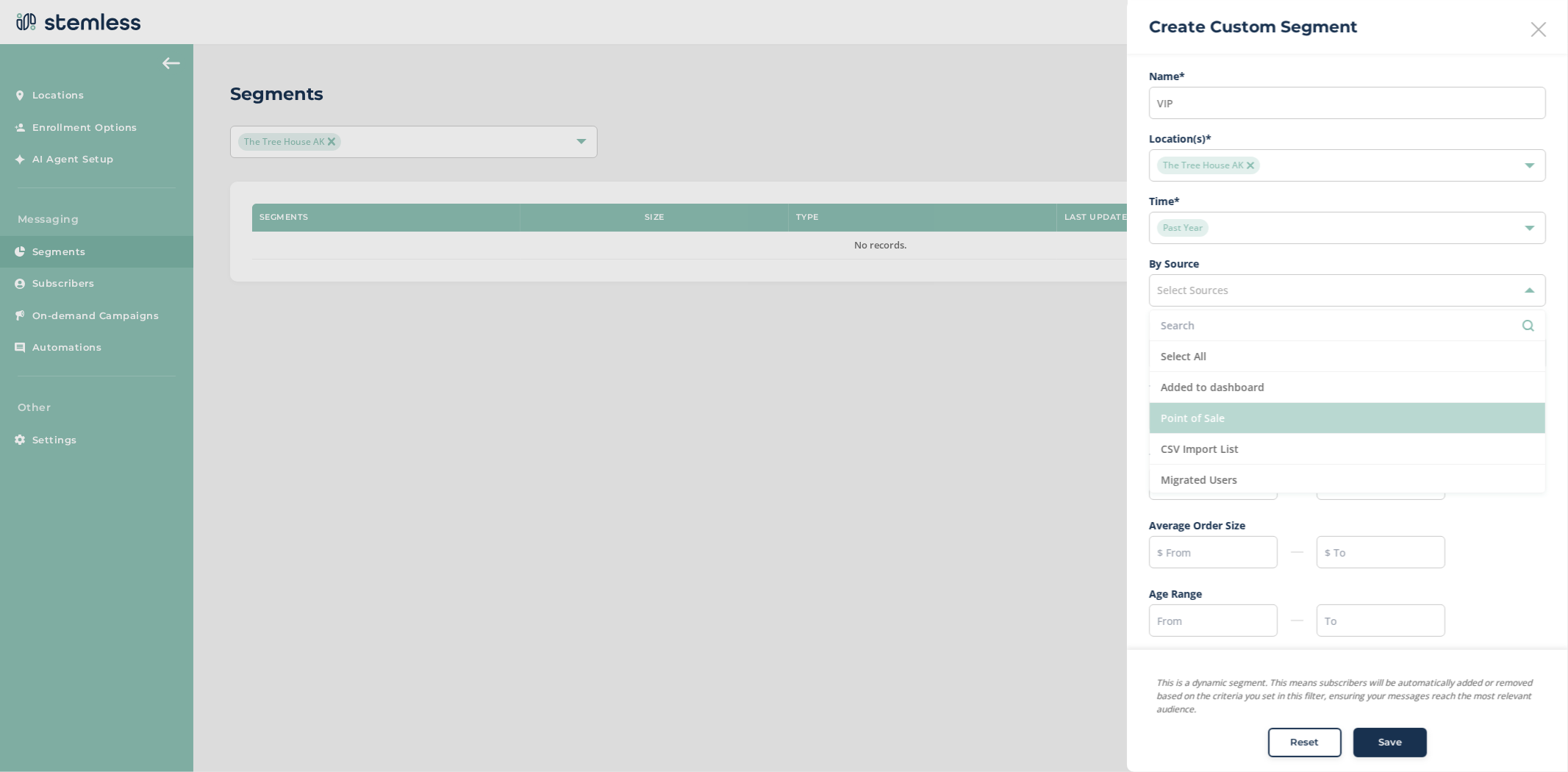
click at [1254, 418] on li "Point of Sale" at bounding box center [1347, 418] width 395 height 31
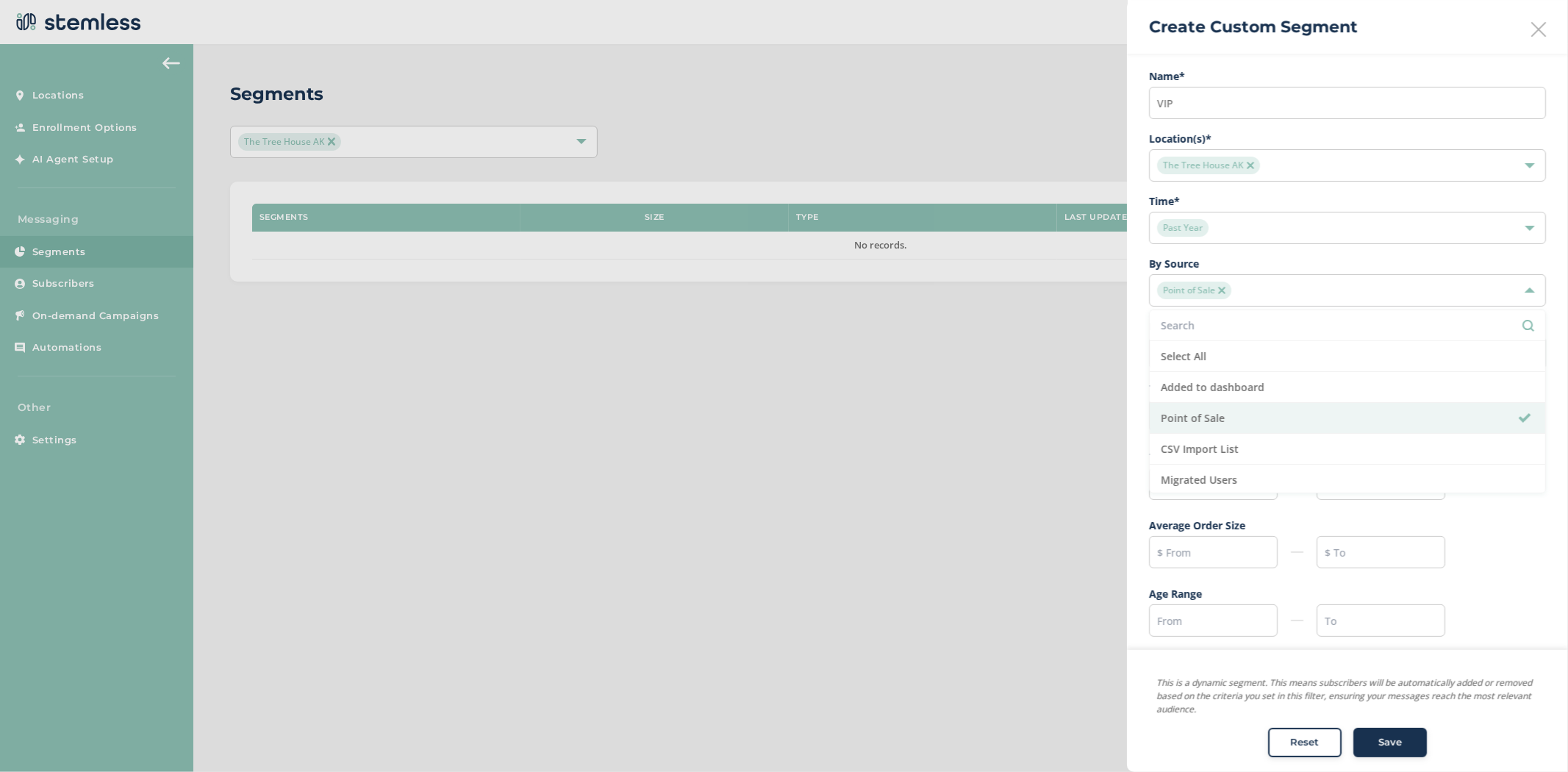
click at [1061, 392] on div at bounding box center [784, 386] width 1568 height 772
click at [1209, 416] on input "text" at bounding box center [1214, 415] width 129 height 33
type input "15"
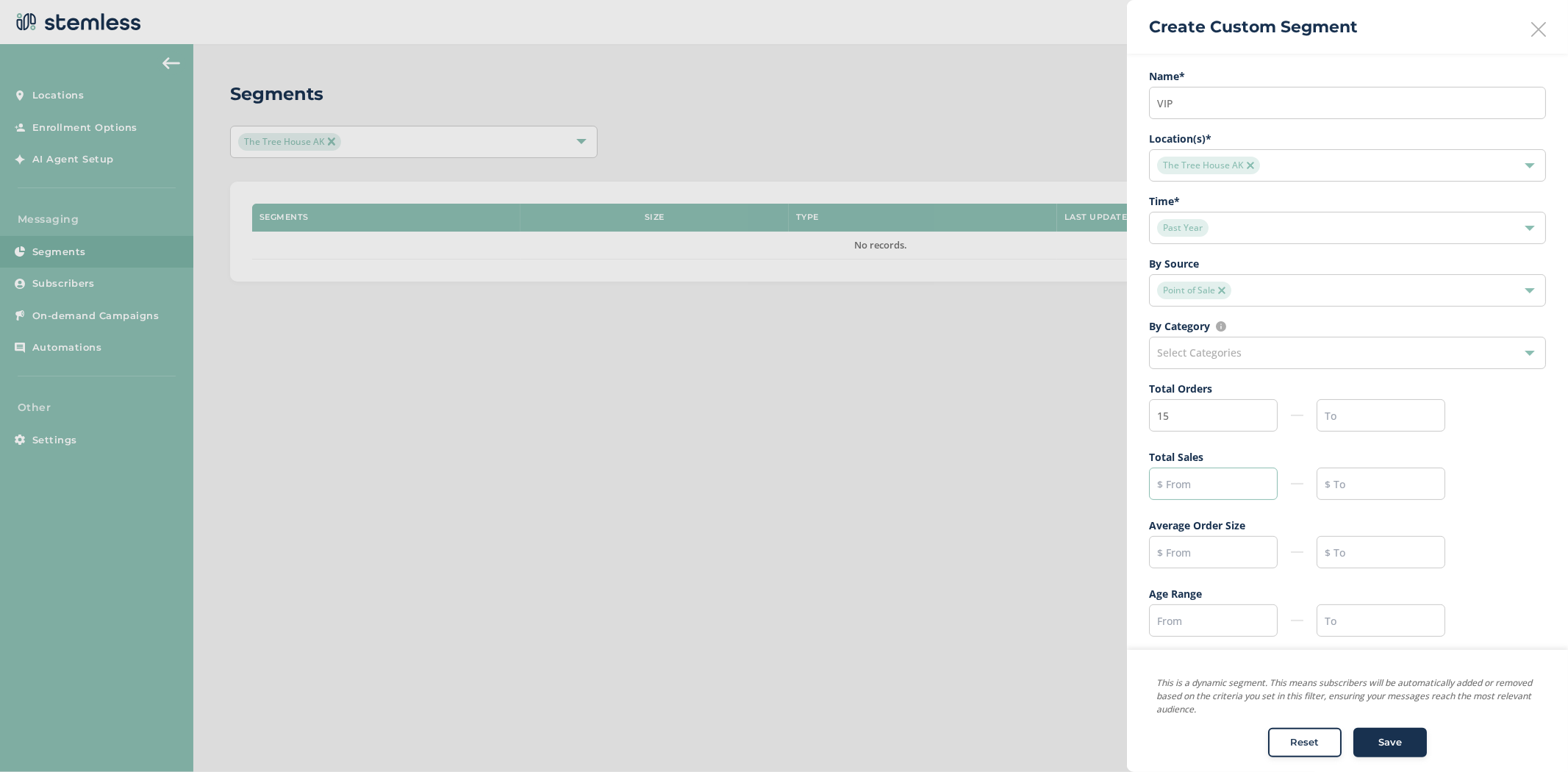
click at [1199, 484] on input "text" at bounding box center [1214, 484] width 129 height 33
drag, startPoint x: 1192, startPoint y: 482, endPoint x: 1024, endPoint y: 479, distance: 168.0
click at [1024, 282] on div "Create Custom Segment Name * VIP Location(s) * The Tree House AK Time * Past Ye…" at bounding box center [881, 282] width 1301 height 0
type input "1500"
click at [1200, 556] on input "text" at bounding box center [1214, 552] width 129 height 33
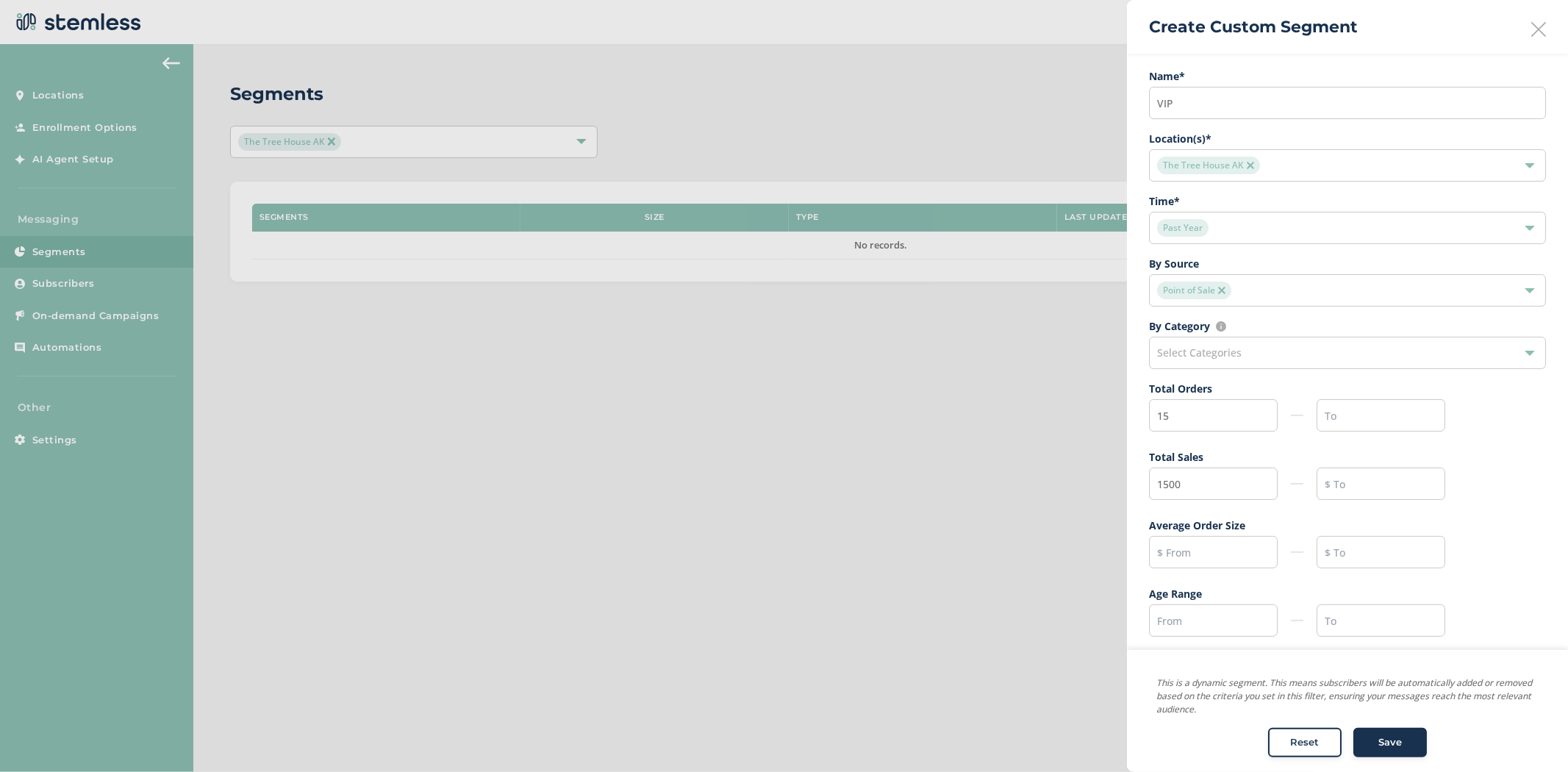
click at [1531, 27] on icon at bounding box center [1539, 29] width 14 height 14
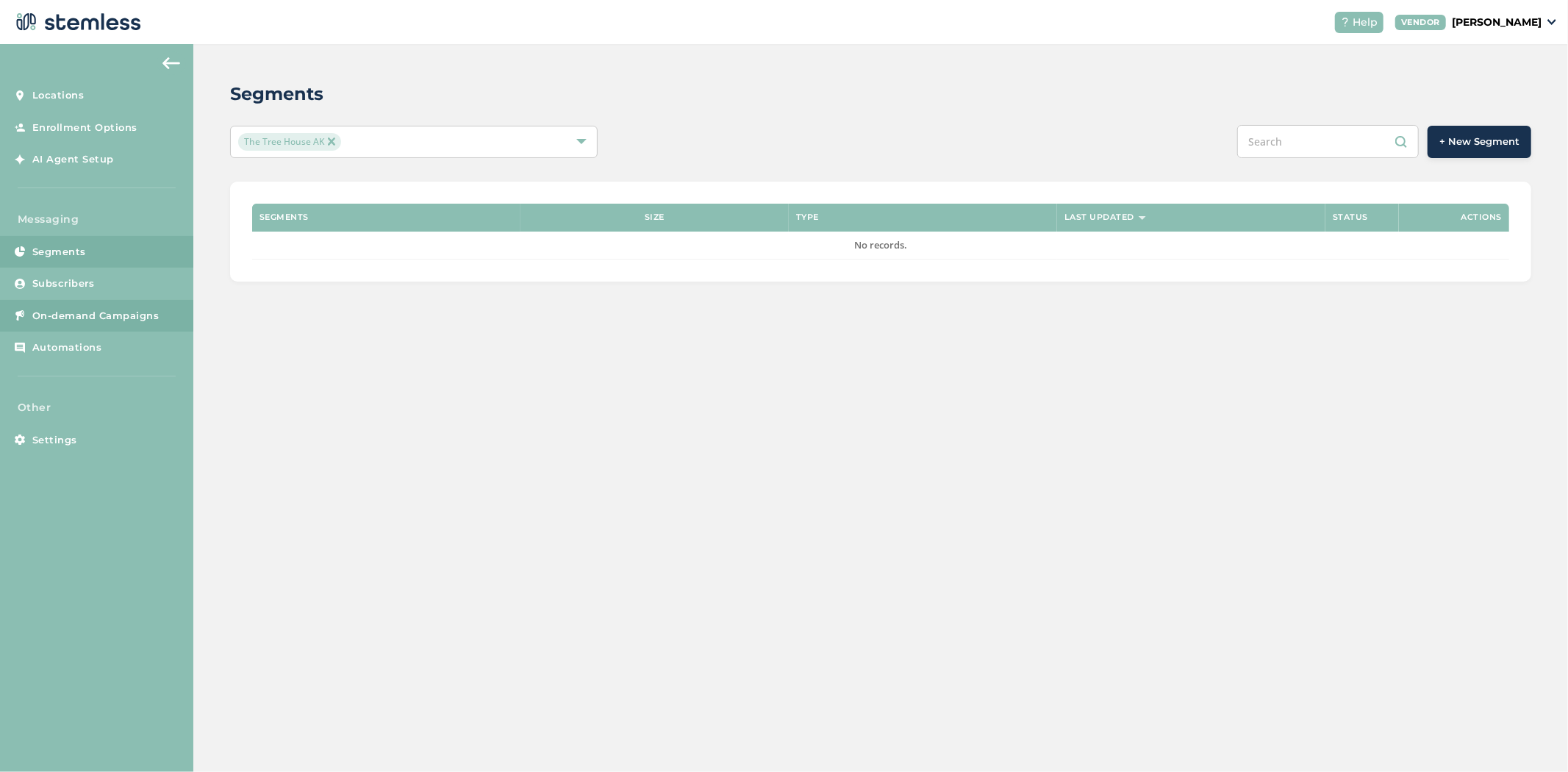
click at [83, 313] on span "On-demand Campaigns" at bounding box center [96, 316] width 127 height 14
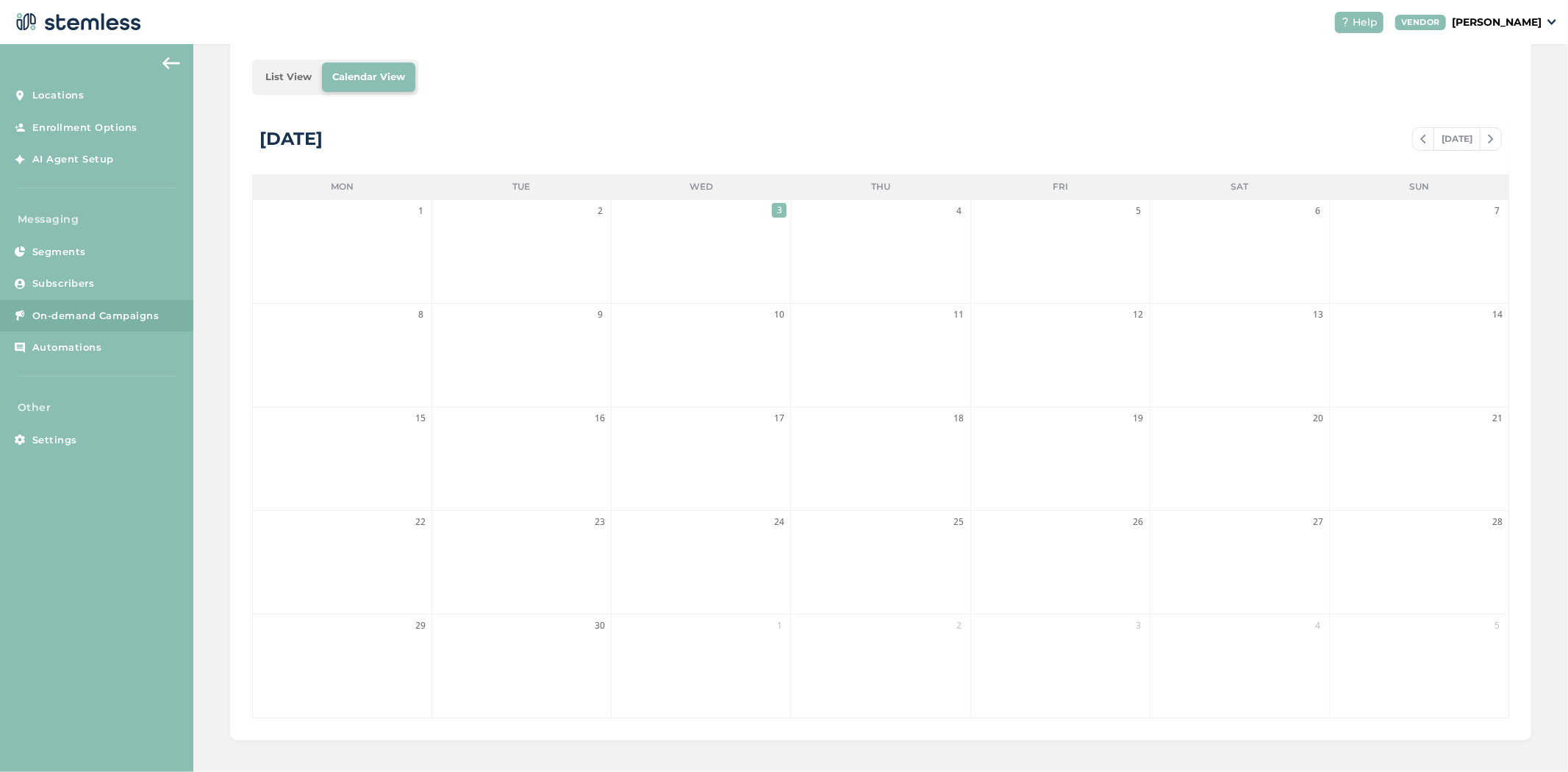
scroll to position [224, 0]
click at [49, 349] on span "Automations" at bounding box center [68, 348] width 70 height 14
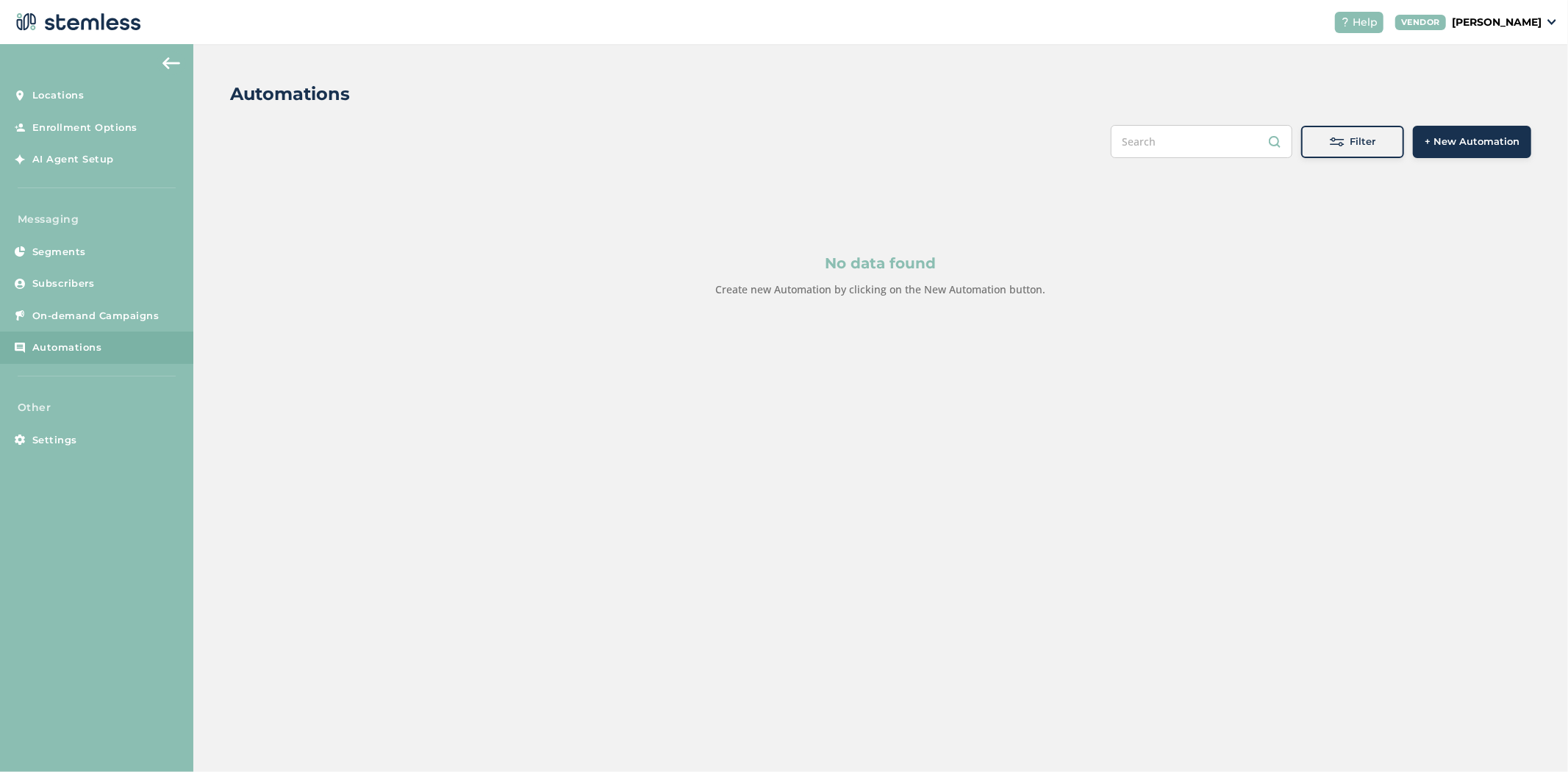
click at [1452, 140] on span "+ New Automation" at bounding box center [1472, 142] width 95 height 14
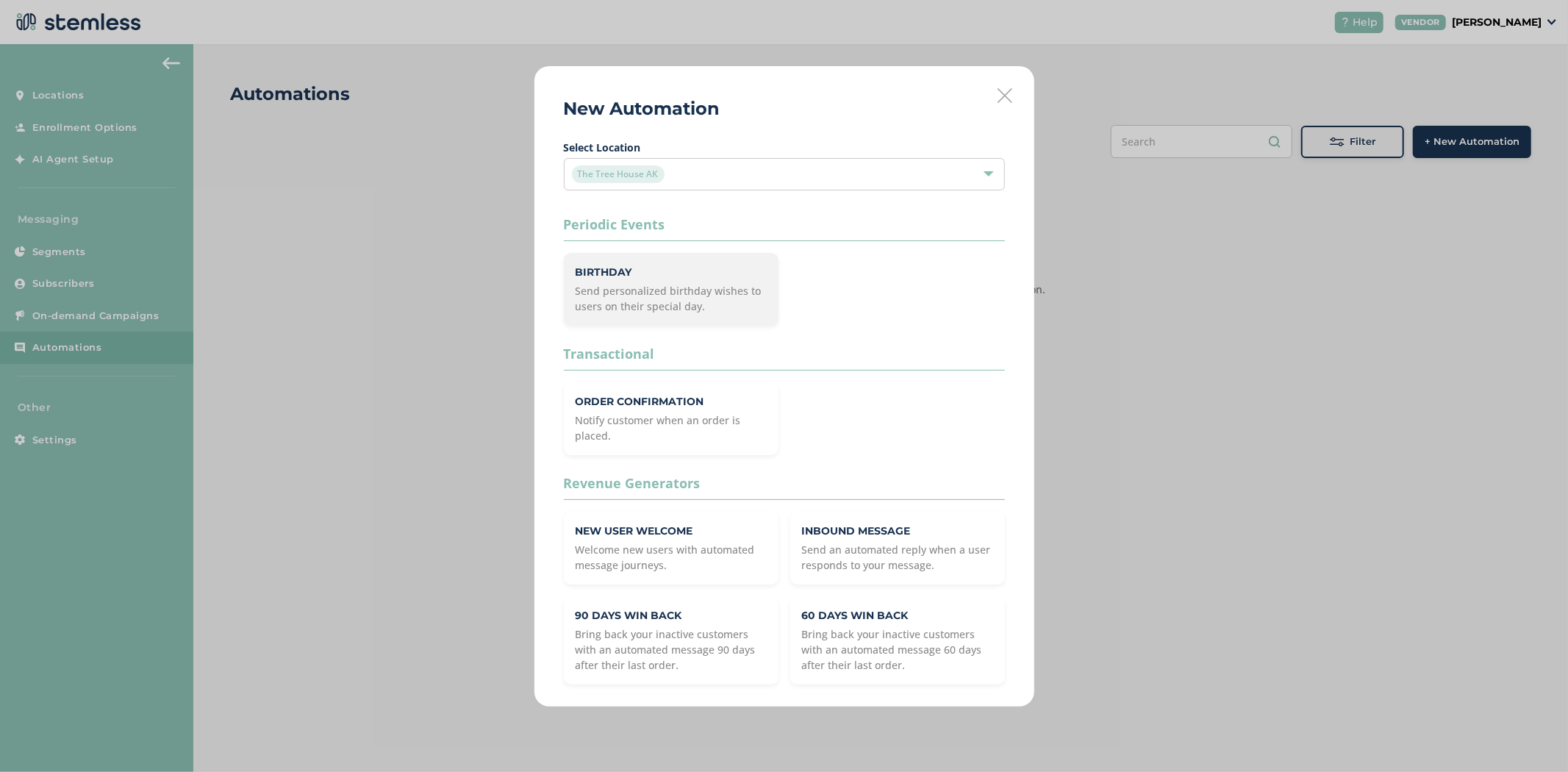
click at [708, 272] on p "Birthday" at bounding box center [671, 272] width 191 height 15
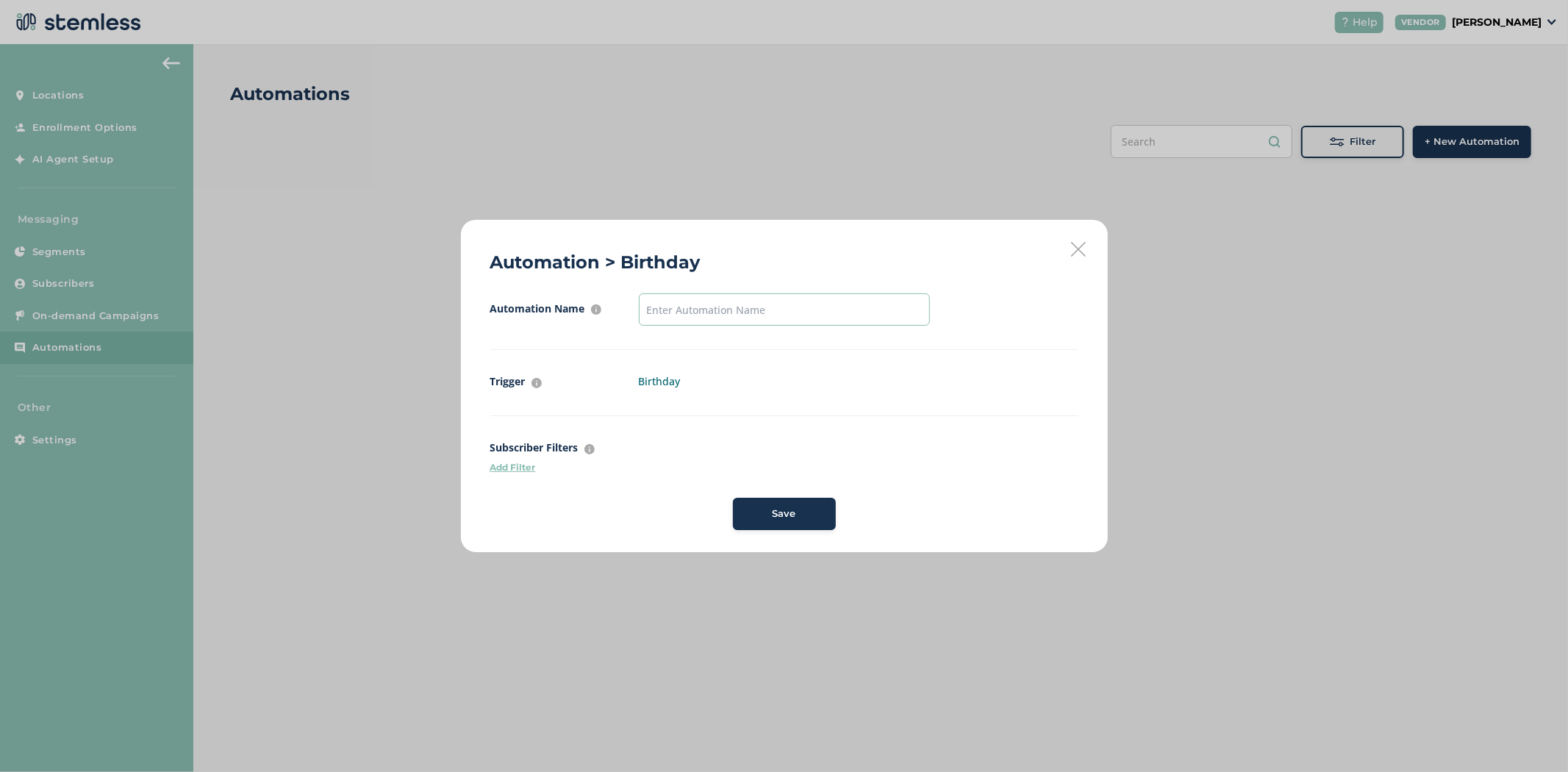
click at [700, 310] on input "text" at bounding box center [784, 310] width 291 height 33
type input "birthday"
click at [803, 526] on button "Save" at bounding box center [784, 514] width 103 height 33
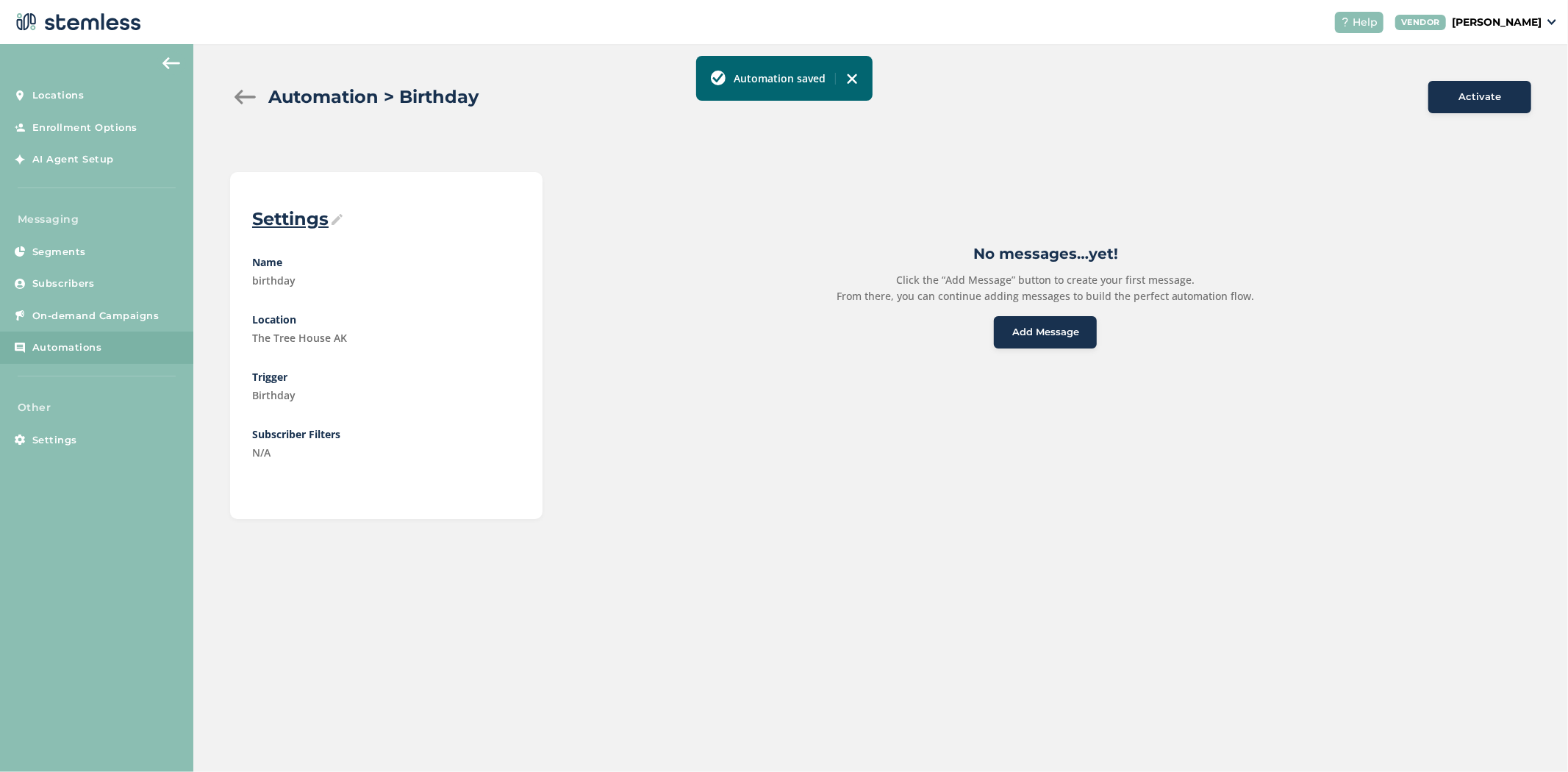
click at [1013, 329] on span "Add Message" at bounding box center [1046, 333] width 67 height 14
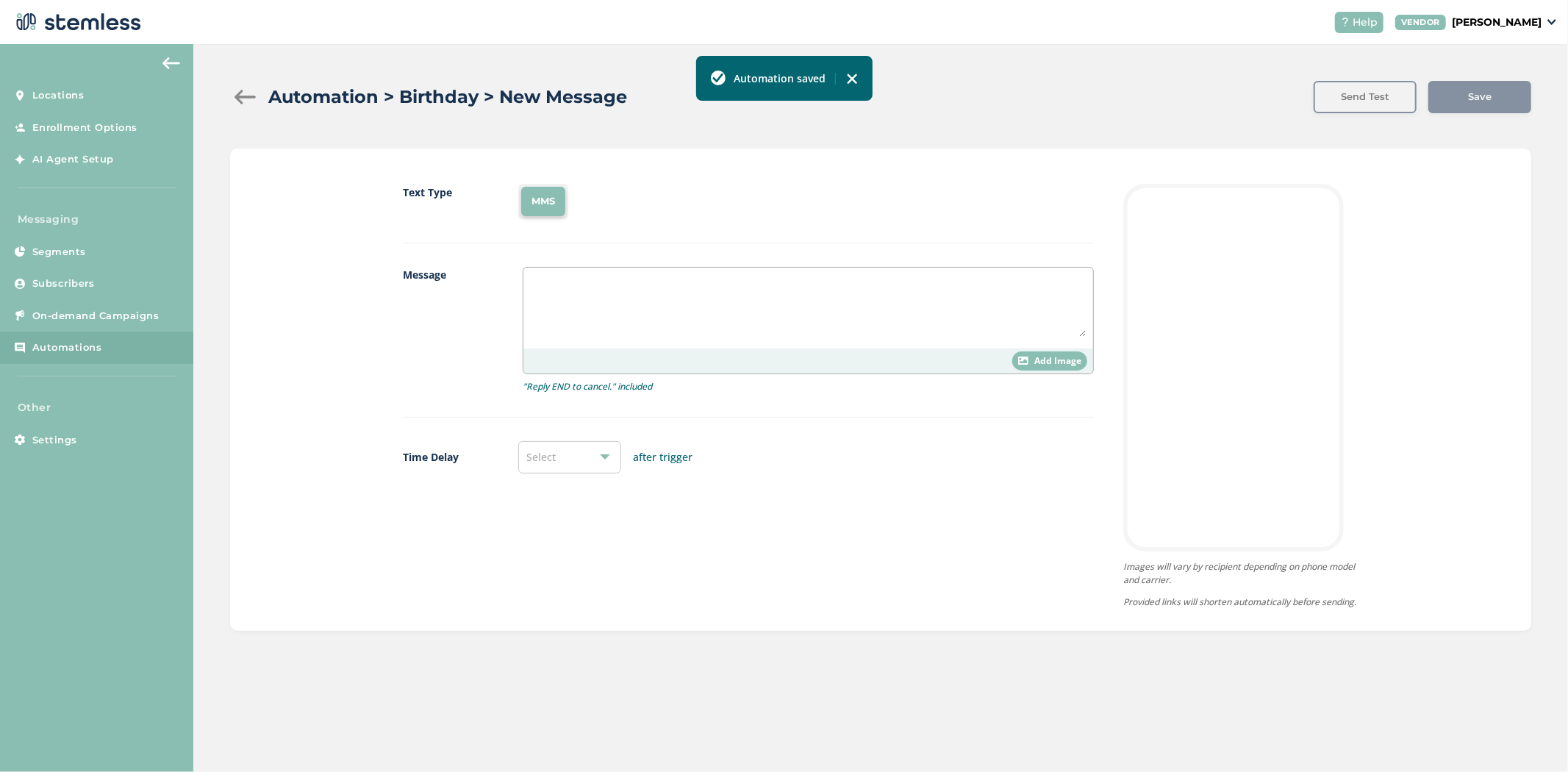
click at [656, 314] on textarea at bounding box center [808, 306] width 555 height 62
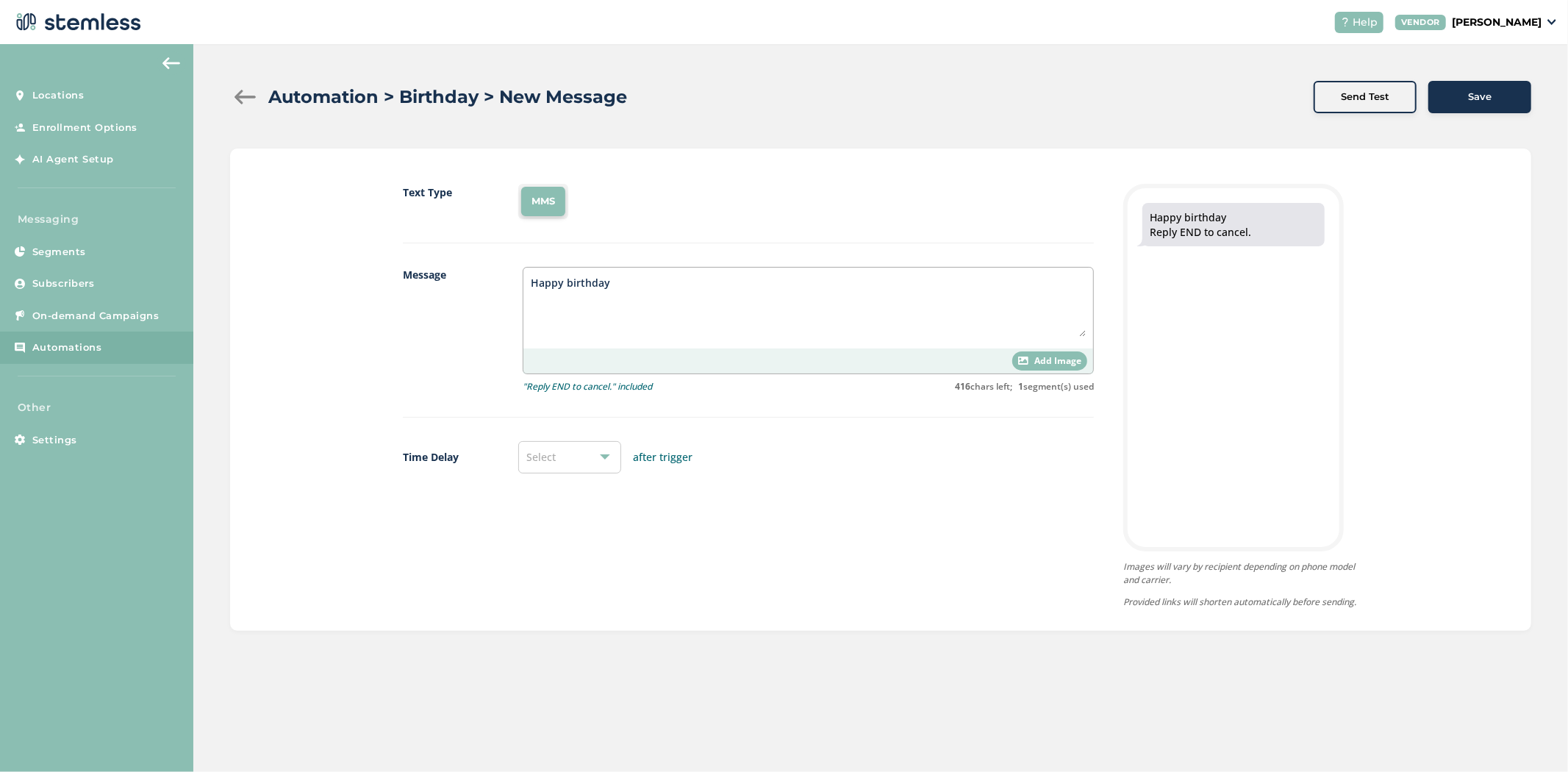
type textarea "Happy birthday"
click at [1060, 353] on div "Add Image" at bounding box center [1050, 361] width 75 height 19
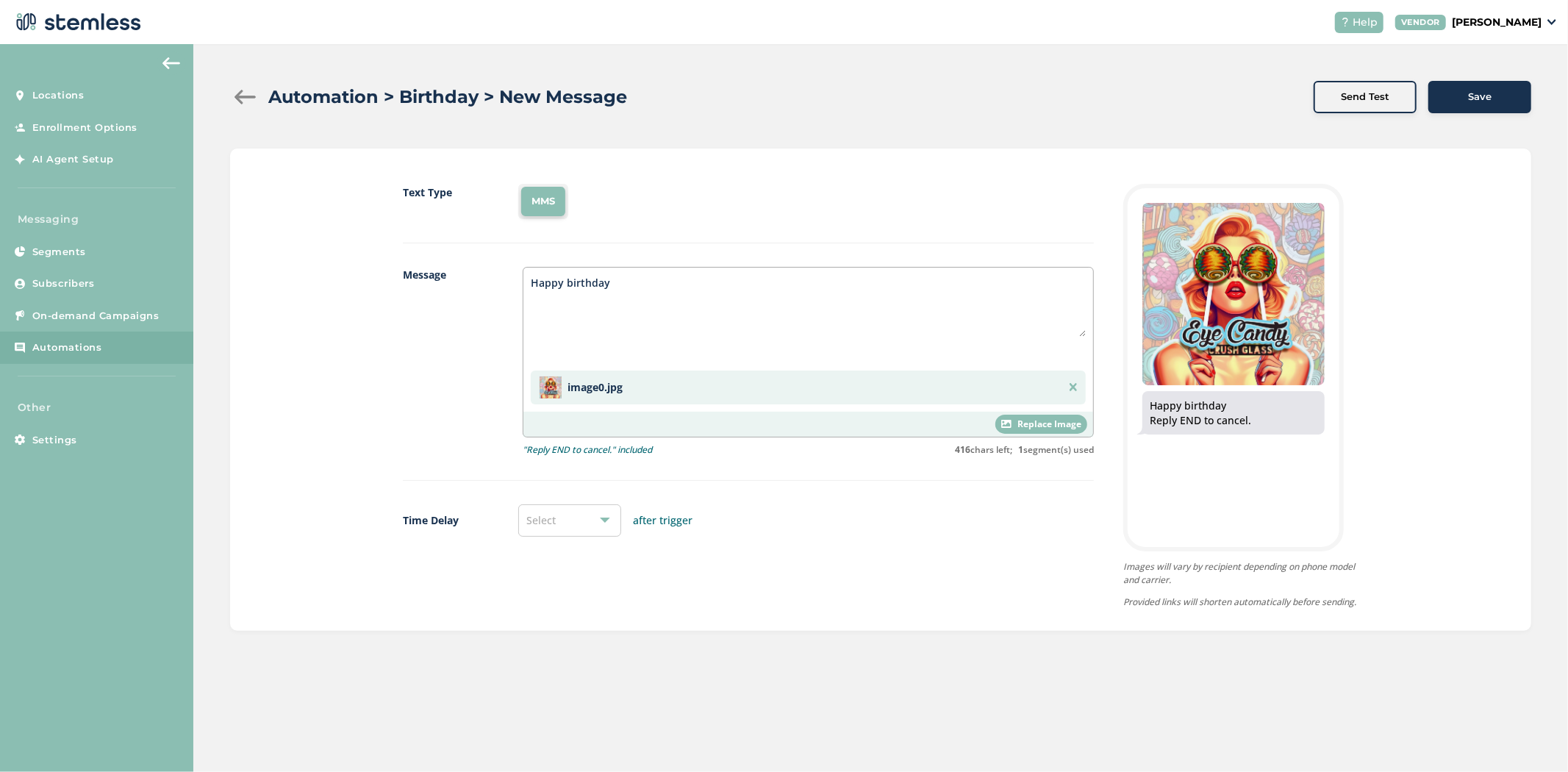
click at [1494, 100] on div "Save" at bounding box center [1480, 97] width 80 height 14
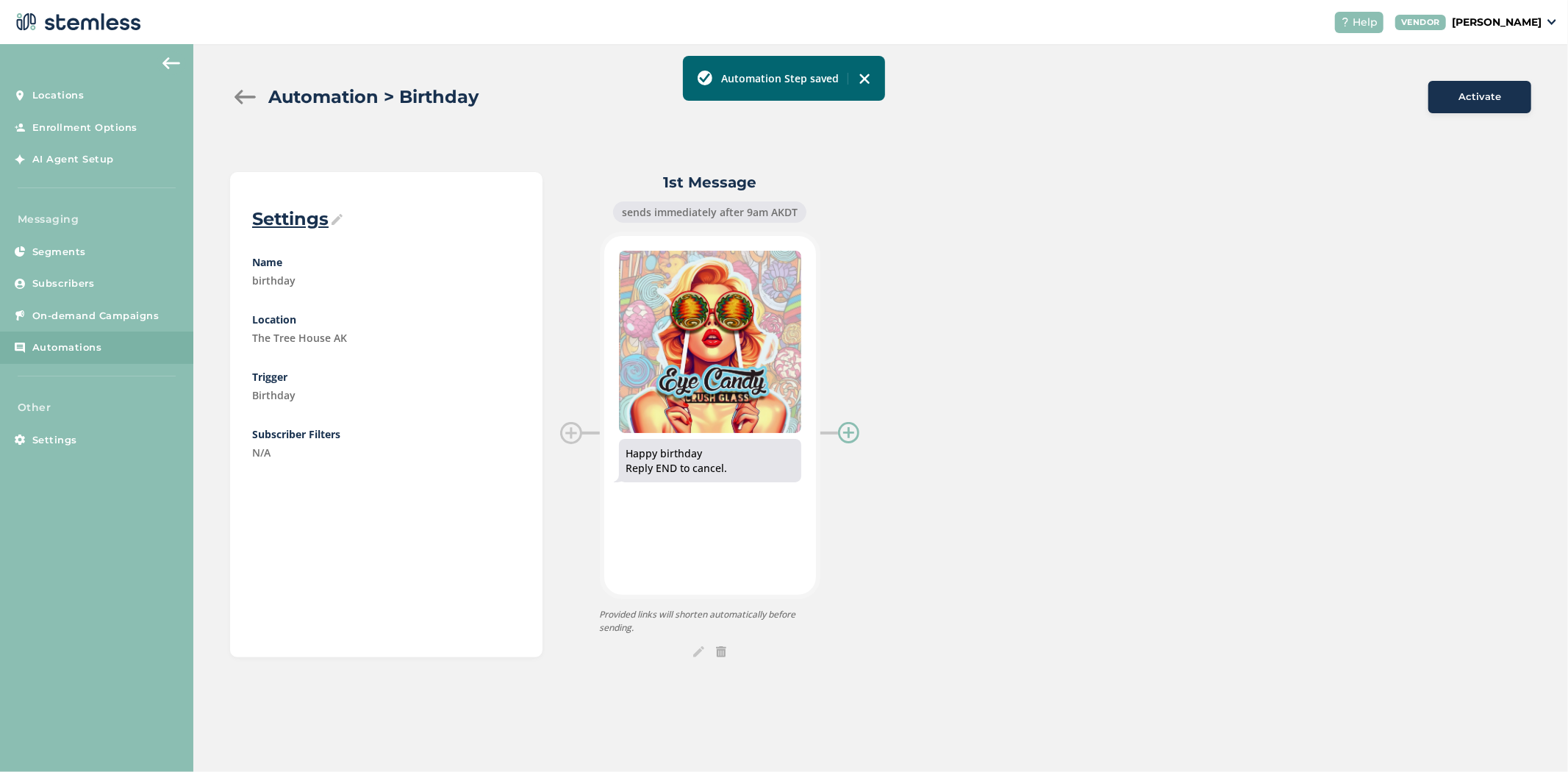
click at [850, 431] on div at bounding box center [850, 434] width 22 height 22
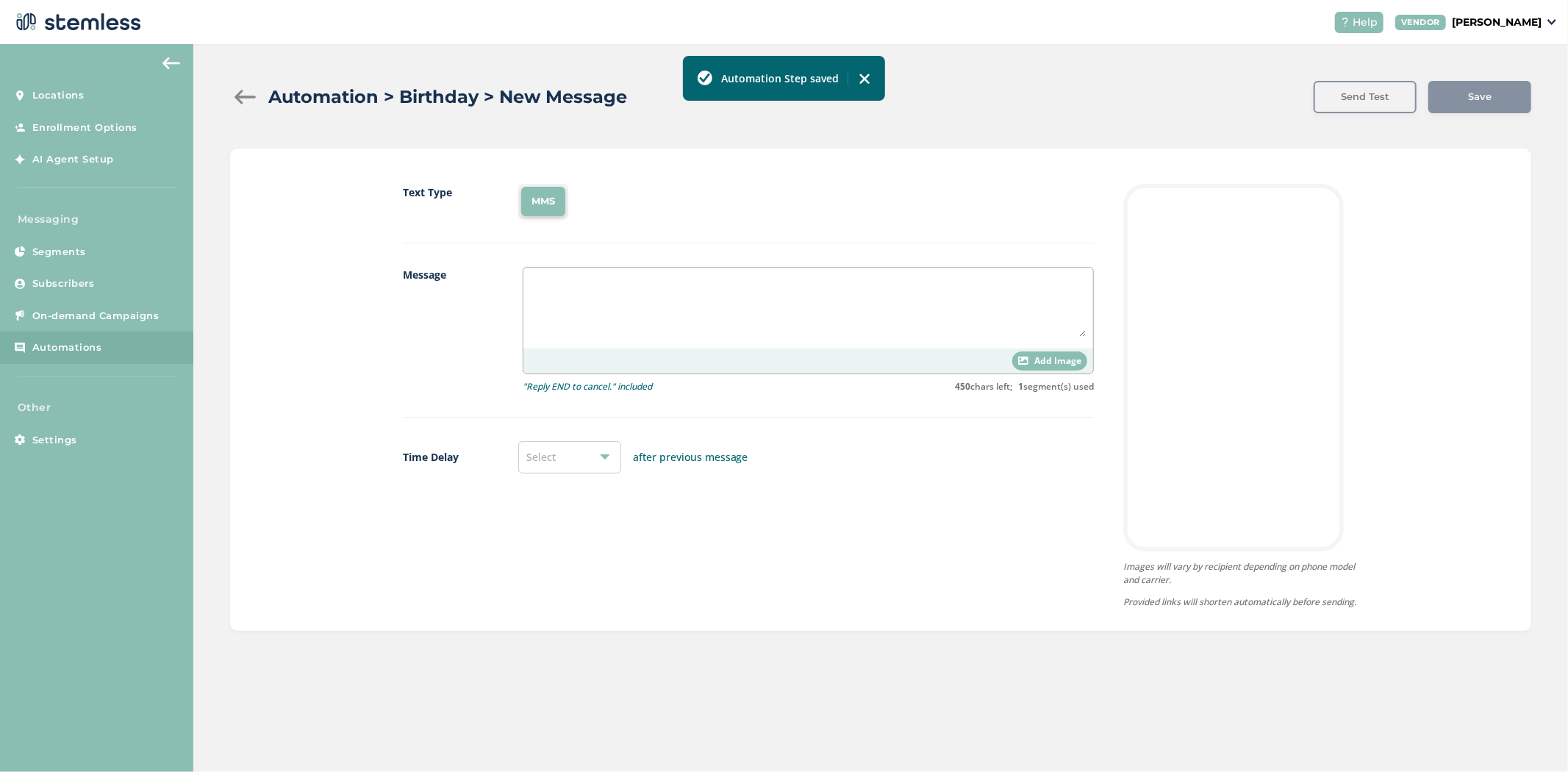
click at [611, 313] on textarea at bounding box center [808, 306] width 555 height 62
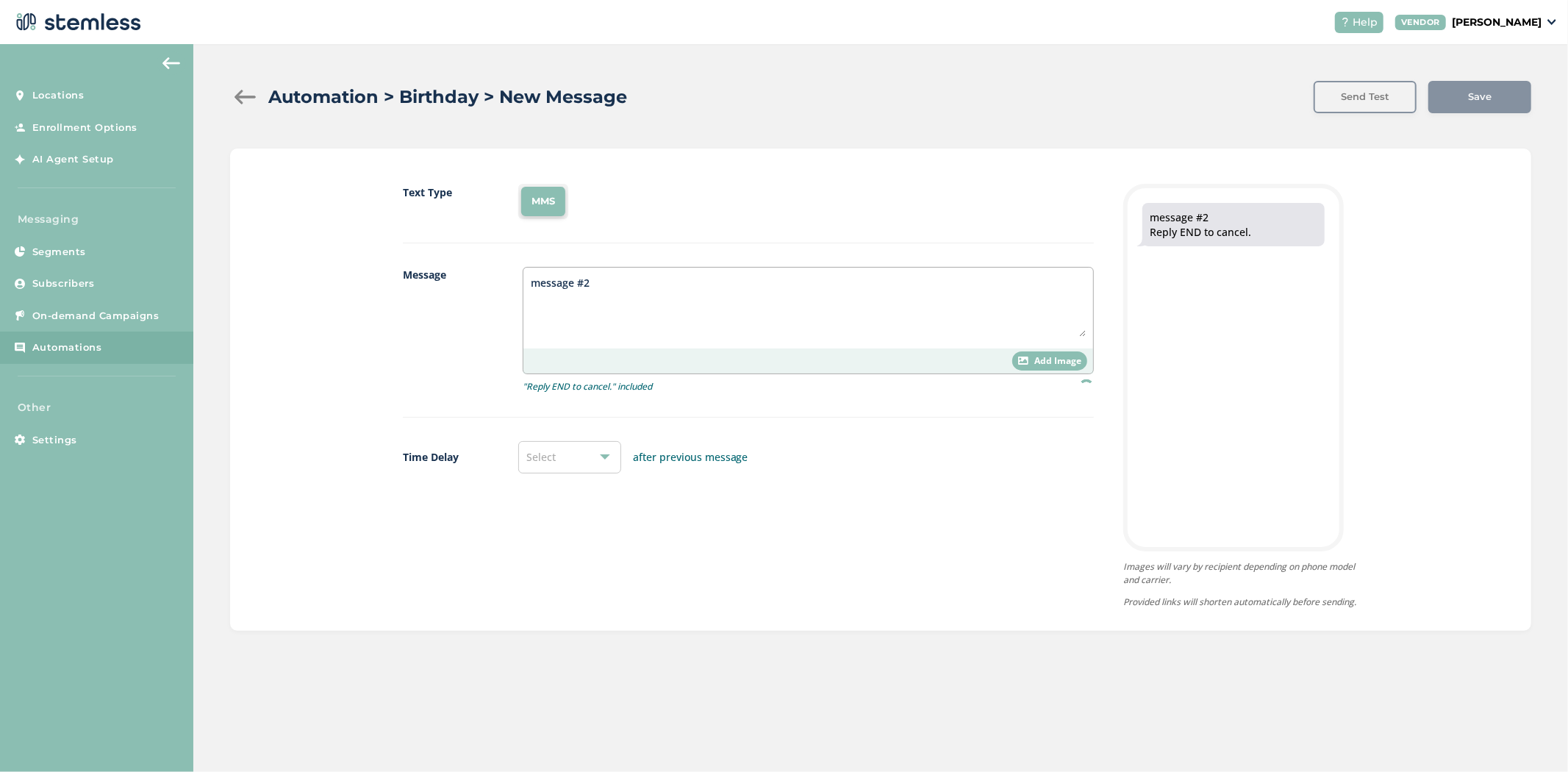
type textarea "message #2"
click at [574, 473] on div "Select" at bounding box center [570, 458] width 103 height 33
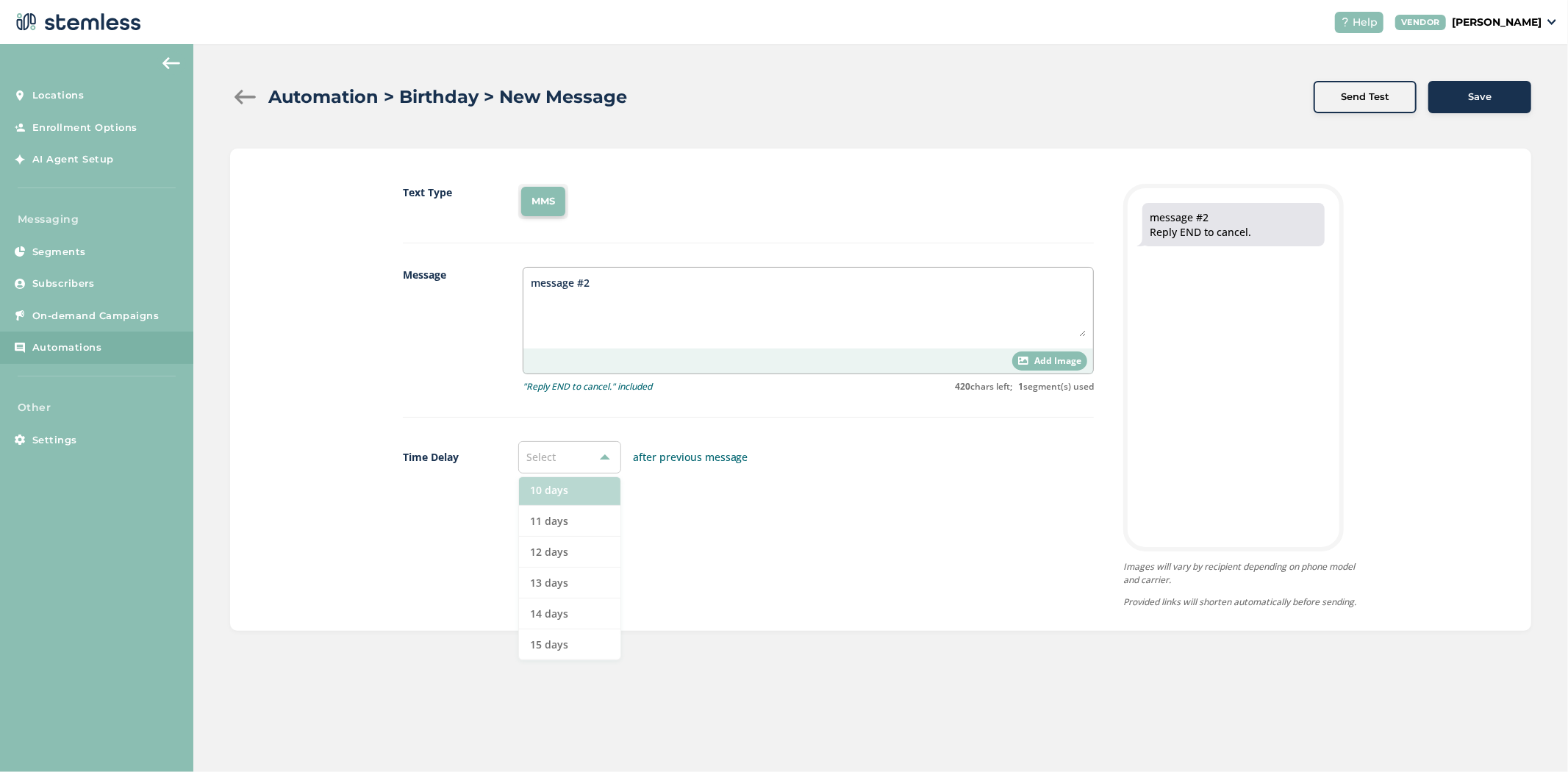
click at [586, 497] on li "10 days" at bounding box center [570, 490] width 102 height 31
click at [1471, 106] on button "Save" at bounding box center [1480, 97] width 103 height 33
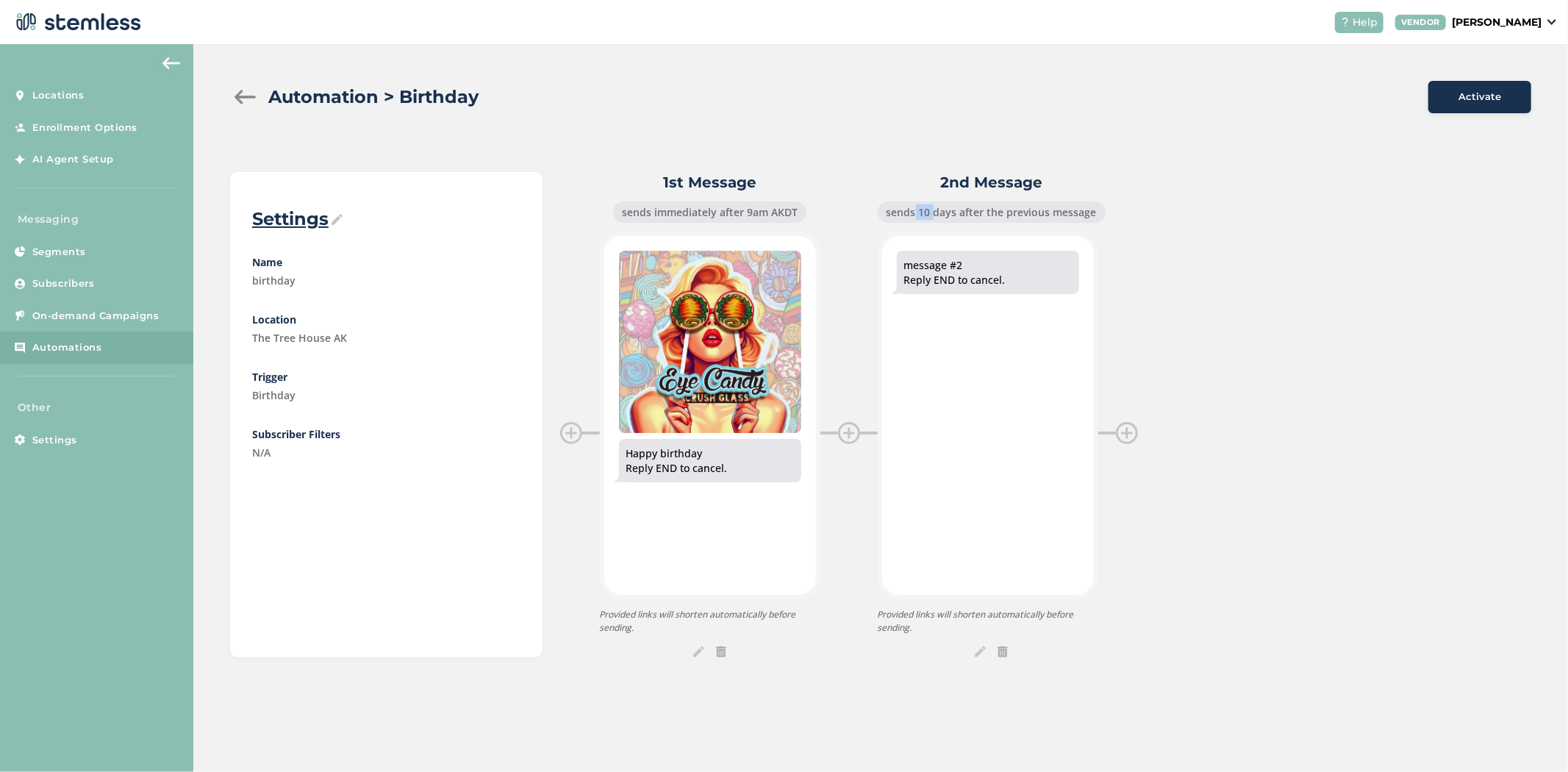
drag, startPoint x: 910, startPoint y: 212, endPoint x: 928, endPoint y: 210, distance: 18.1
click at [928, 210] on div "sends 10 days after the previous message" at bounding box center [992, 212] width 228 height 21
click at [227, 96] on div "Automation > Birthday Activate Settings Name birthday Location The Tree House A…" at bounding box center [881, 368] width 1375 height 650
click at [238, 92] on div at bounding box center [244, 97] width 29 height 14
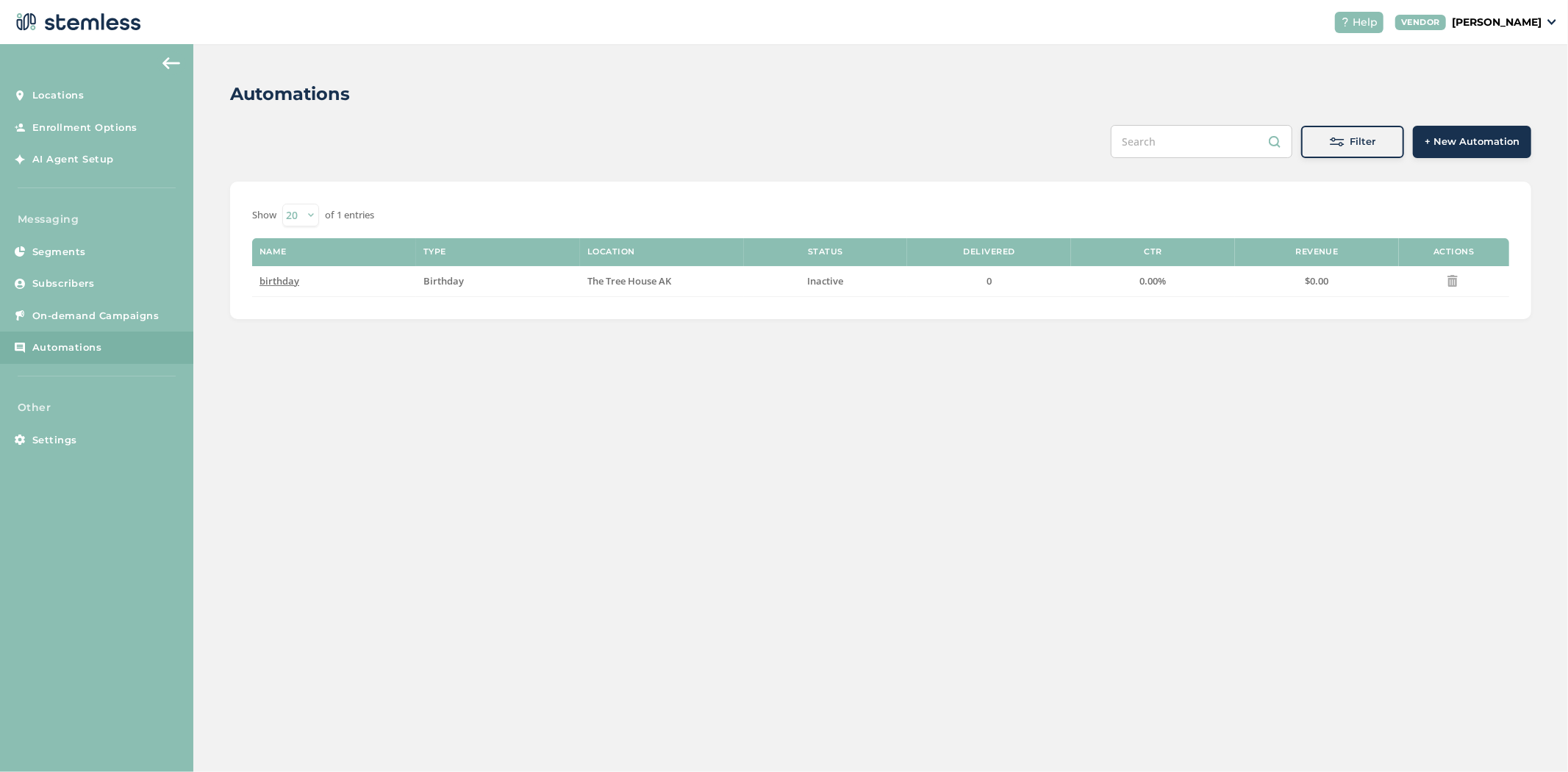
click at [1441, 142] on span "+ New Automation" at bounding box center [1472, 142] width 95 height 14
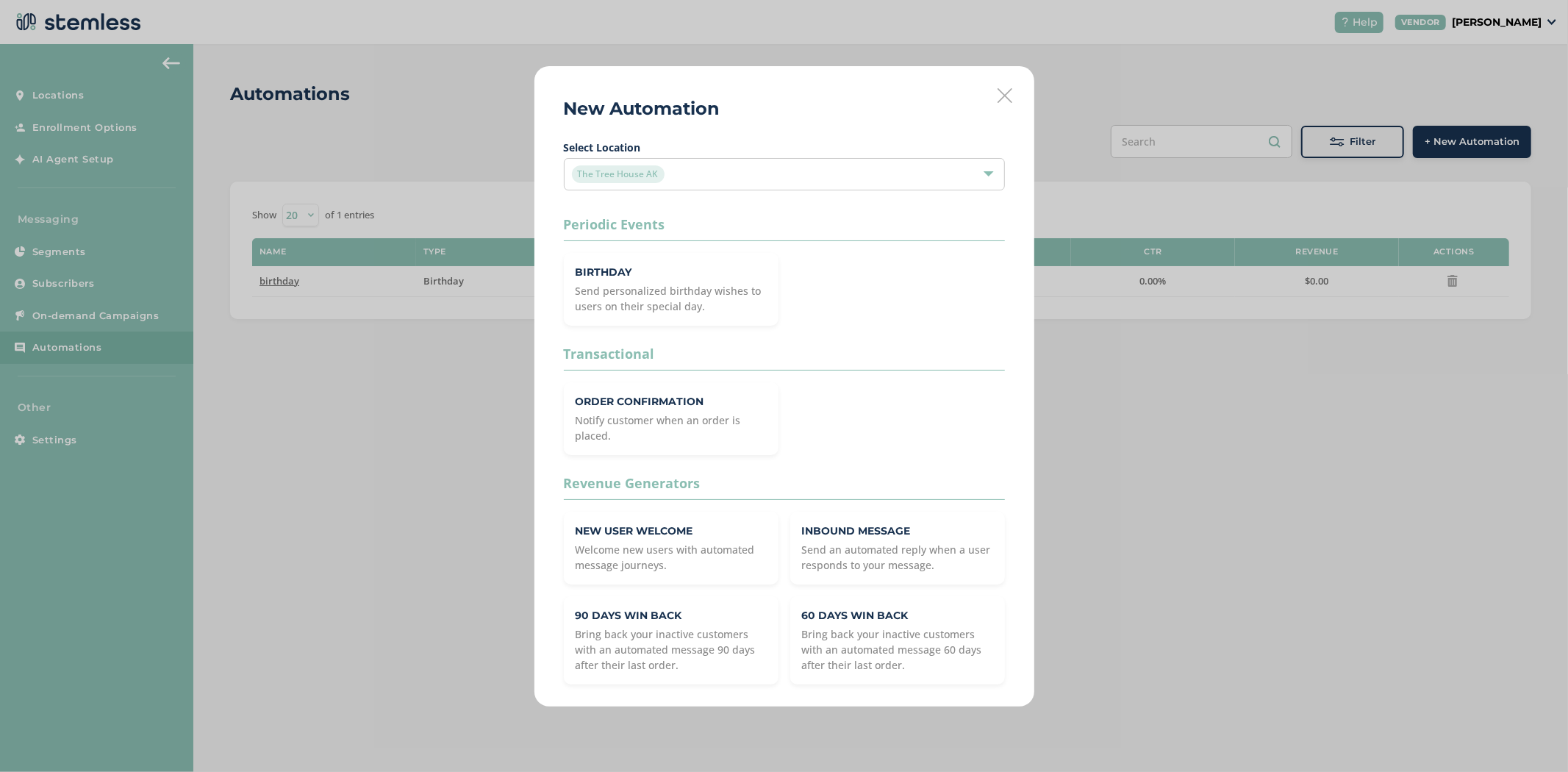
click at [1006, 92] on icon at bounding box center [1005, 96] width 14 height 14
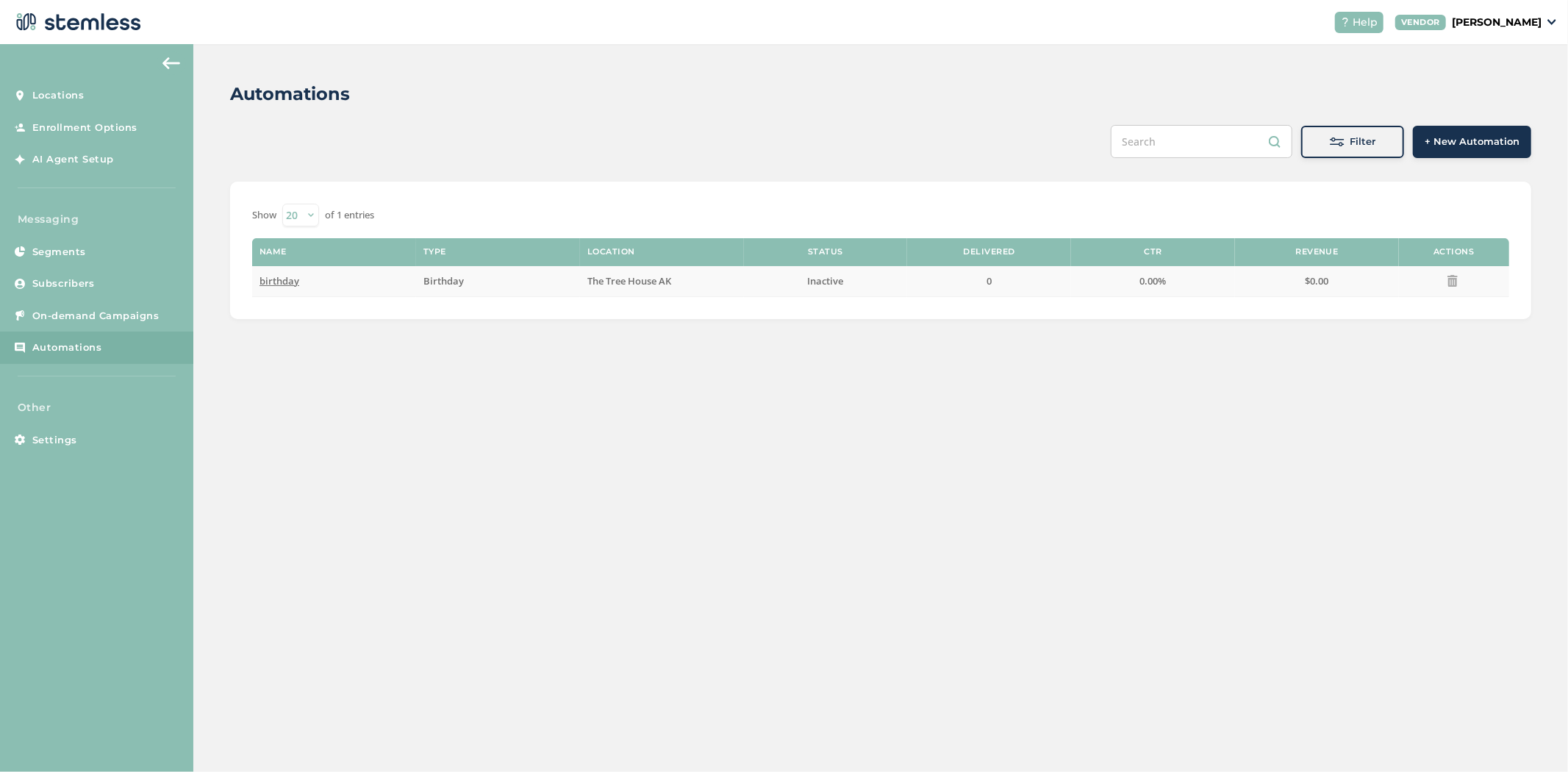
click at [1445, 278] on button at bounding box center [1454, 281] width 24 height 21
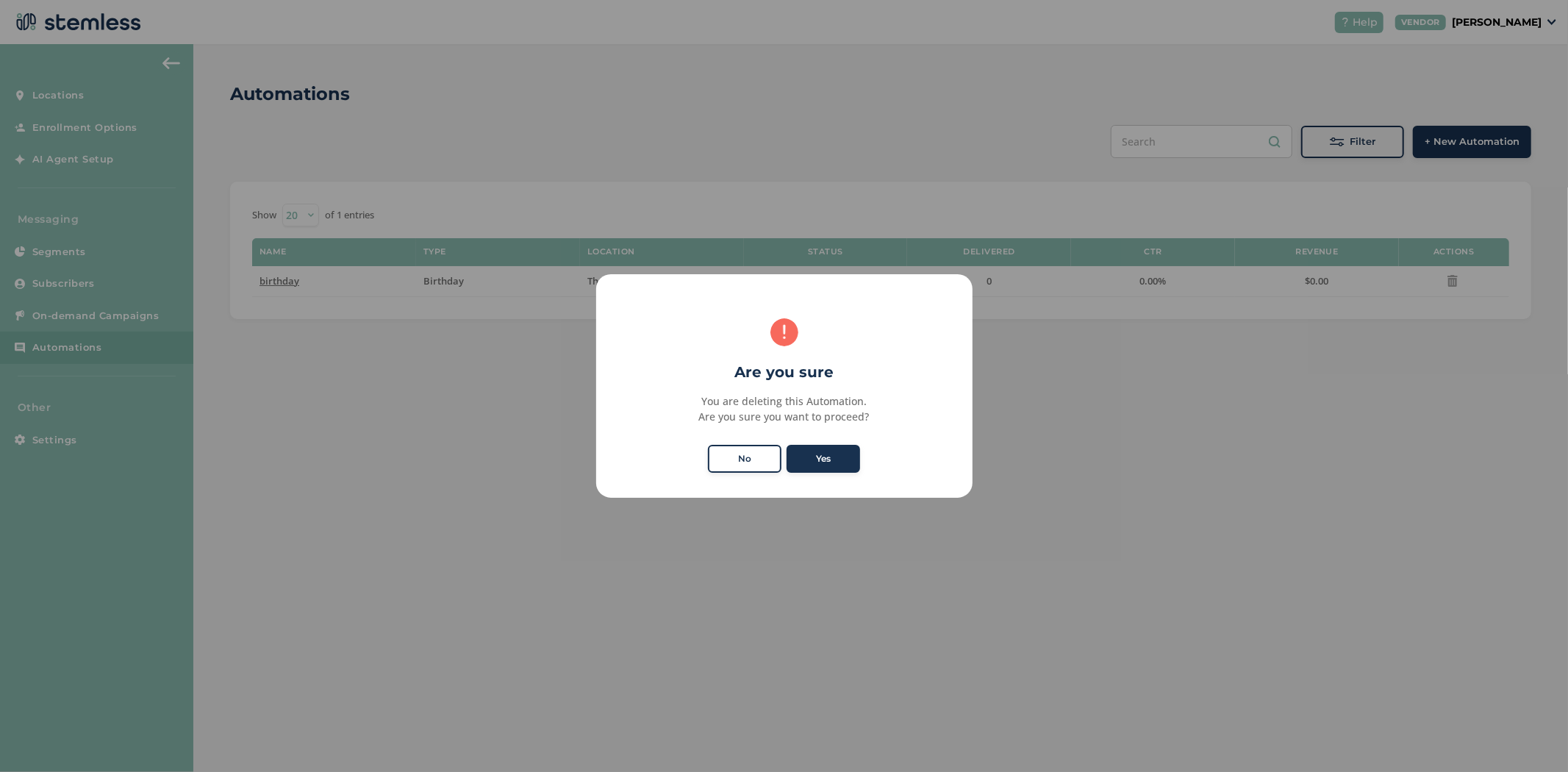
click at [819, 451] on button "Yes" at bounding box center [823, 458] width 73 height 28
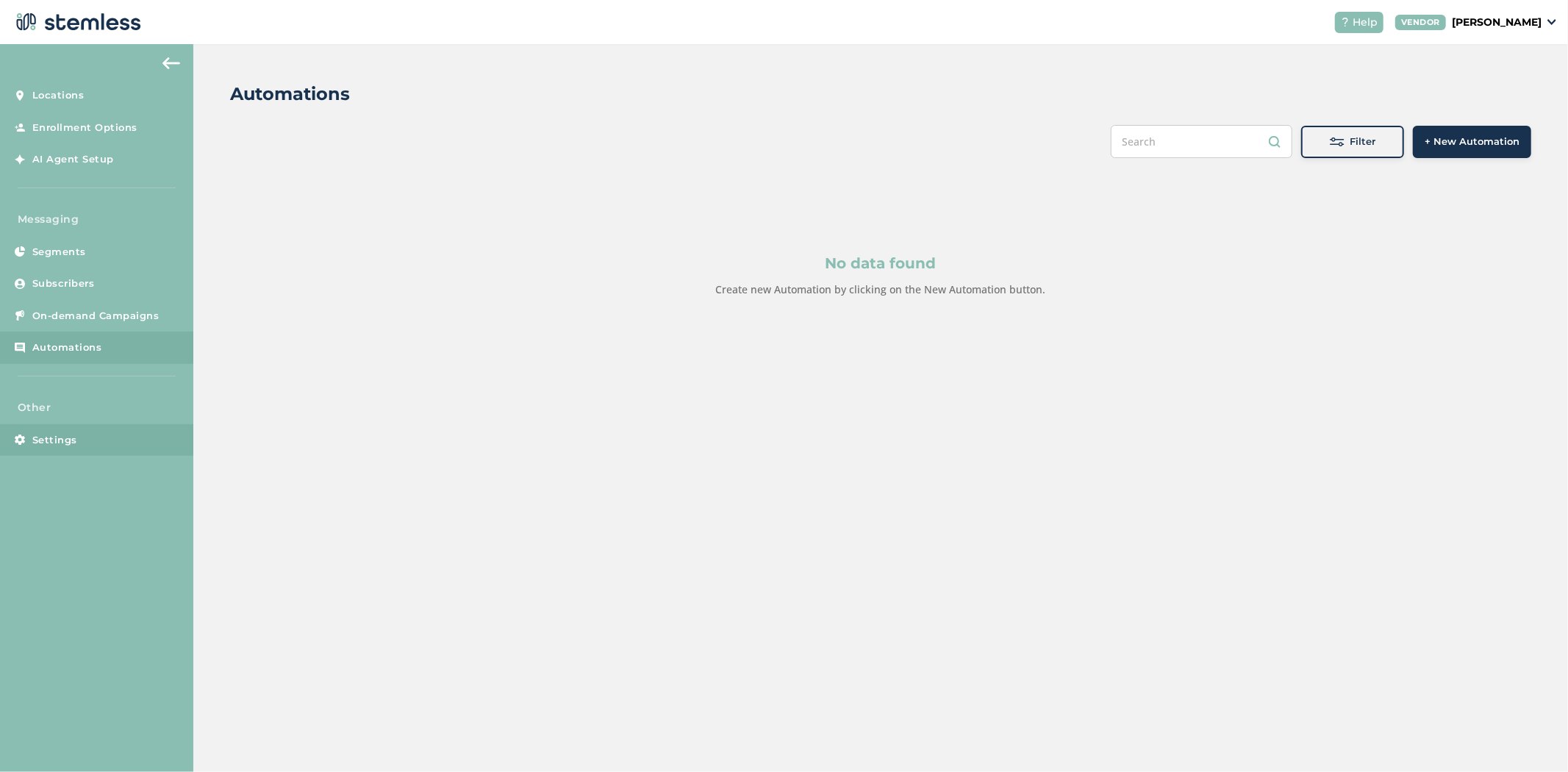
click at [54, 433] on span "Settings" at bounding box center [55, 440] width 45 height 14
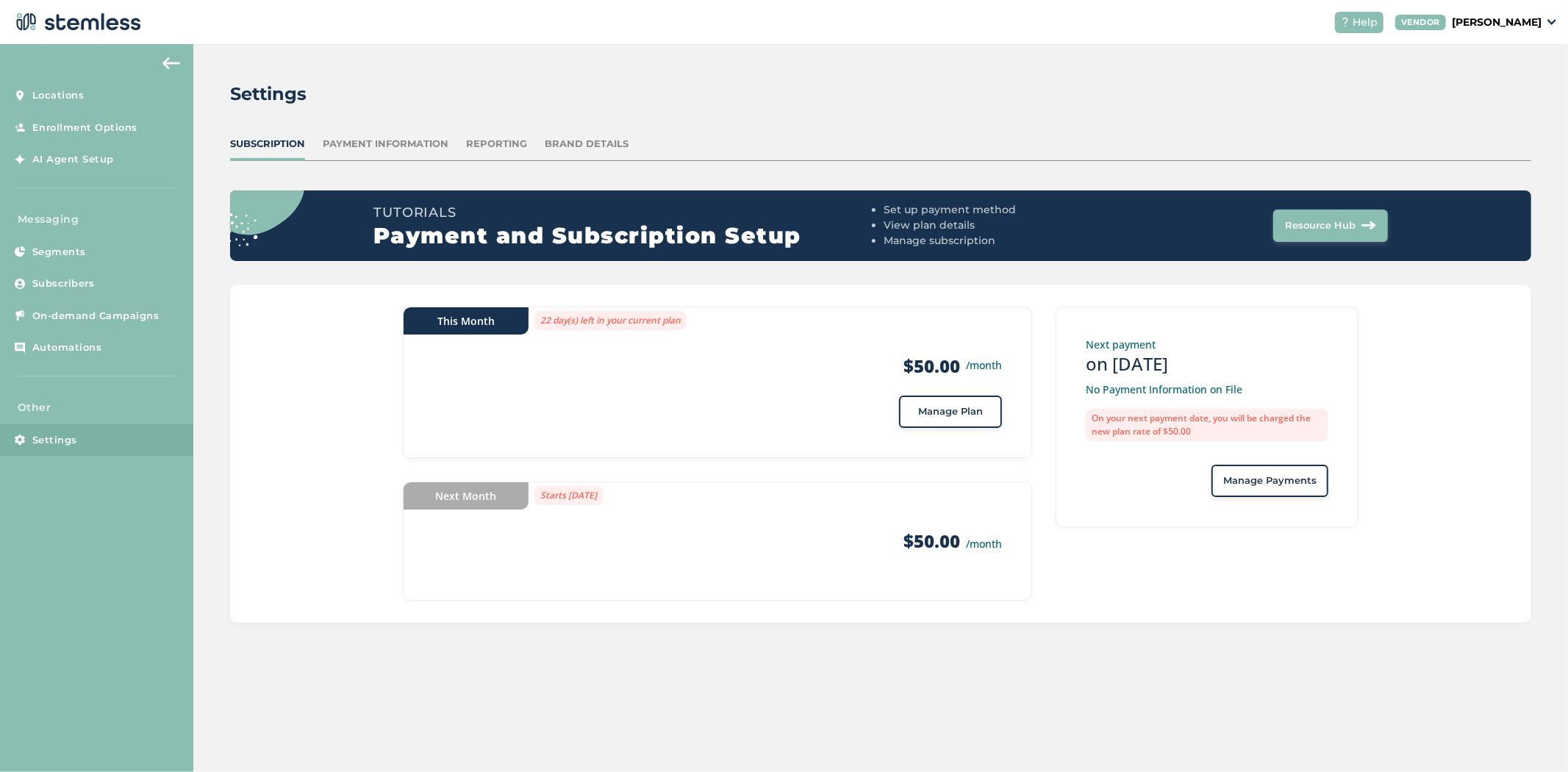
click at [936, 418] on span "Manage Plan" at bounding box center [950, 411] width 64 height 14
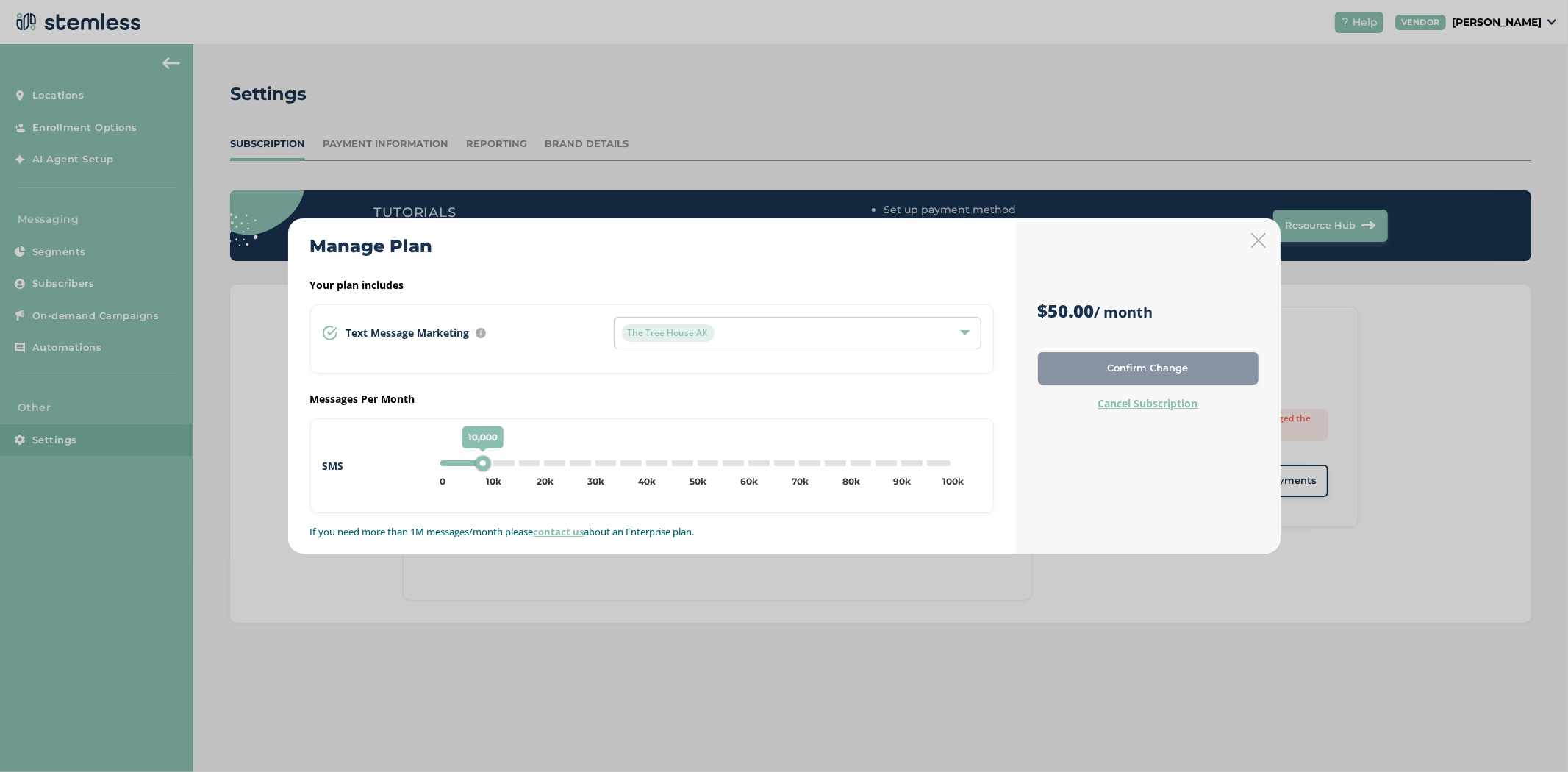
drag, startPoint x: 445, startPoint y: 465, endPoint x: 481, endPoint y: 463, distance: 36.1
click at [481, 463] on div "10,000" at bounding box center [482, 463] width 14 height 14
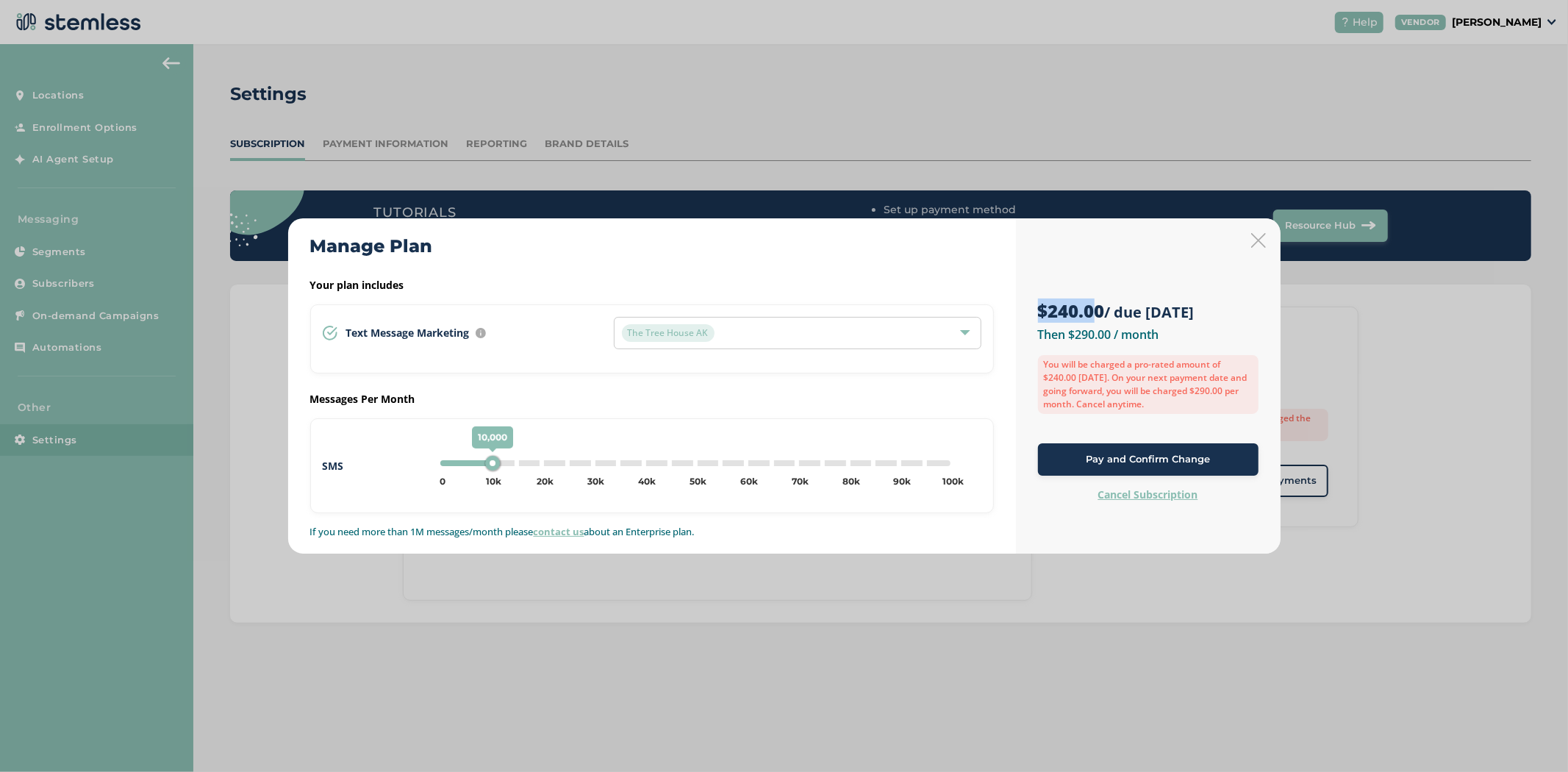
drag, startPoint x: 1040, startPoint y: 310, endPoint x: 1090, endPoint y: 304, distance: 50.4
click at [1090, 304] on strong "$240.00" at bounding box center [1072, 310] width 67 height 24
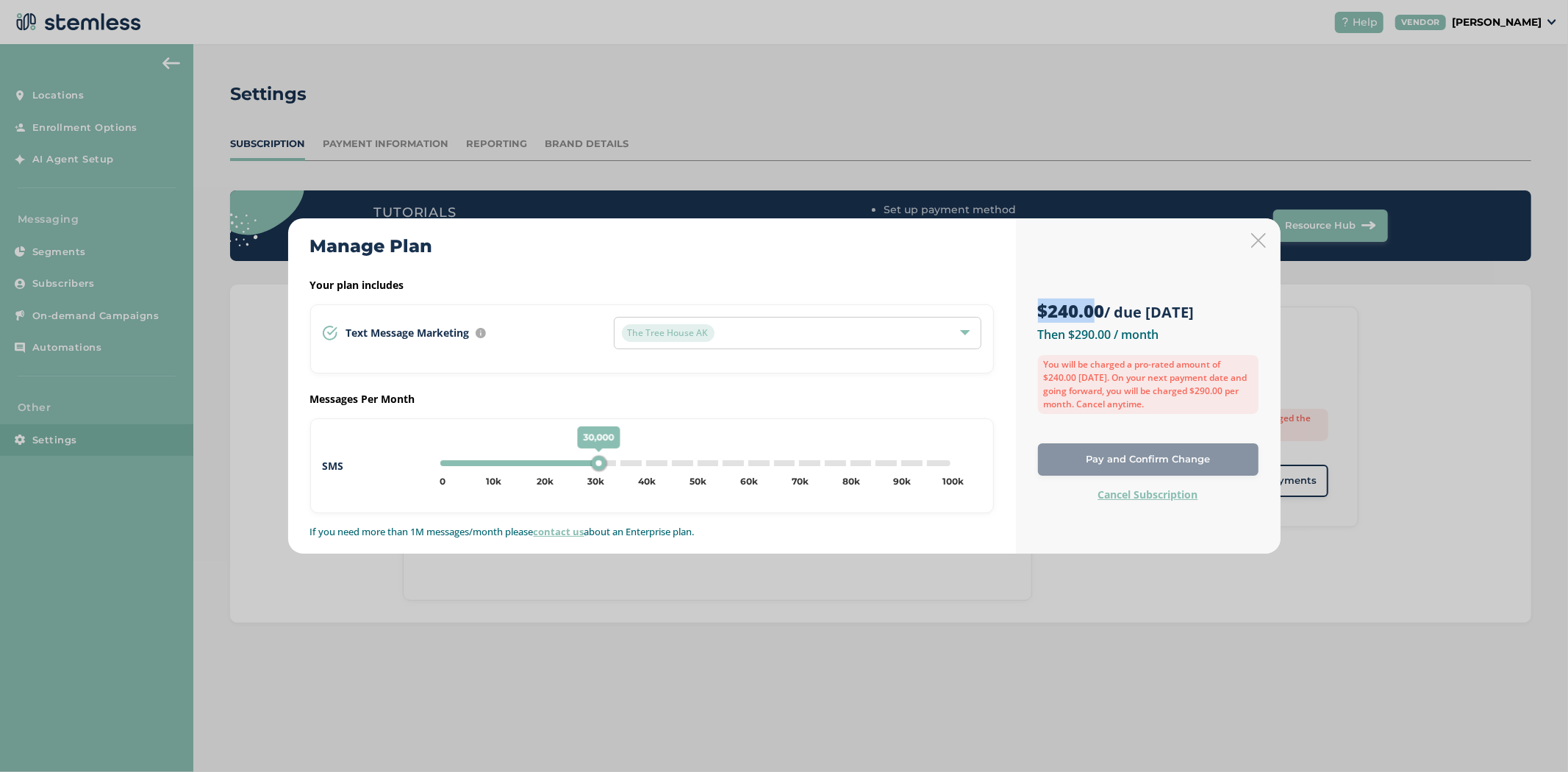
drag, startPoint x: 494, startPoint y: 470, endPoint x: 599, endPoint y: 457, distance: 105.8
click at [598, 457] on div "30,000" at bounding box center [598, 463] width 14 height 14
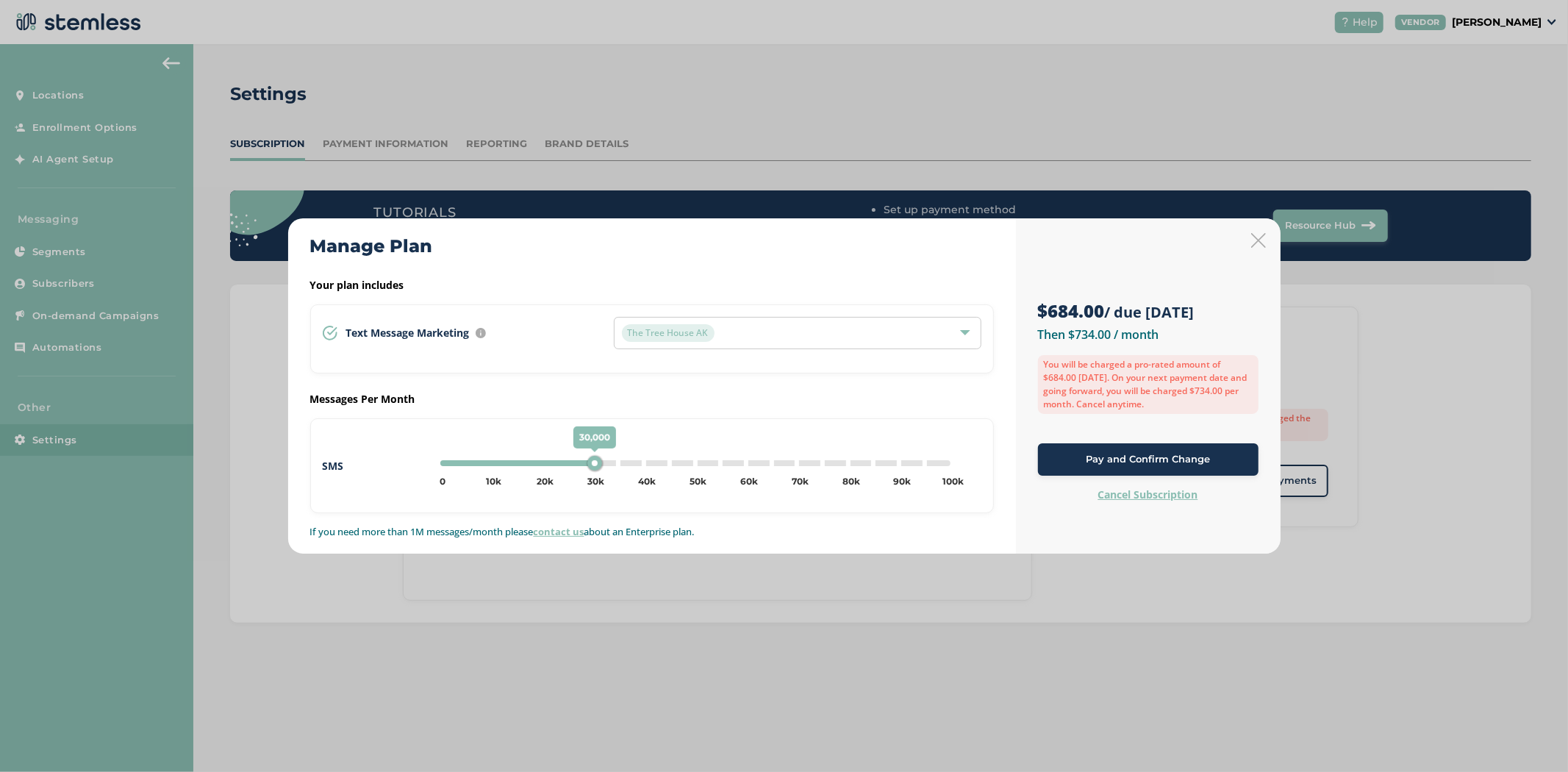
type input "0"
drag, startPoint x: 597, startPoint y: 458, endPoint x: 306, endPoint y: 479, distance: 291.8
click at [306, 479] on div "Manage Plan Your plan includes Text Message Marketing Every location automatica…" at bounding box center [652, 386] width 728 height 336
click at [1263, 240] on icon at bounding box center [1259, 240] width 14 height 14
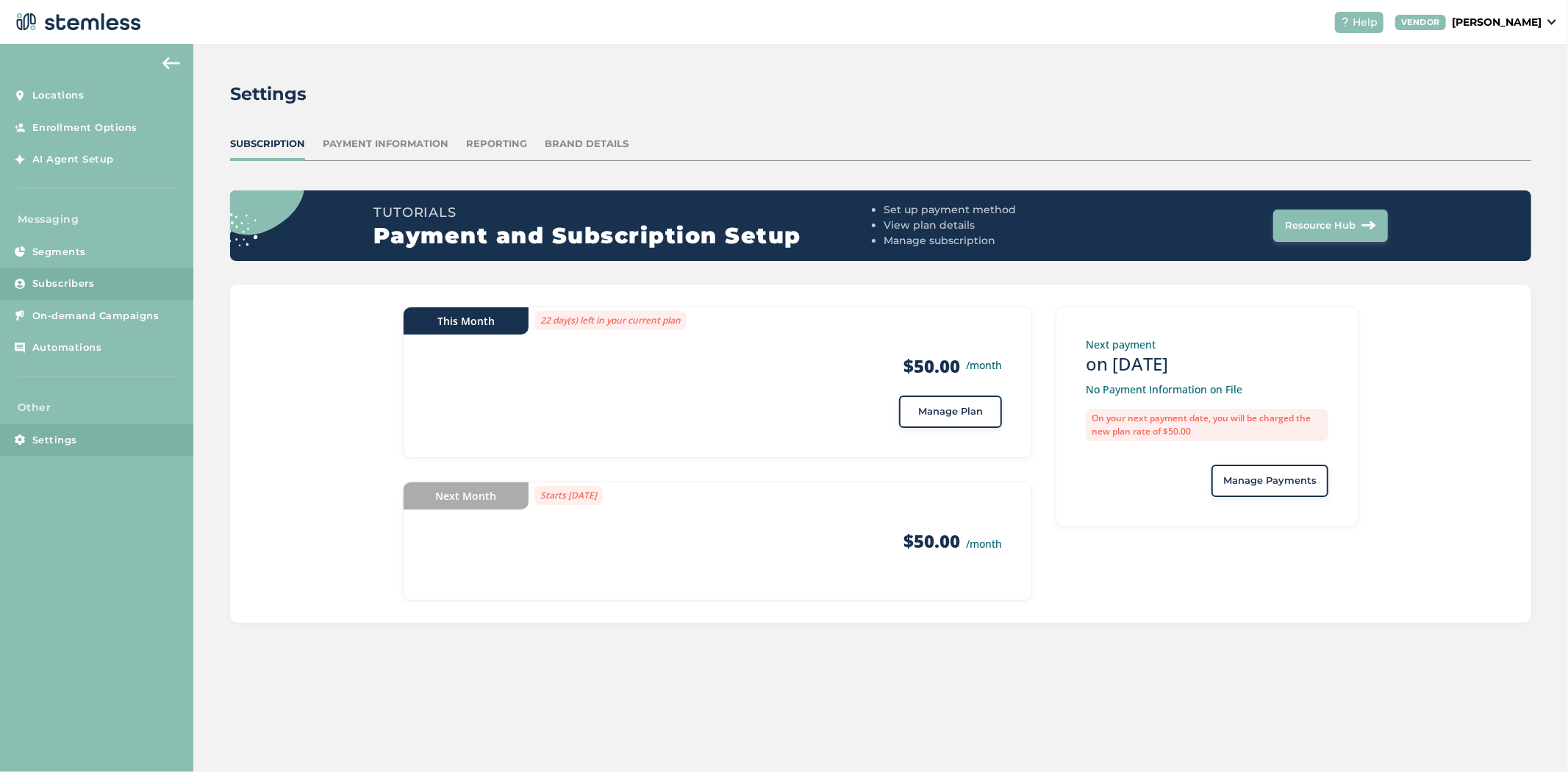
click at [79, 273] on link "Subscribers" at bounding box center [96, 283] width 193 height 33
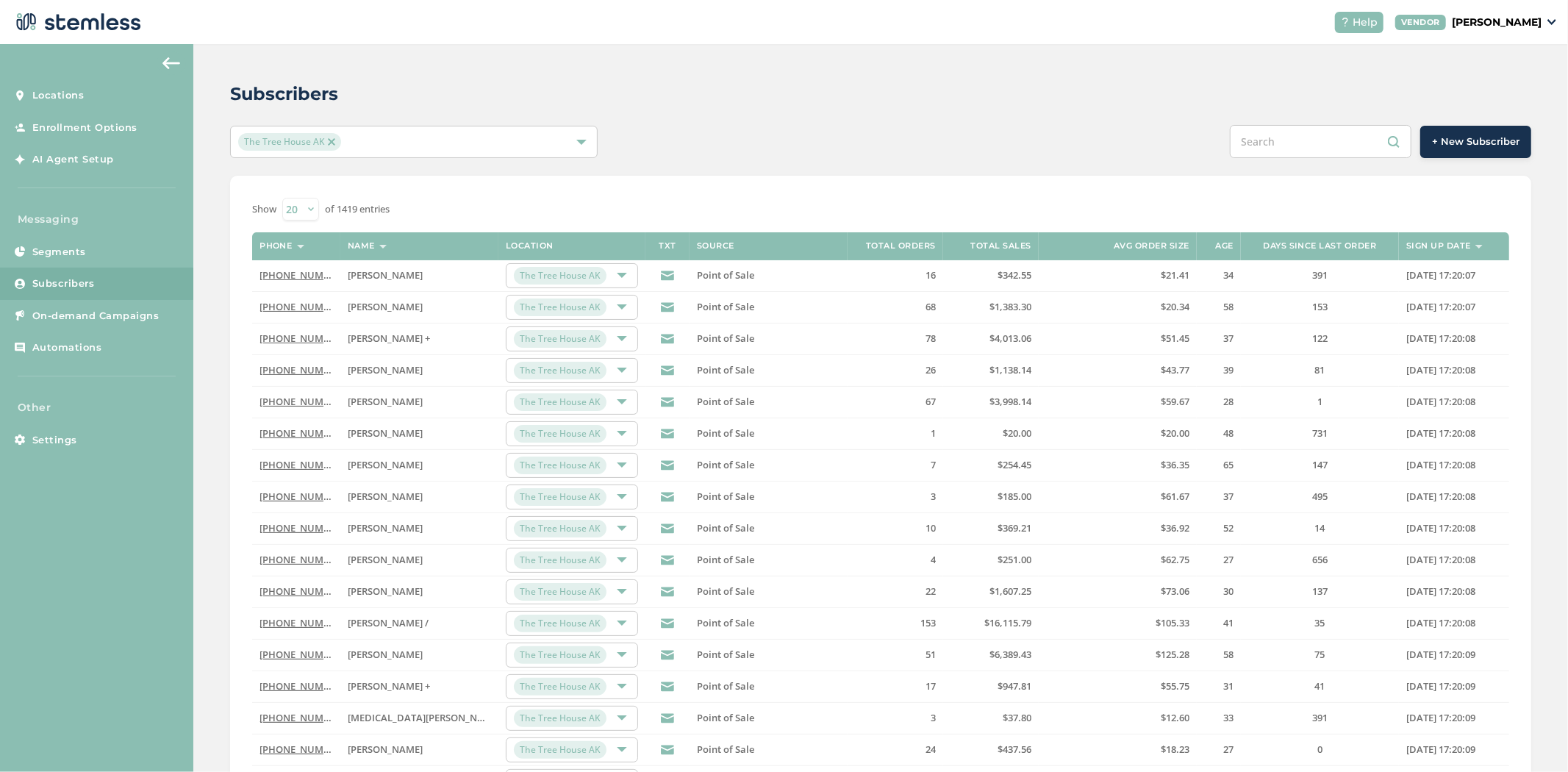
drag, startPoint x: 677, startPoint y: 252, endPoint x: 656, endPoint y: 245, distance: 22.1
click at [656, 245] on th "TXT" at bounding box center [667, 246] width 44 height 28
click at [666, 276] on icon at bounding box center [667, 275] width 14 height 14
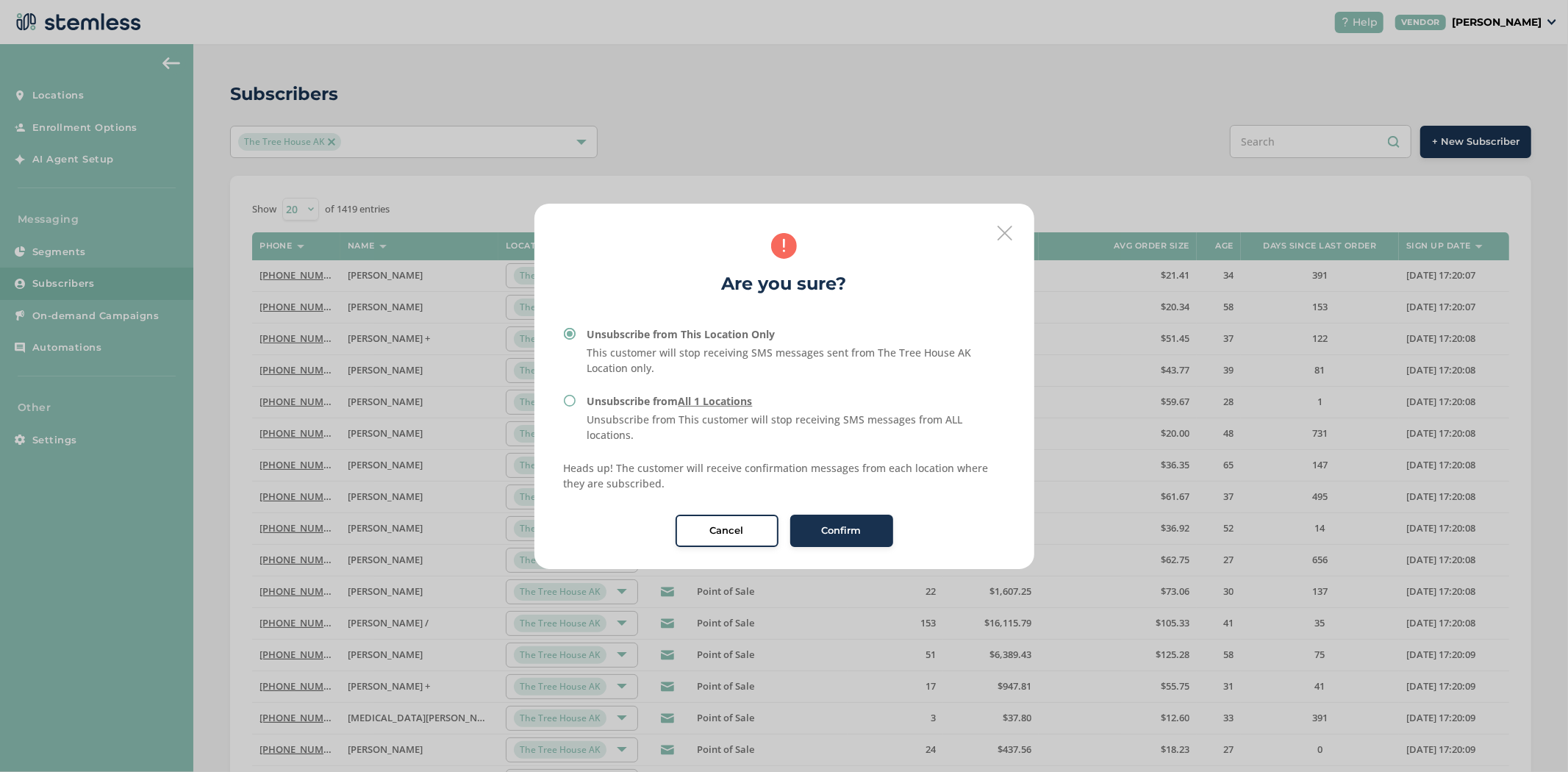
click at [1007, 237] on icon at bounding box center [1005, 233] width 14 height 14
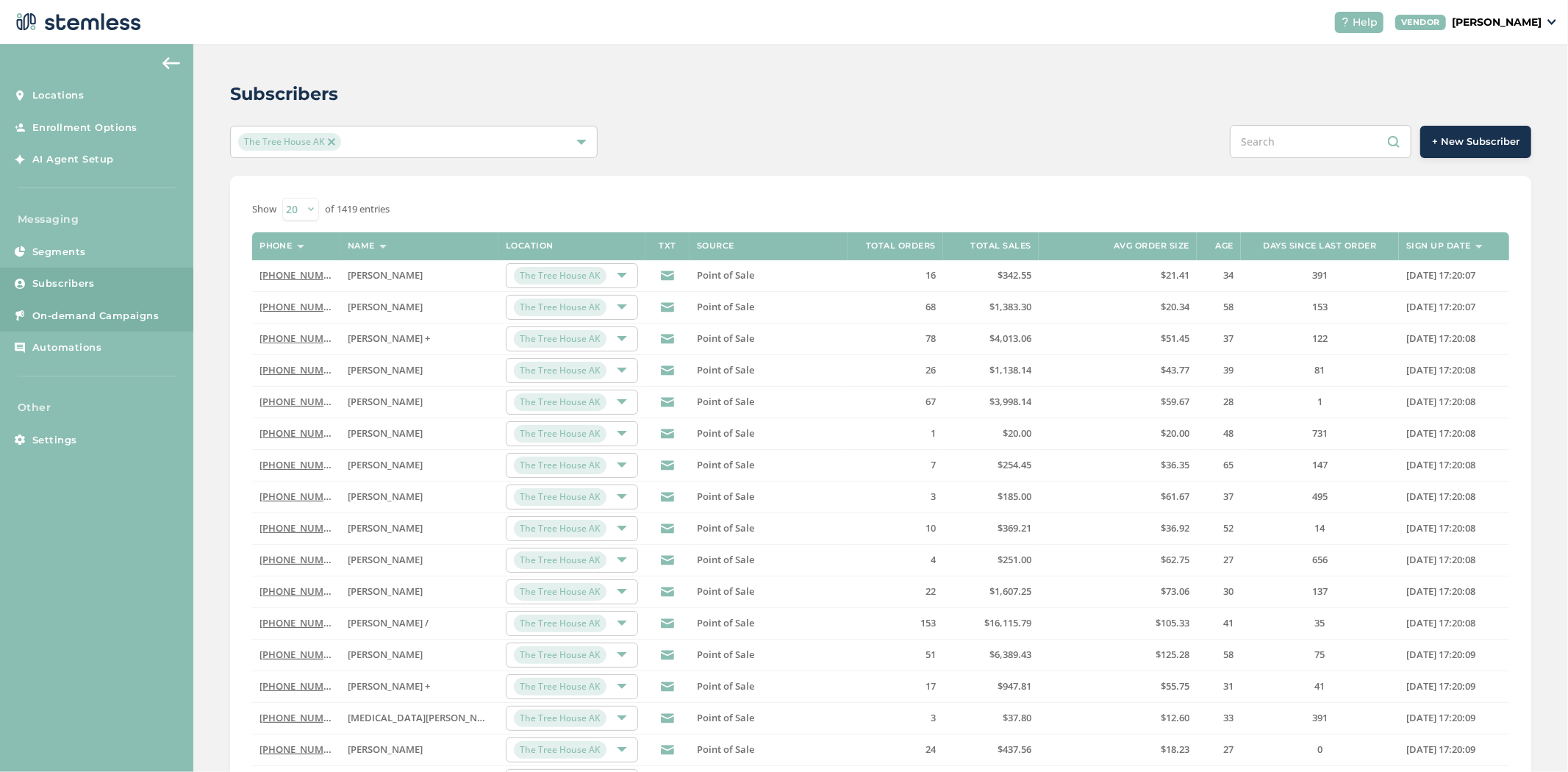
click at [56, 317] on span "On-demand Campaigns" at bounding box center [96, 316] width 127 height 14
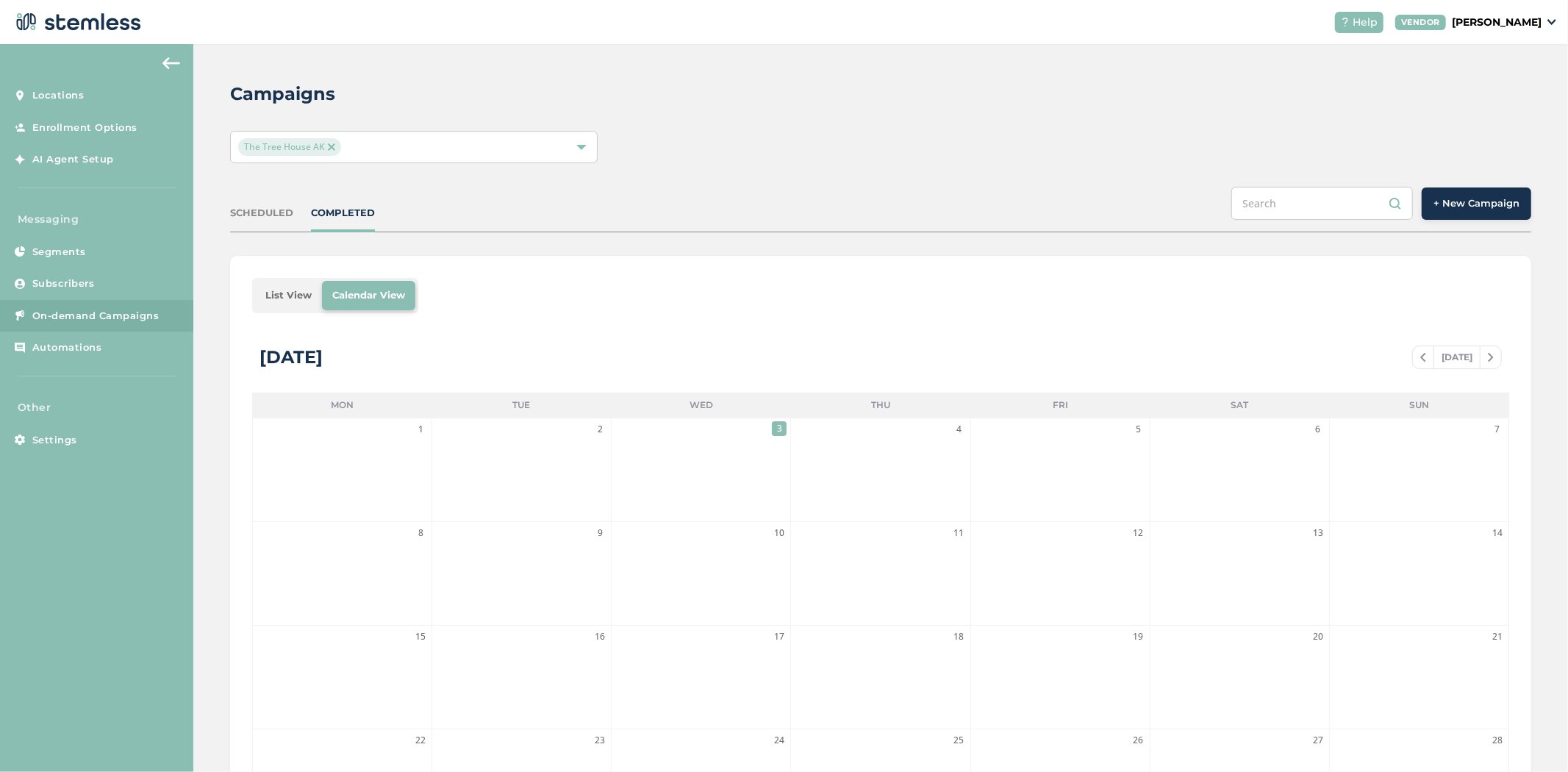
click at [1543, 182] on div "Campaigns The Tree House AK SCHEDULED COMPLETED + New Campaign List View Calend…" at bounding box center [881, 520] width 1375 height 952
click at [1515, 201] on button "+ New Campaign" at bounding box center [1477, 204] width 110 height 33
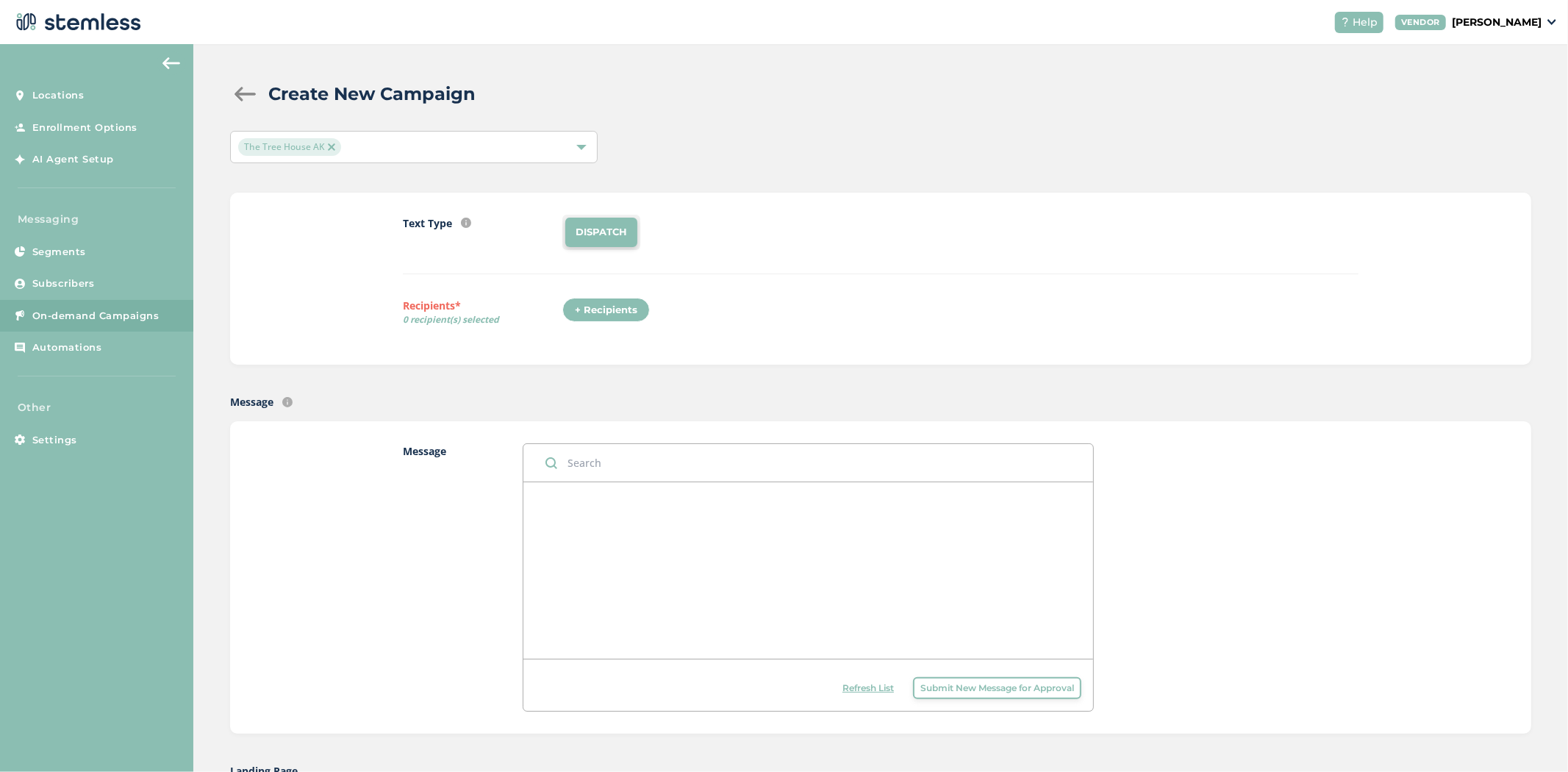
click at [608, 311] on div "+ Recipients" at bounding box center [606, 310] width 88 height 25
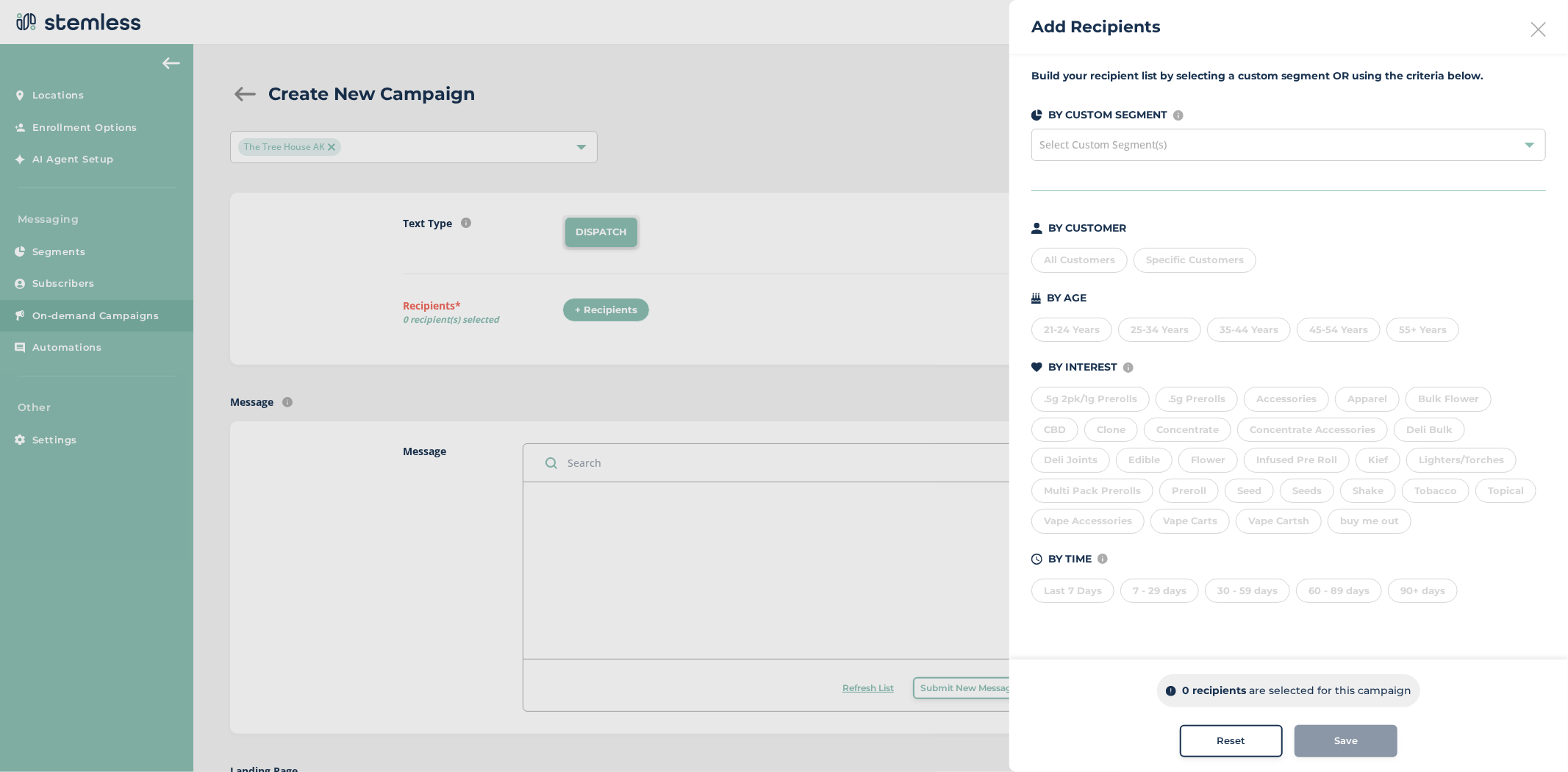
click at [1544, 25] on icon at bounding box center [1539, 29] width 14 height 14
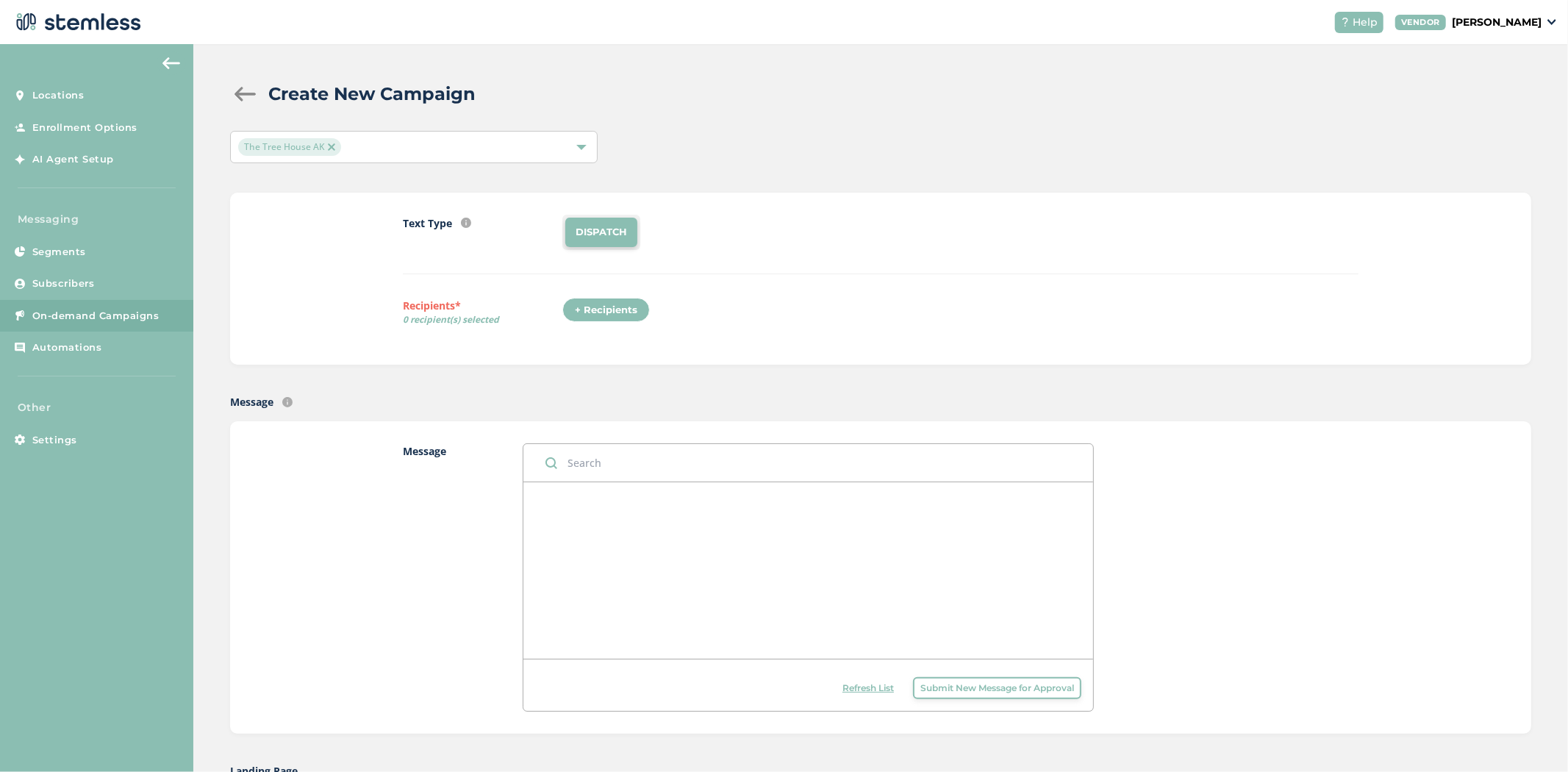
click at [944, 695] on button "Submit New Message for Approval" at bounding box center [998, 688] width 169 height 22
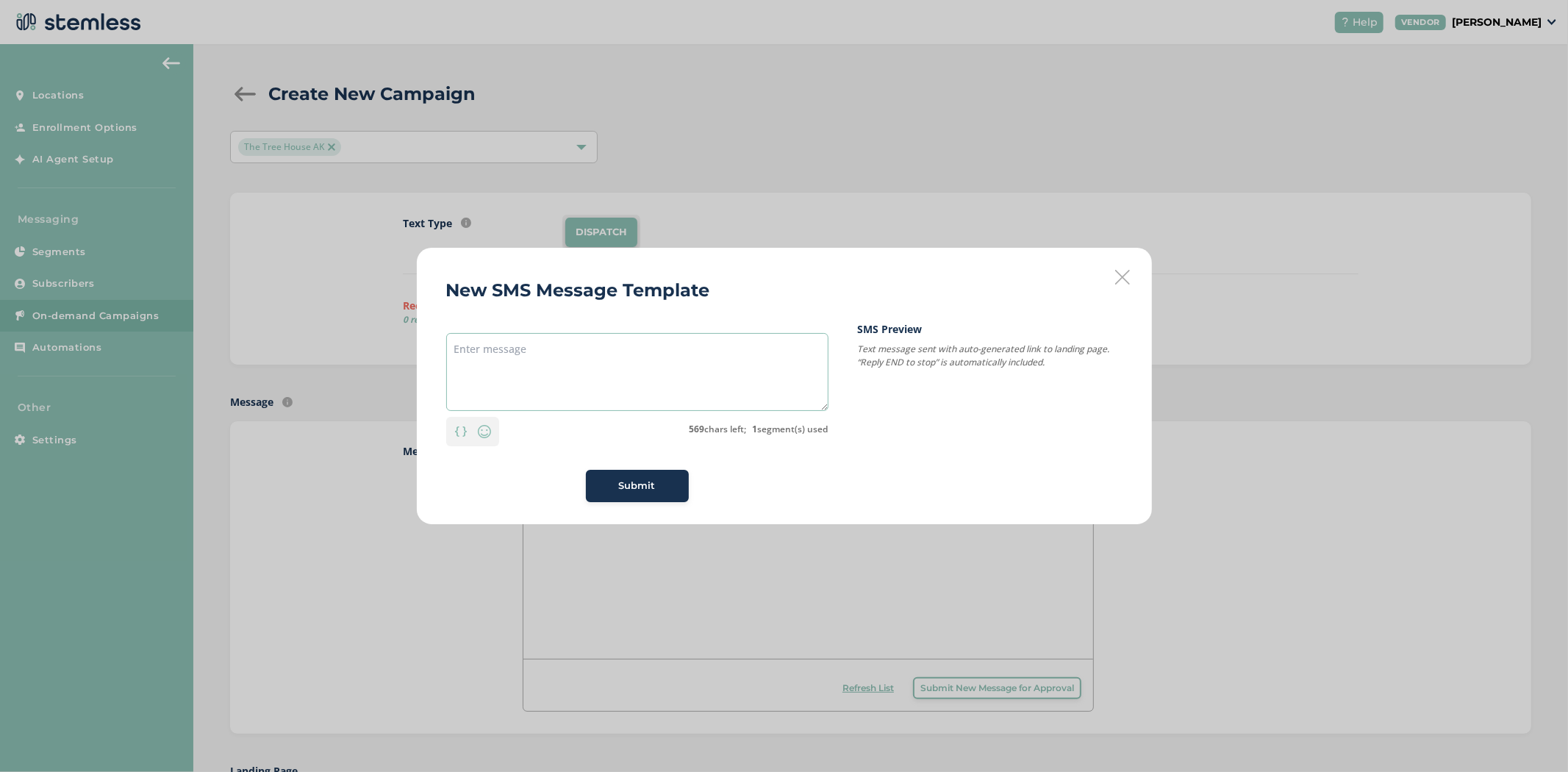
click at [490, 363] on textarea at bounding box center [637, 372] width 383 height 78
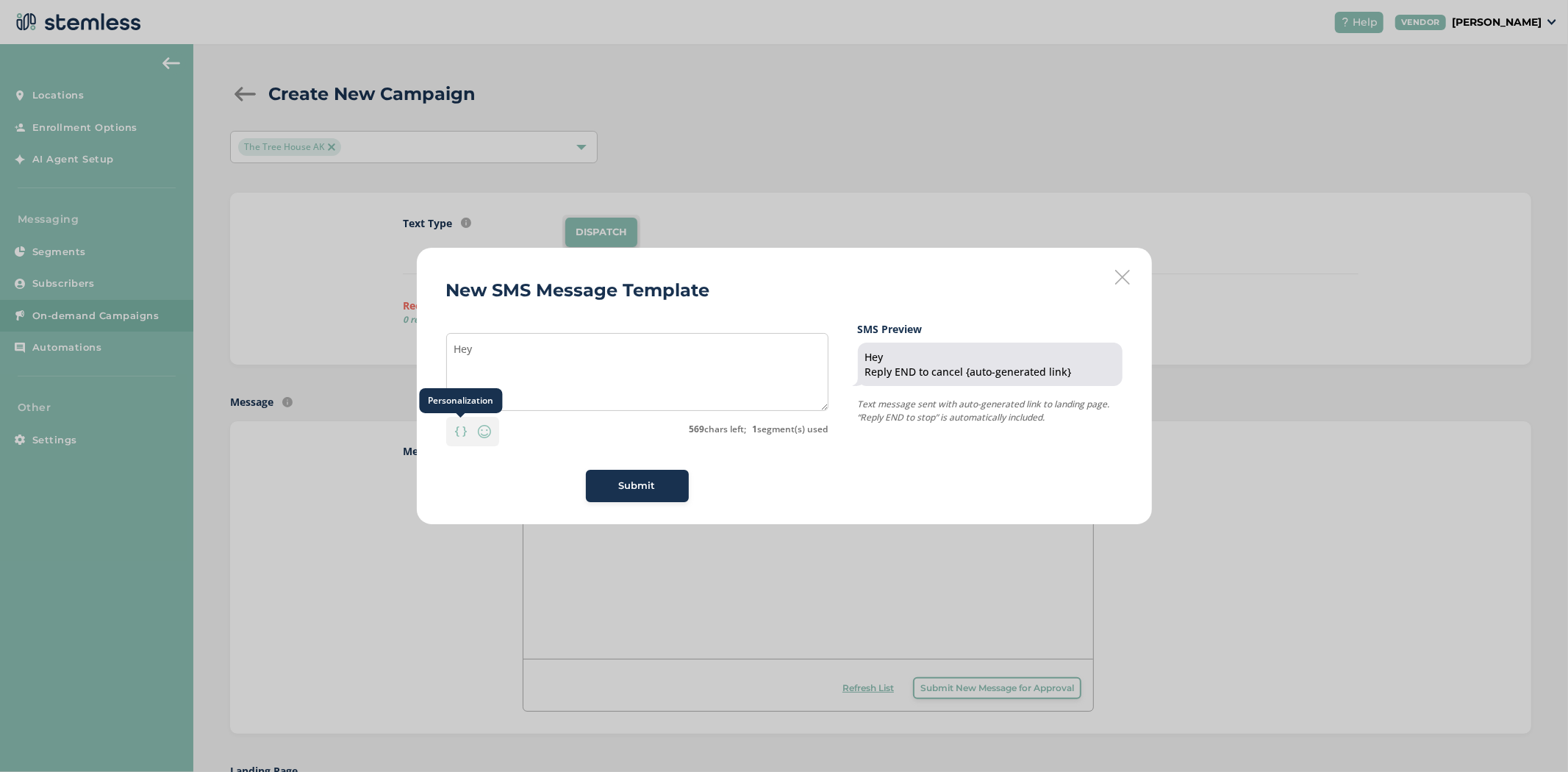
click at [452, 434] on div "Personalization" at bounding box center [461, 432] width 24 height 22
click at [465, 362] on div "{first_name}" at bounding box center [461, 357] width 71 height 26
type textarea "Hey {first_name}"
drag, startPoint x: 870, startPoint y: 357, endPoint x: 896, endPoint y: 353, distance: 26.3
click at [896, 354] on div "Hey {first_name} Reply END to cancel {auto-generated link}" at bounding box center [990, 365] width 250 height 29
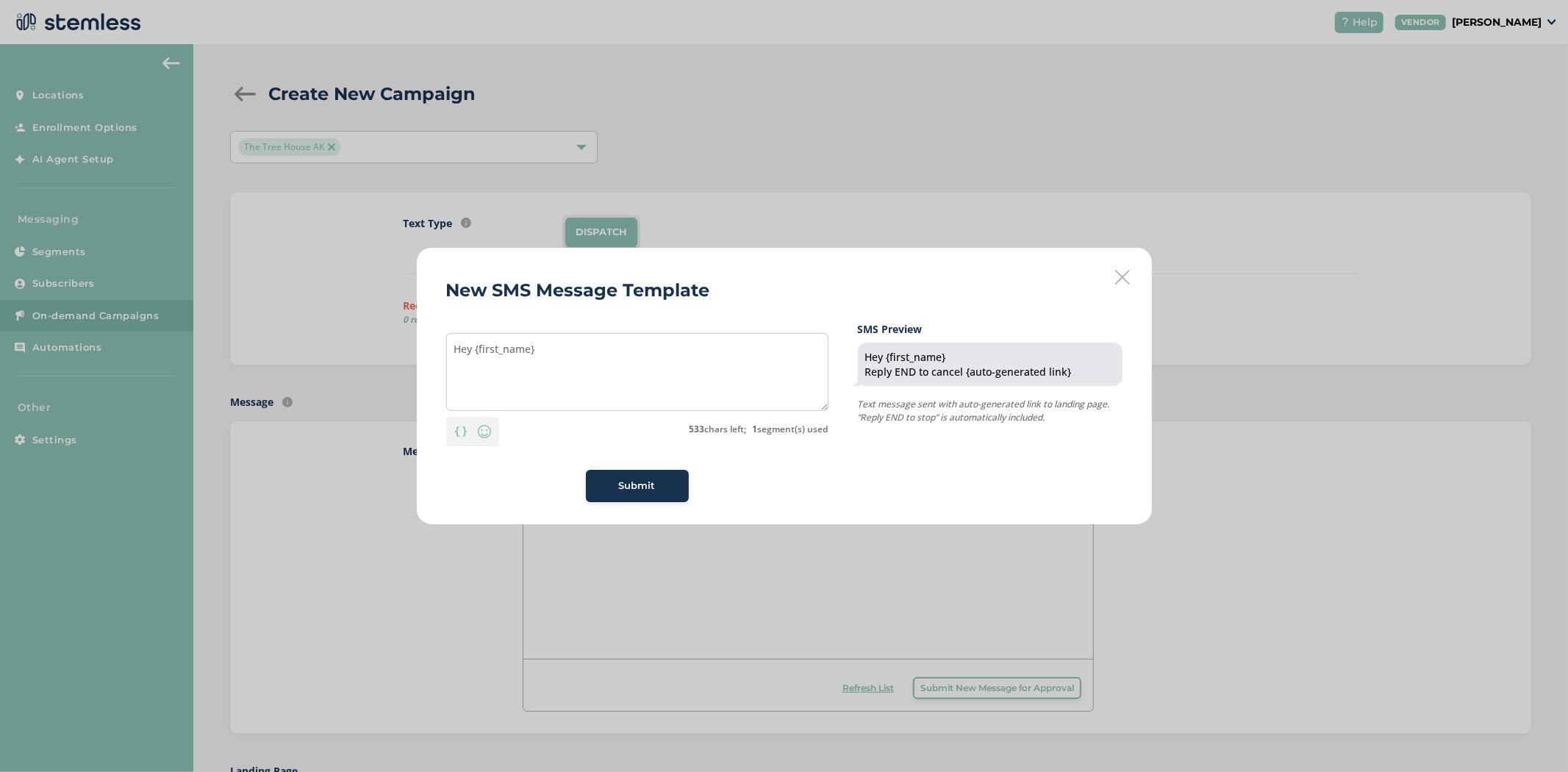
click at [1119, 277] on icon at bounding box center [1123, 277] width 14 height 14
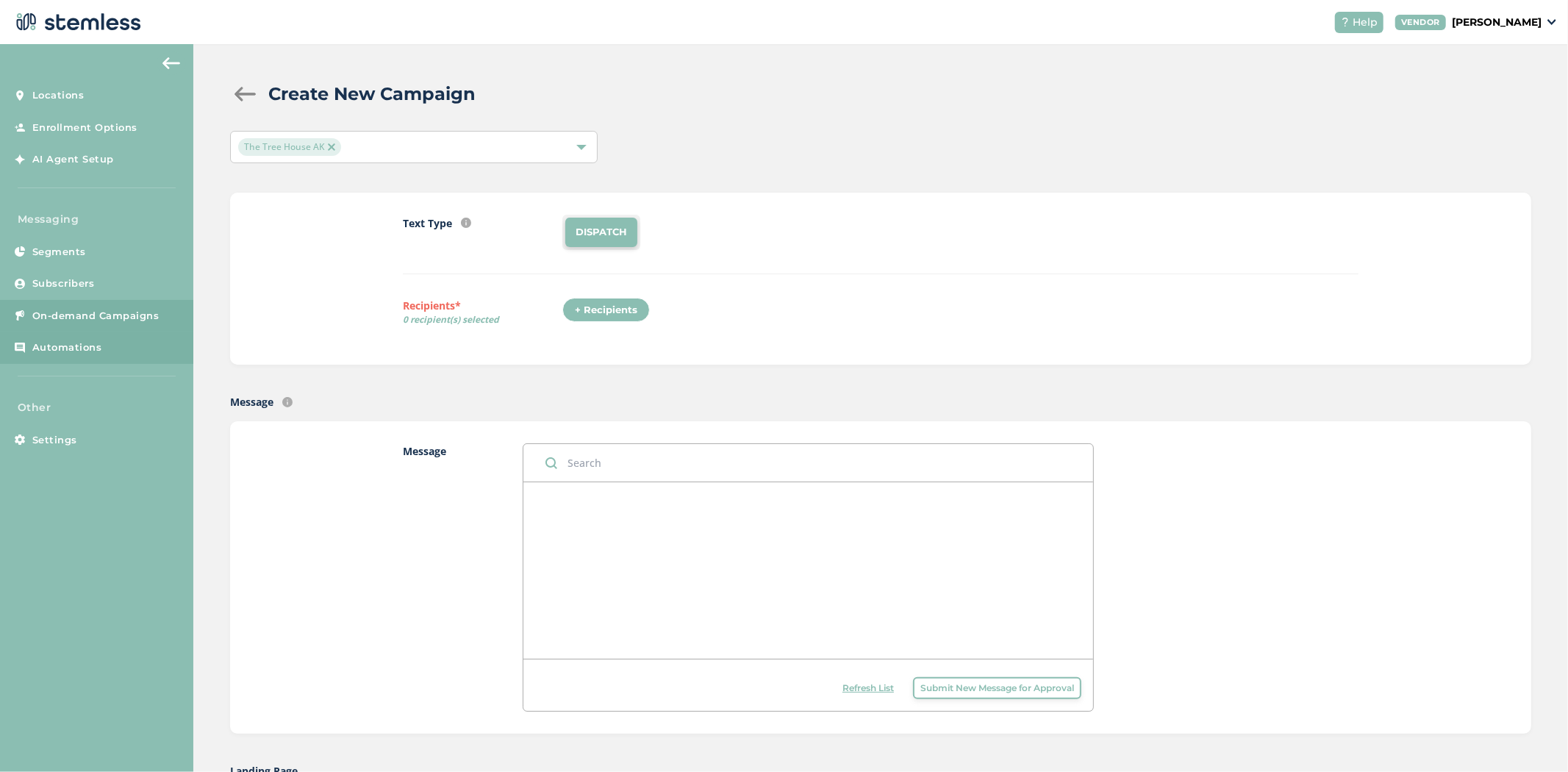
click at [63, 342] on span "Automations" at bounding box center [68, 348] width 70 height 14
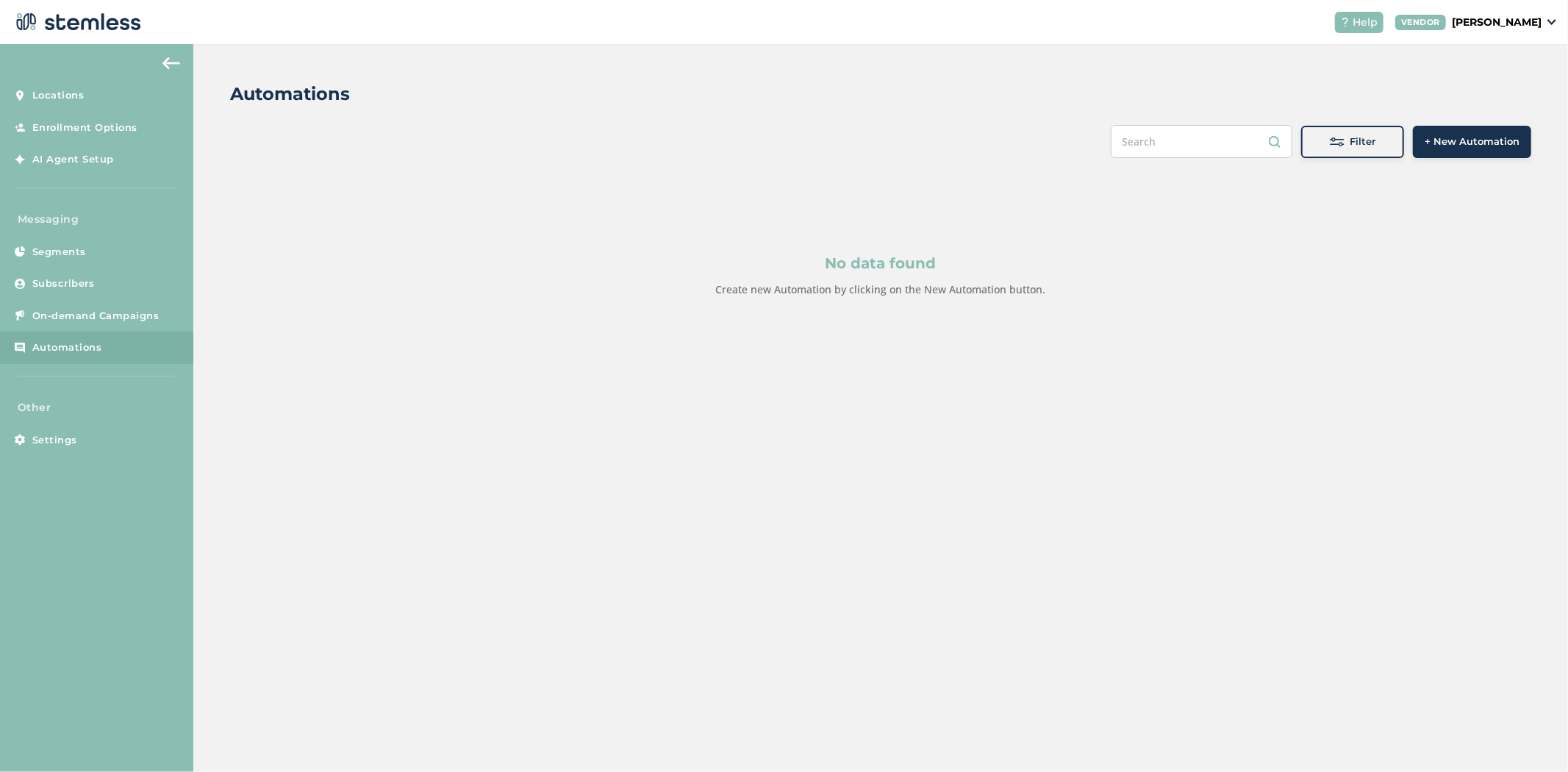
click at [1502, 141] on span "+ New Automation" at bounding box center [1472, 142] width 95 height 14
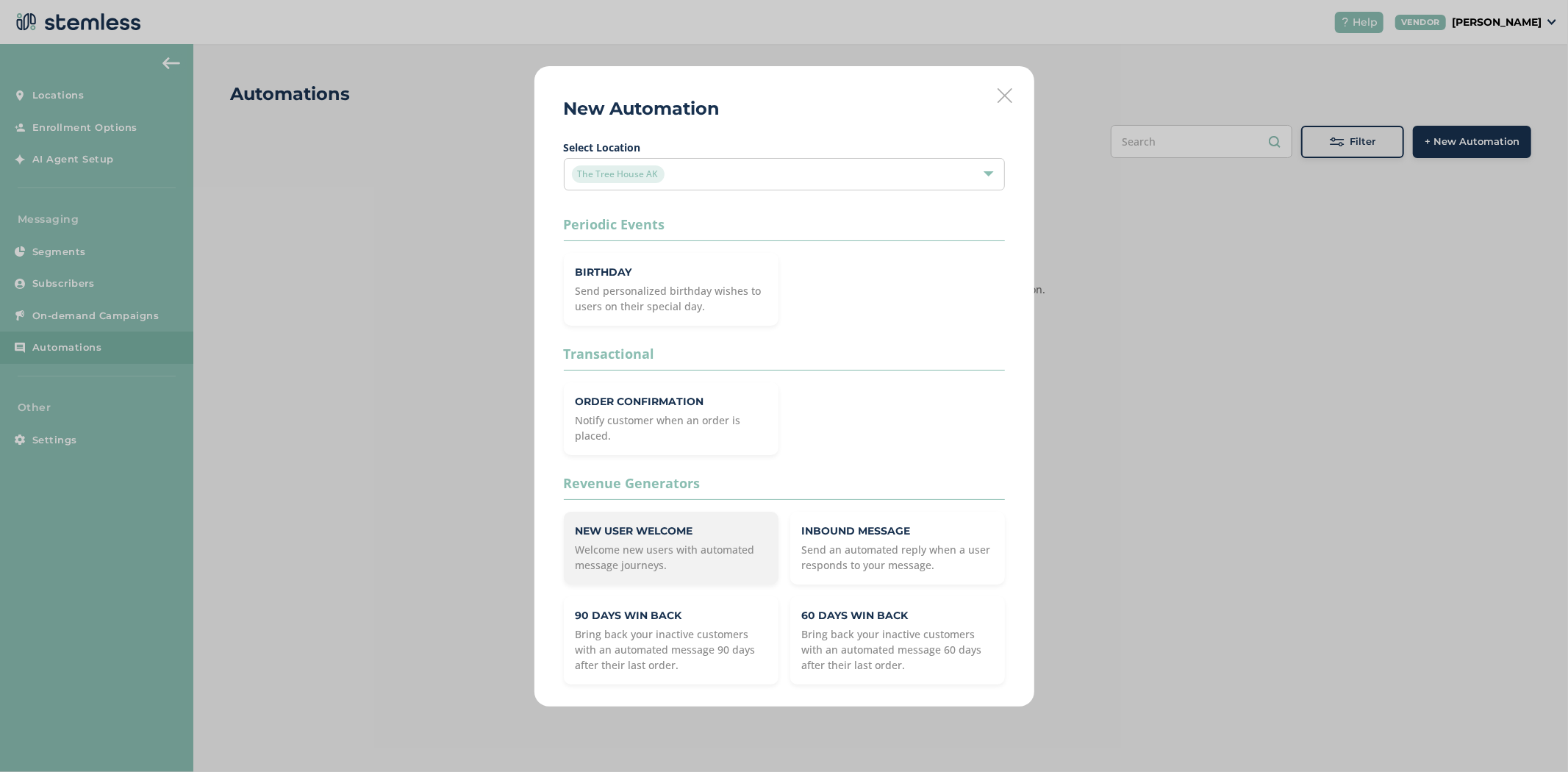
click at [597, 545] on p "Welcome new users with automated message journeys." at bounding box center [671, 557] width 191 height 31
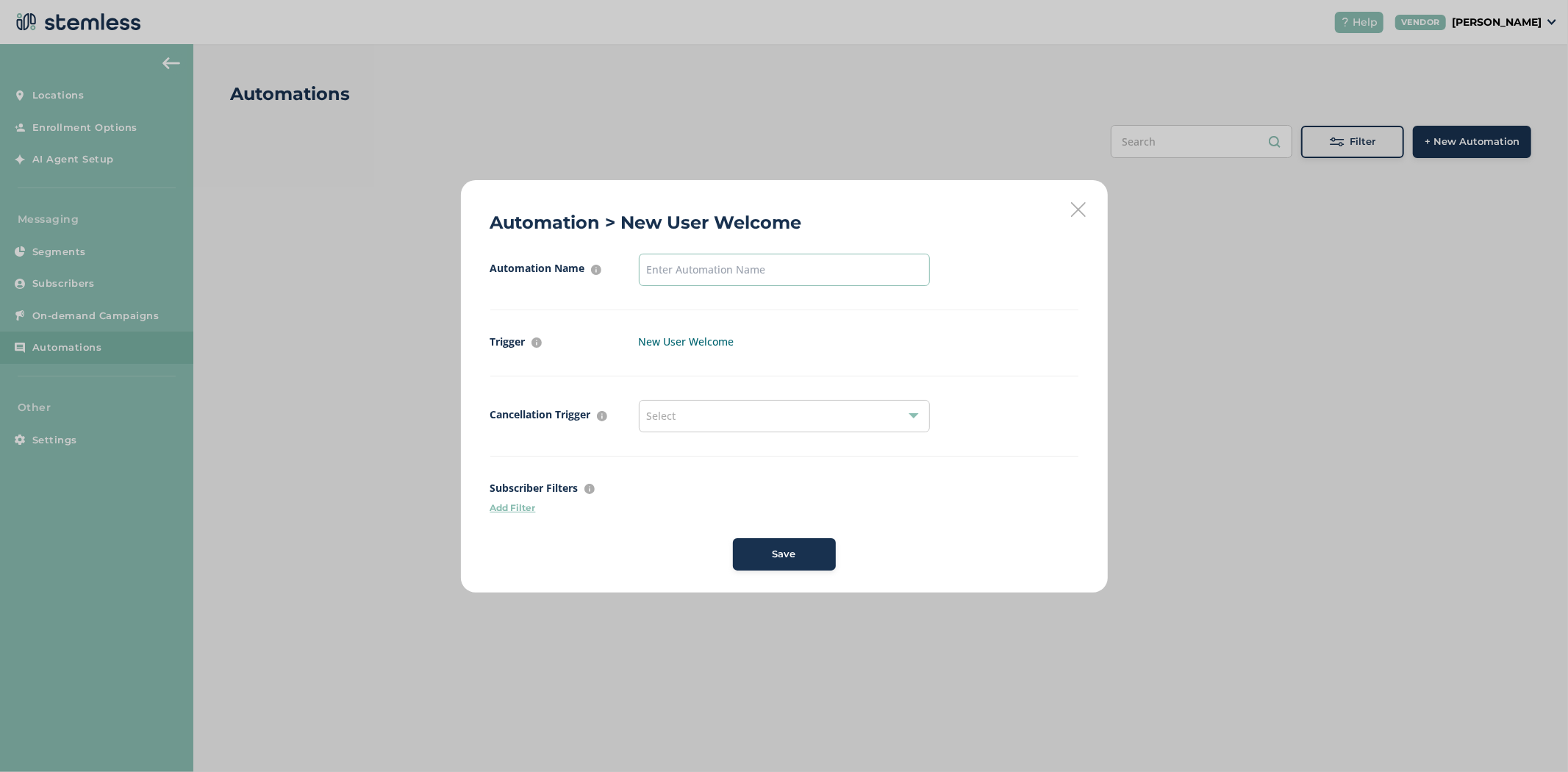
click at [757, 261] on input "text" at bounding box center [784, 270] width 291 height 33
type input "new user welcome"
click at [811, 565] on button "Save" at bounding box center [784, 555] width 103 height 33
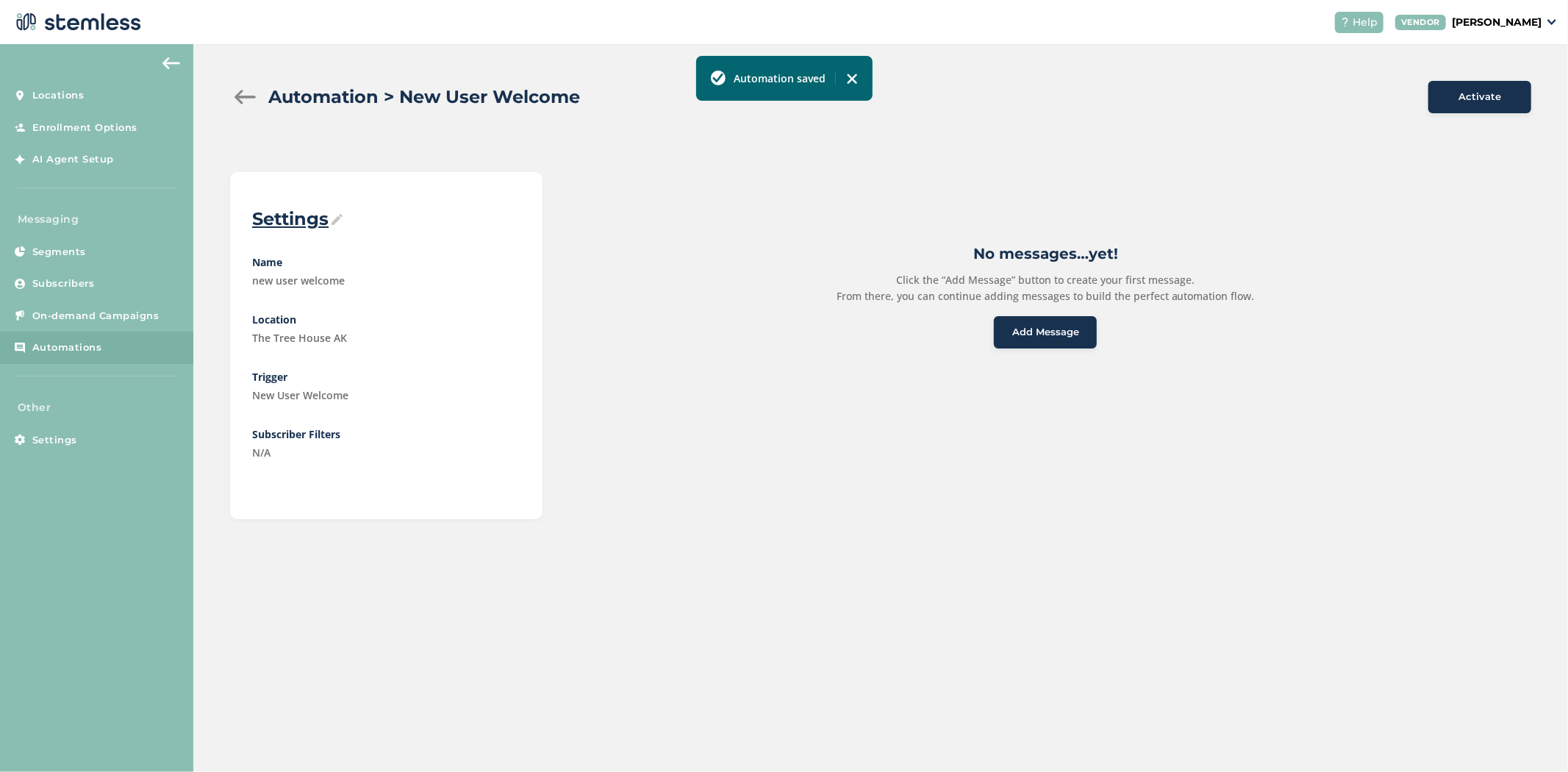
click at [1024, 321] on button "Add Message" at bounding box center [1045, 332] width 103 height 33
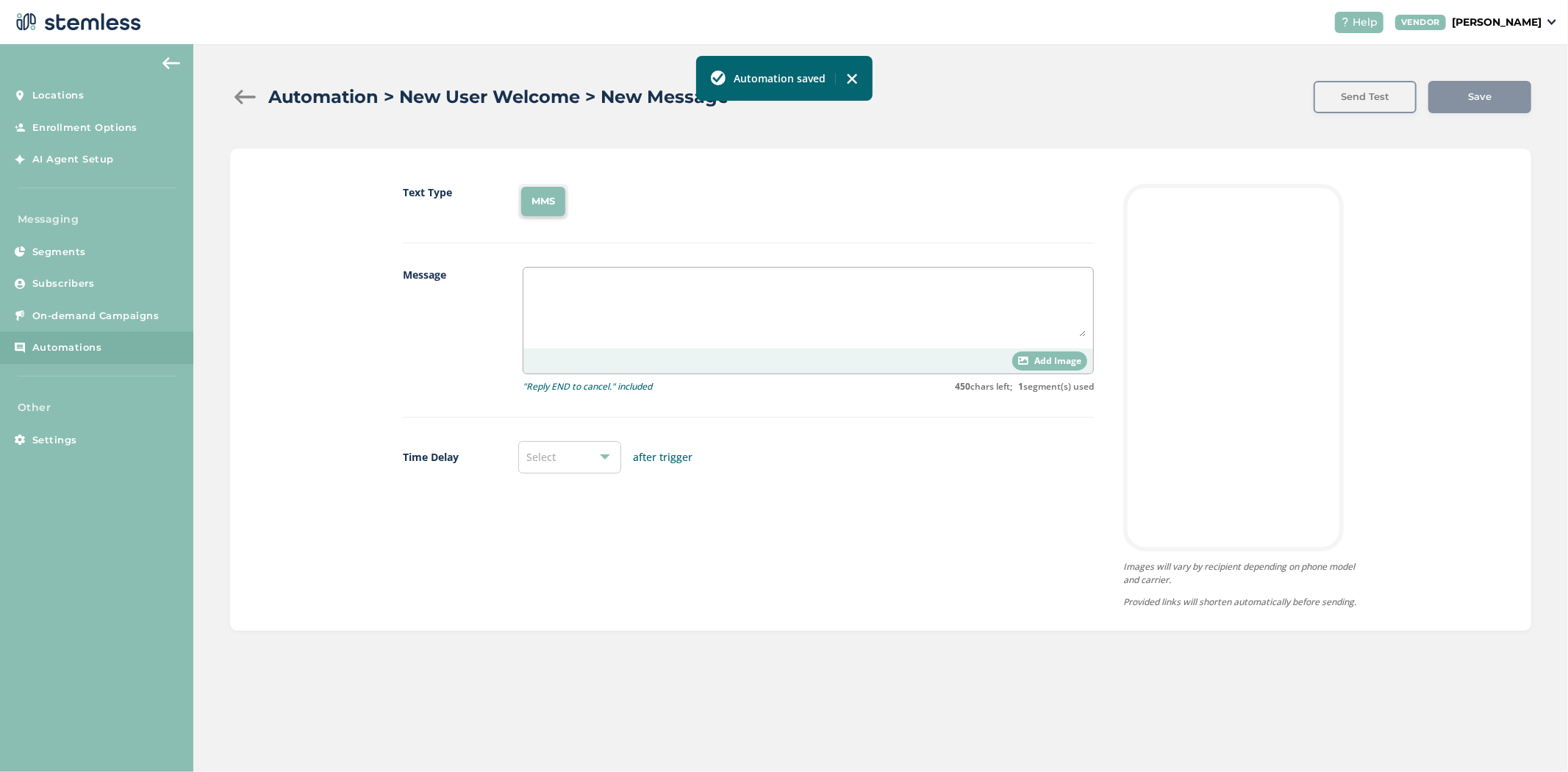
click at [1041, 365] on span "Add Image" at bounding box center [1057, 361] width 47 height 14
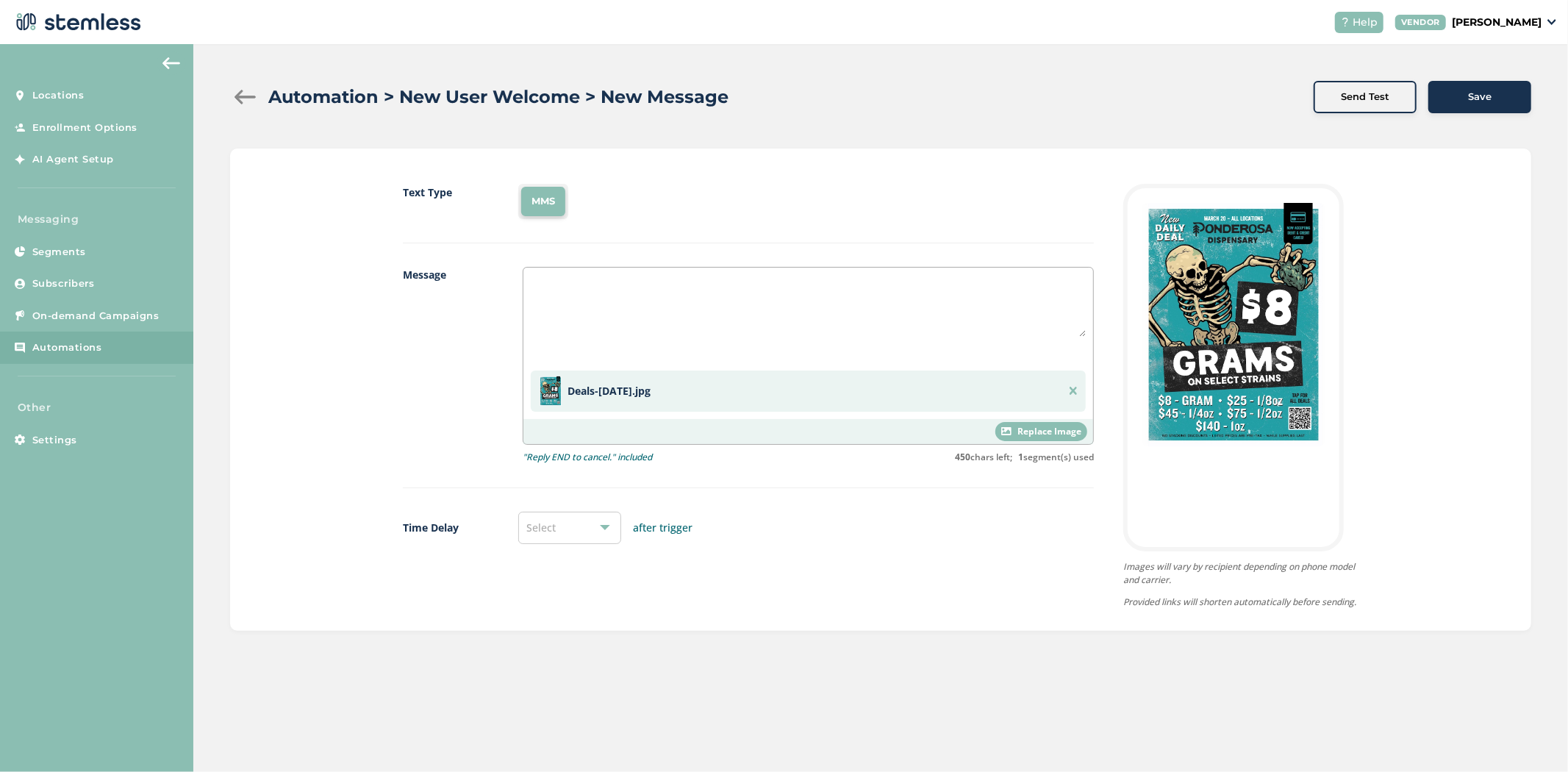
click at [655, 328] on textarea at bounding box center [808, 306] width 555 height 62
